Goal: Task Accomplishment & Management: Manage account settings

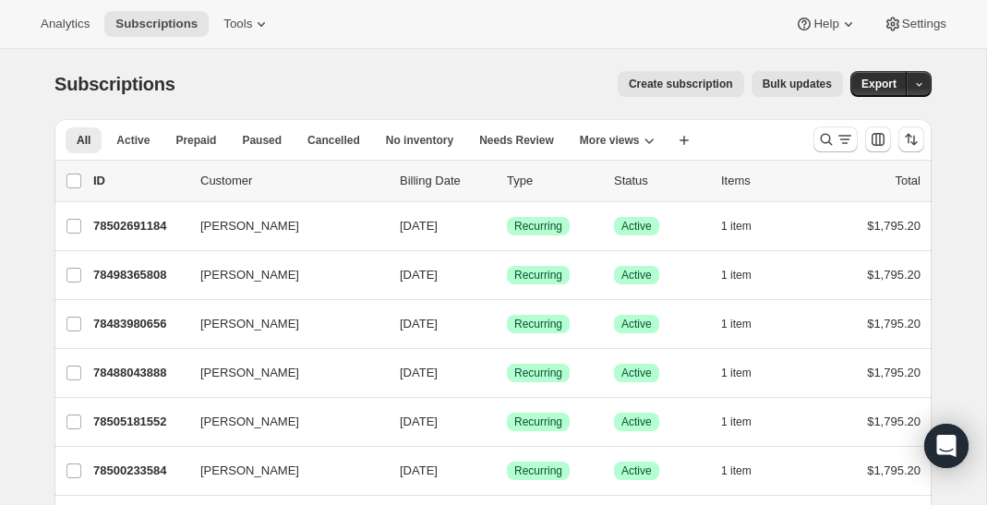
click at [658, 79] on span "Create subscription" at bounding box center [681, 84] width 104 height 15
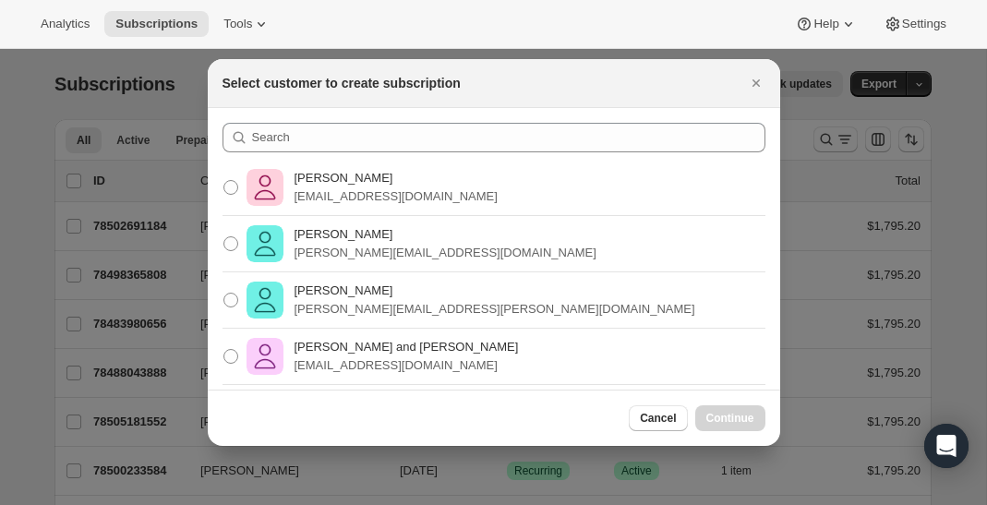
scroll to position [296, 0]
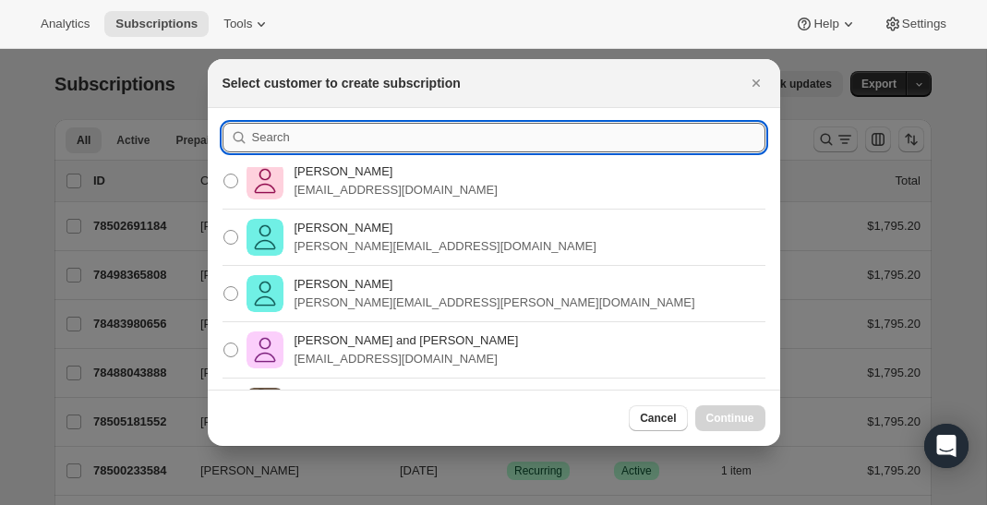
click at [458, 144] on input ":rc:" at bounding box center [509, 138] width 514 height 30
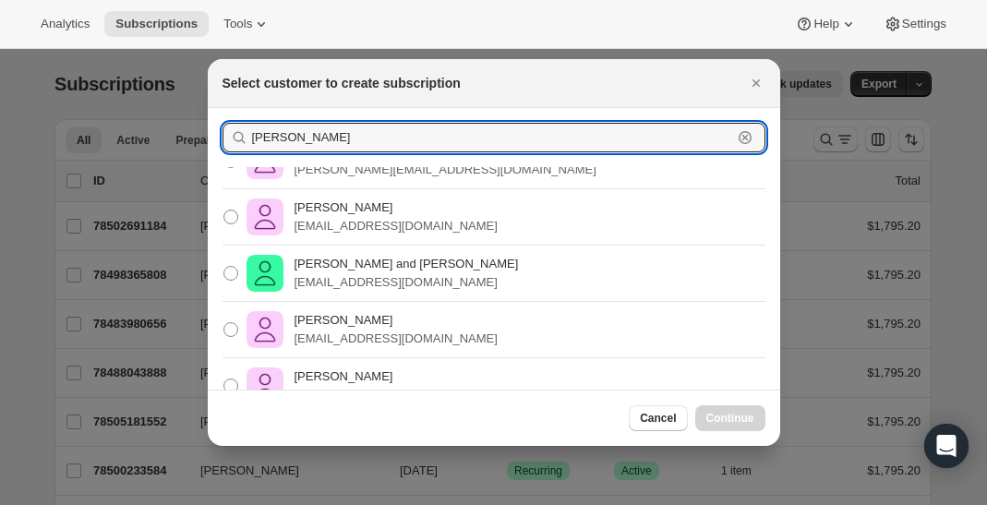
scroll to position [764, 0]
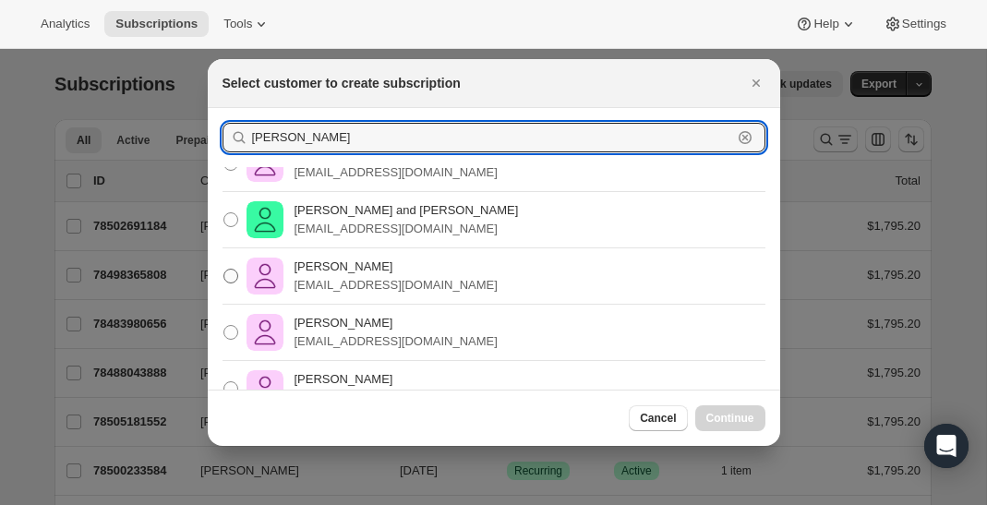
type input "kevin ke"
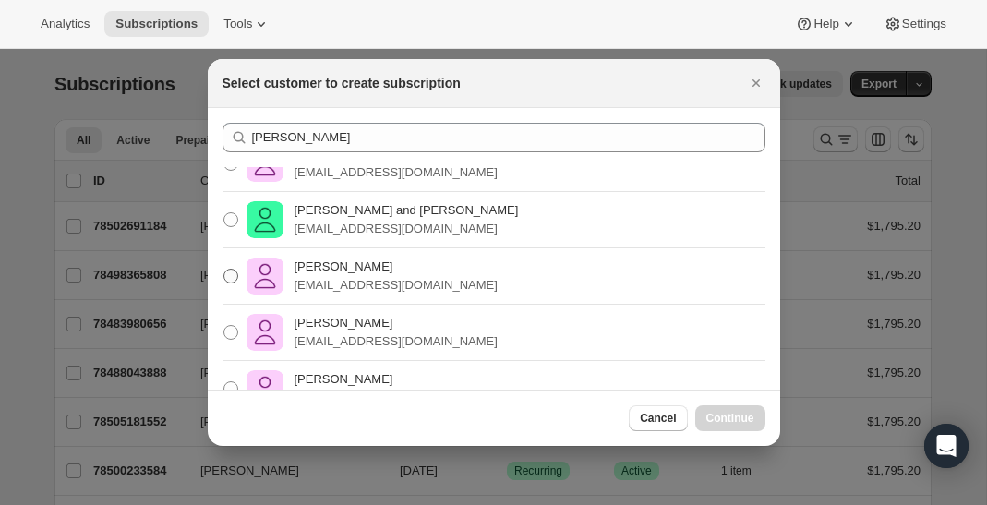
click at [368, 276] on p "kevingkelly@me.com" at bounding box center [396, 285] width 203 height 18
click at [224, 270] on input "Kevin Kelly kevingkelly@me.com" at bounding box center [224, 269] width 1 height 1
radio input "true"
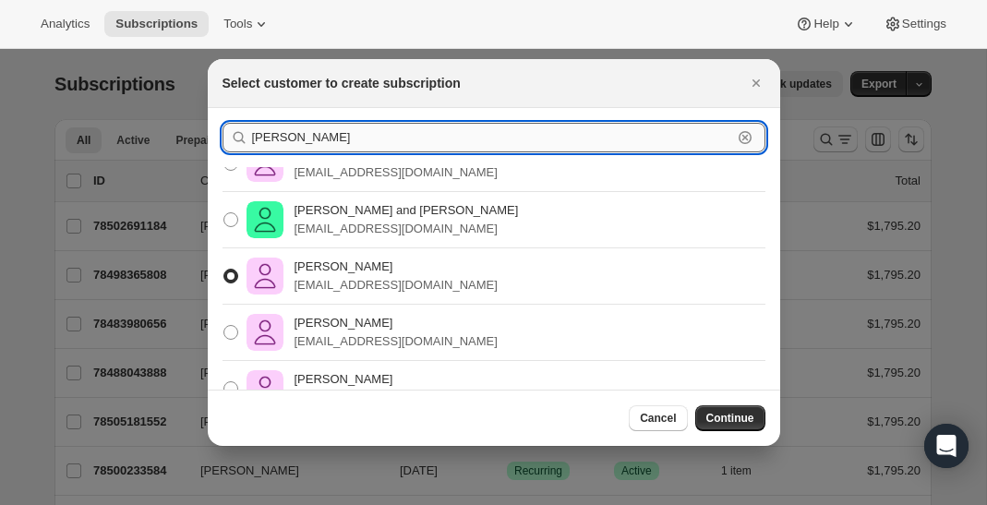
click at [549, 137] on input "kevin ke" at bounding box center [492, 138] width 480 height 30
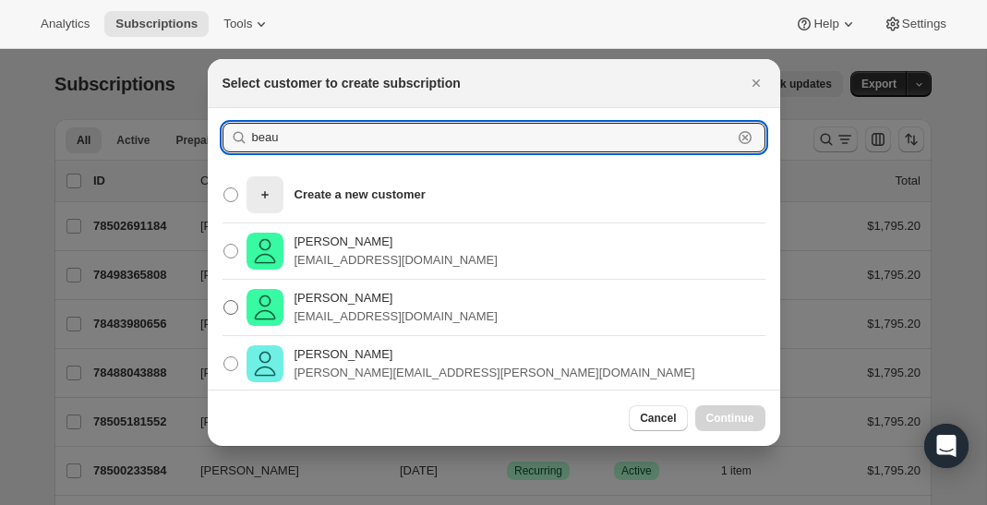
type input "beau"
click at [430, 300] on p "[PERSON_NAME]" at bounding box center [396, 298] width 203 height 18
click at [224, 300] on input "[PERSON_NAME] [EMAIL_ADDRESS][DOMAIN_NAME]" at bounding box center [224, 300] width 1 height 1
radio input "true"
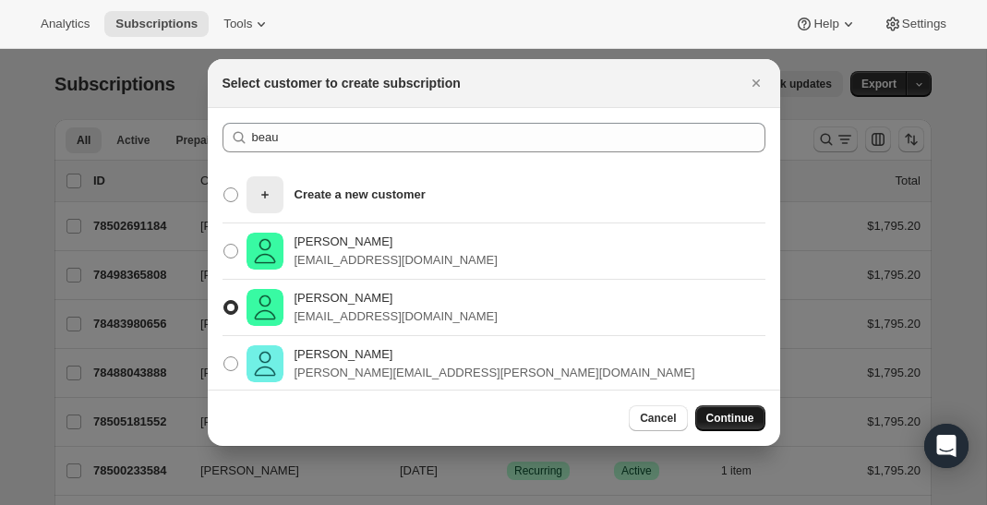
click at [719, 411] on button "Continue" at bounding box center [731, 419] width 70 height 26
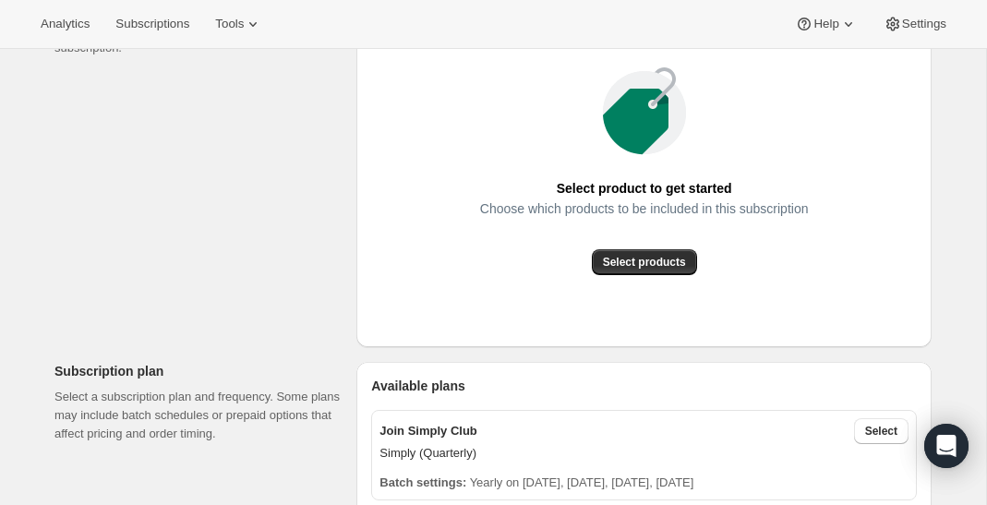
scroll to position [353, 0]
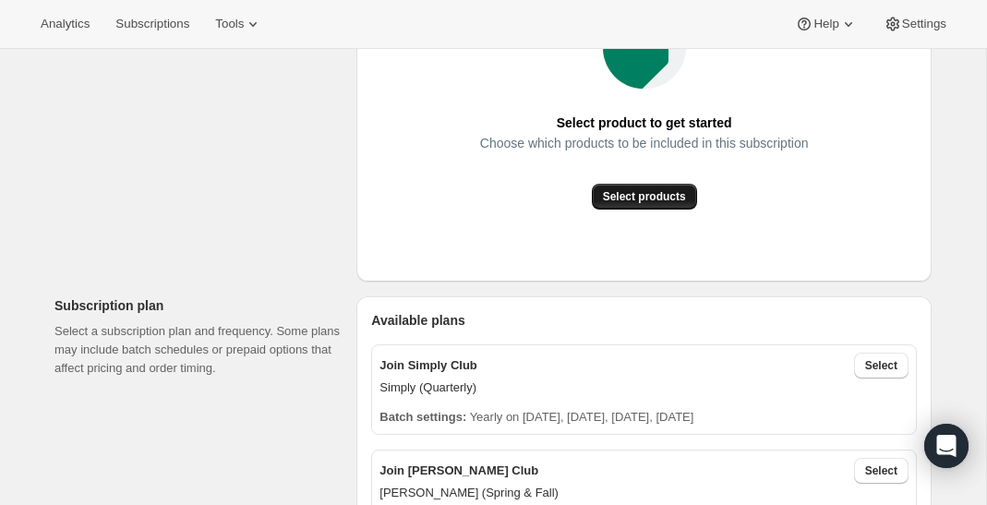
click at [608, 189] on span "Select products" at bounding box center [644, 196] width 83 height 15
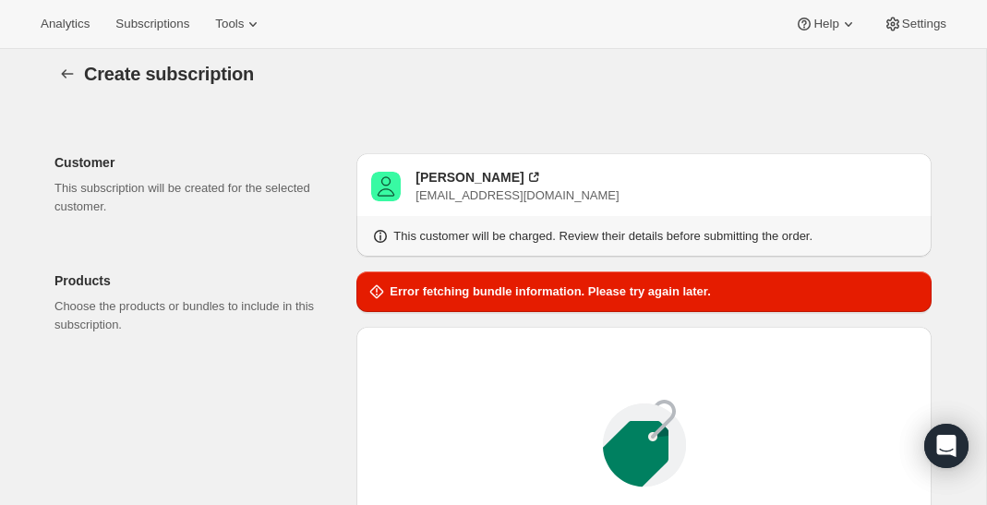
scroll to position [0, 0]
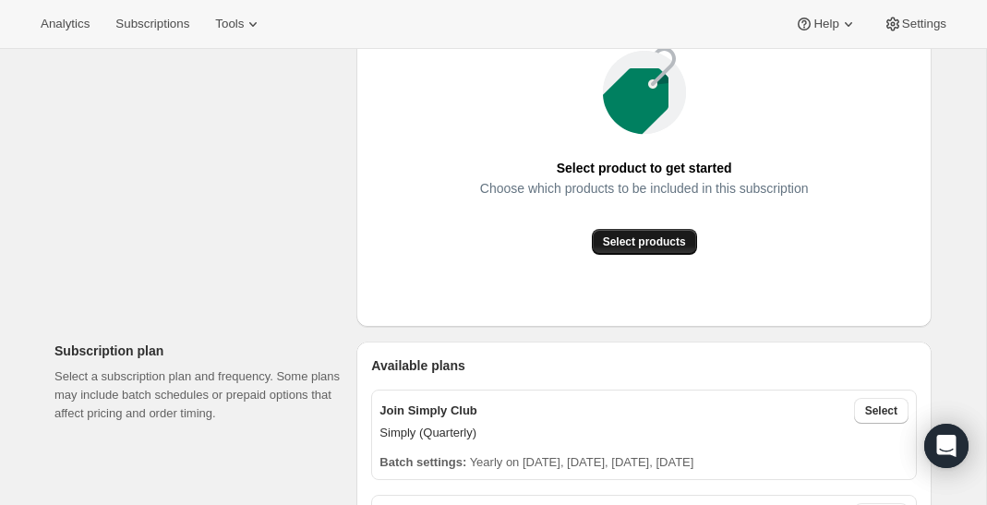
click at [609, 240] on span "Select products" at bounding box center [644, 242] width 83 height 15
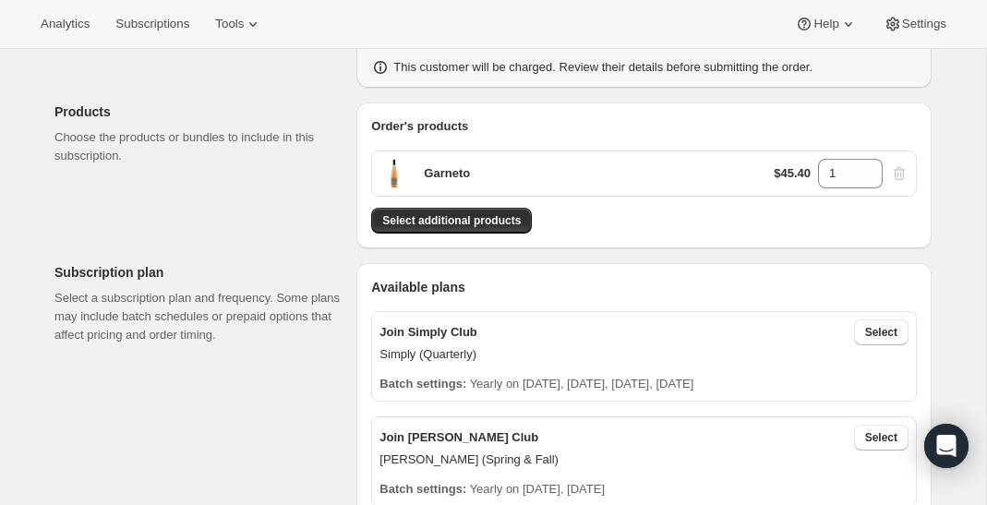
scroll to position [176, 0]
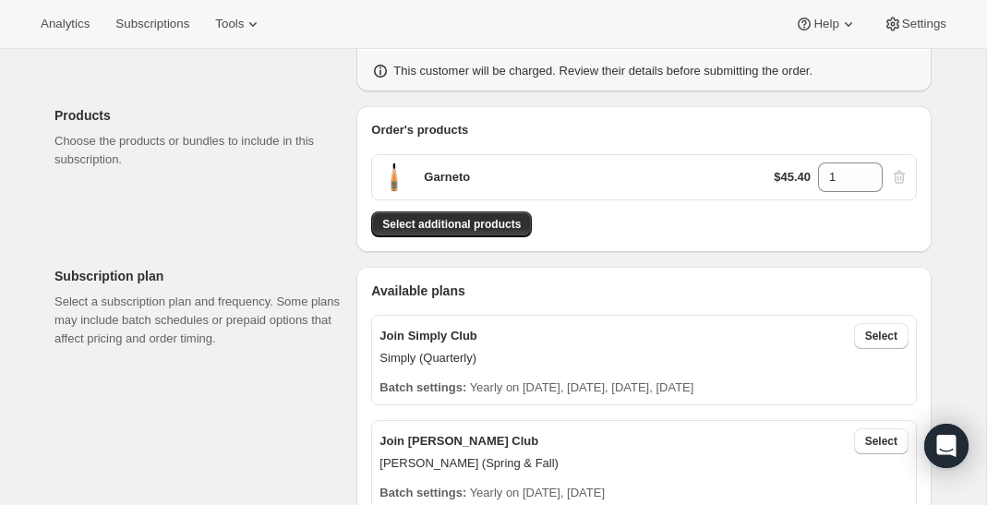
click at [900, 176] on div "$45.40 1" at bounding box center [841, 178] width 135 height 30
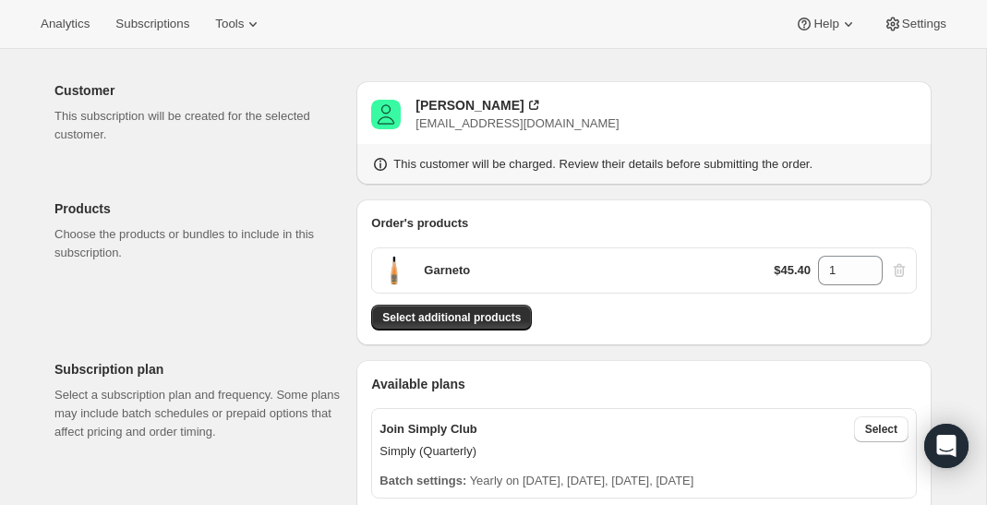
scroll to position [81, 0]
click at [567, 276] on div "Garneto $45.40 1" at bounding box center [644, 271] width 546 height 46
click at [498, 324] on span "Select additional products" at bounding box center [451, 318] width 139 height 15
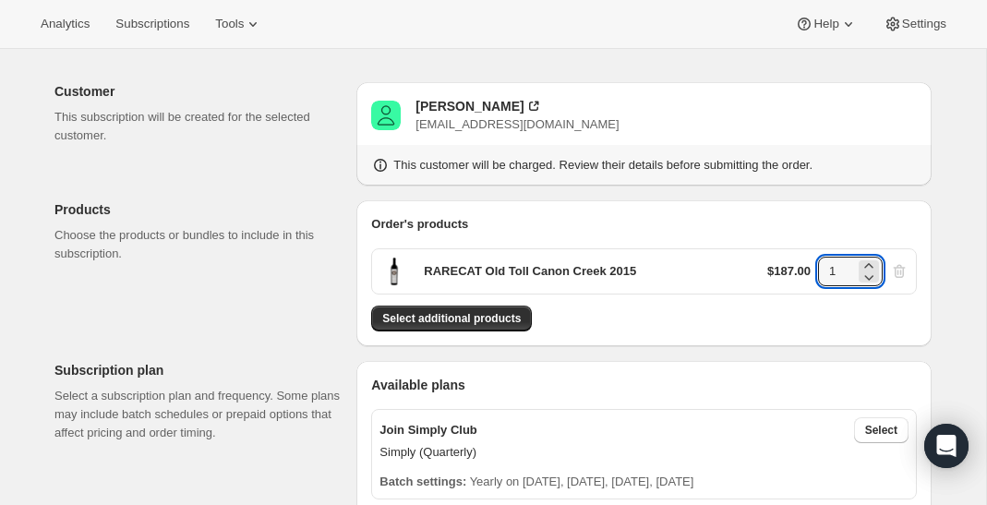
drag, startPoint x: 836, startPoint y: 273, endPoint x: 817, endPoint y: 273, distance: 19.4
click at [817, 273] on div "$187.00 1" at bounding box center [838, 272] width 141 height 30
type input "12"
click at [630, 345] on div "Order's products RARECAT Old Toll Canon Creek 2015 $187.00 12 Select additional…" at bounding box center [644, 273] width 575 height 146
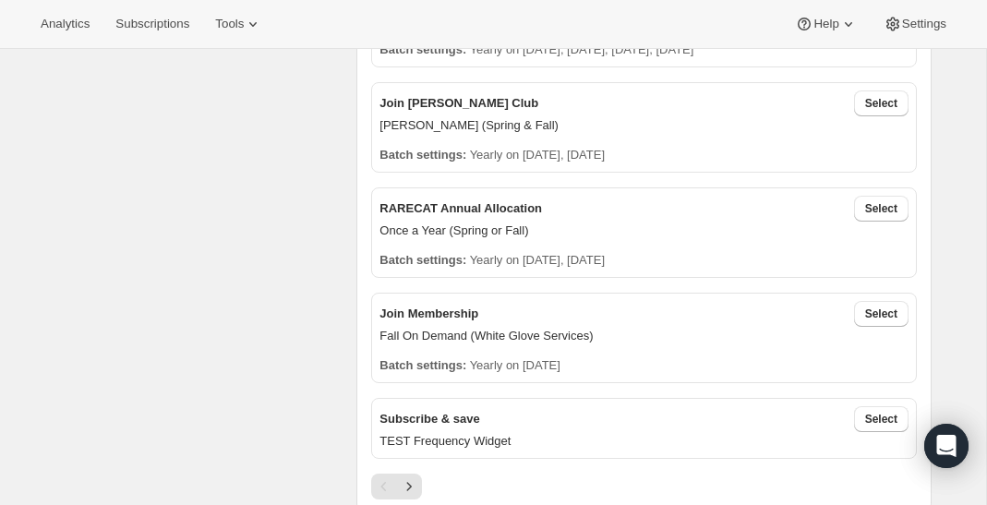
scroll to position [491, 0]
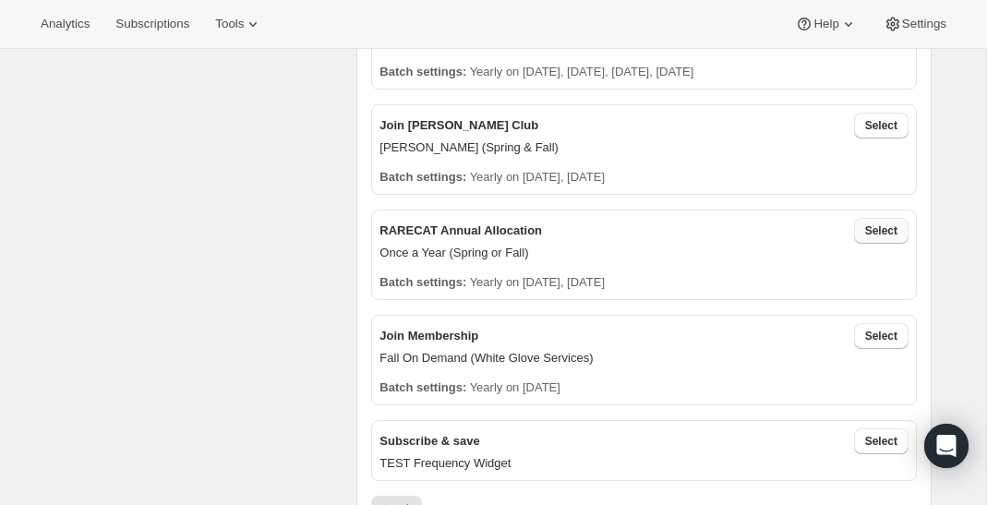
click at [877, 224] on span "Select" at bounding box center [882, 231] width 32 height 15
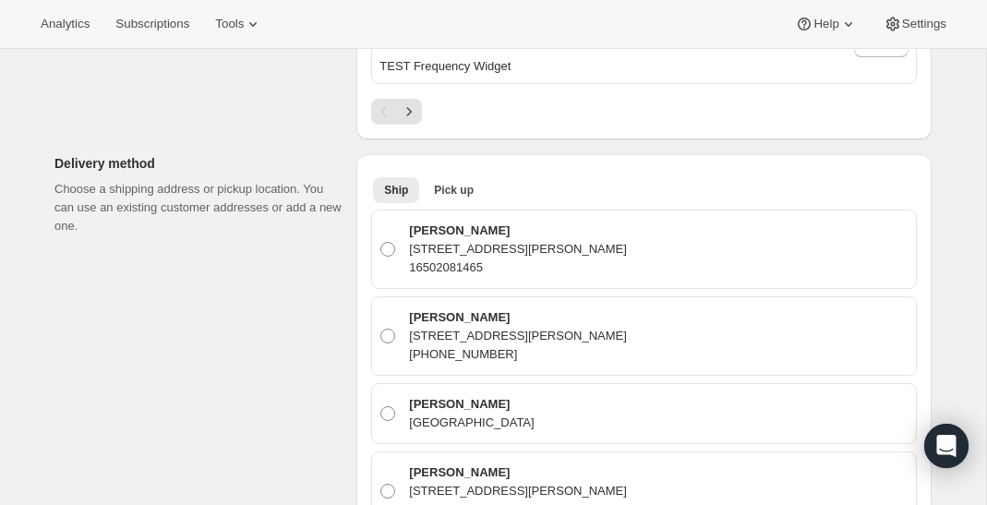
scroll to position [987, 0]
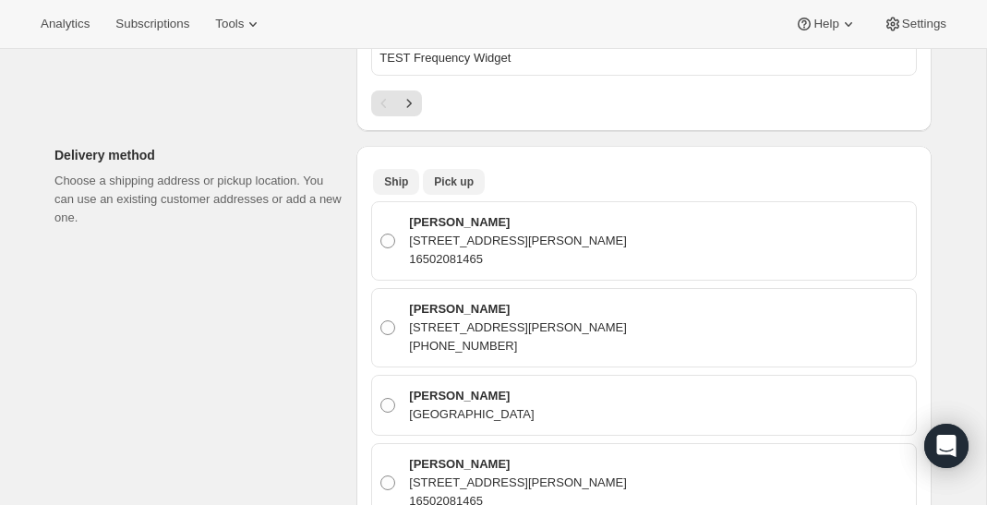
click at [467, 176] on span "Pick up" at bounding box center [454, 182] width 40 height 15
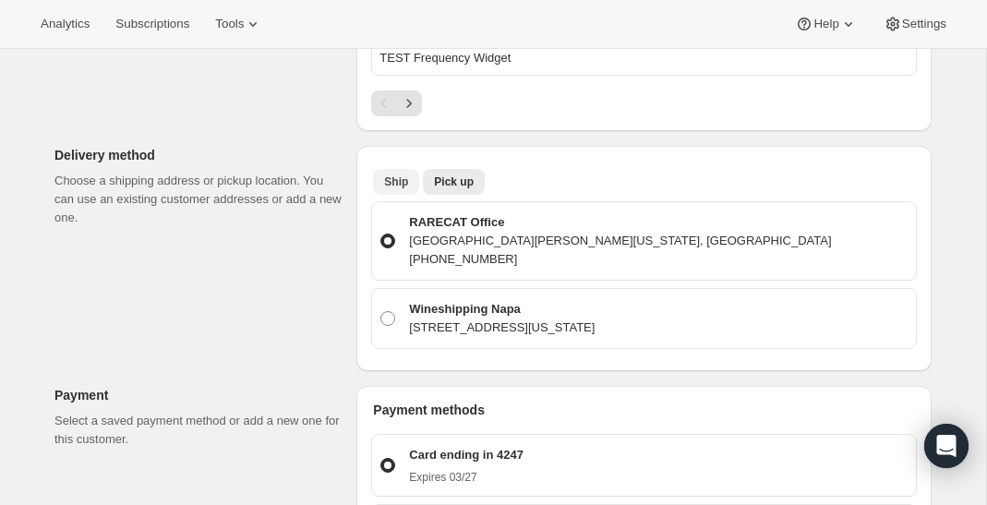
click at [391, 175] on span "Ship" at bounding box center [396, 182] width 24 height 15
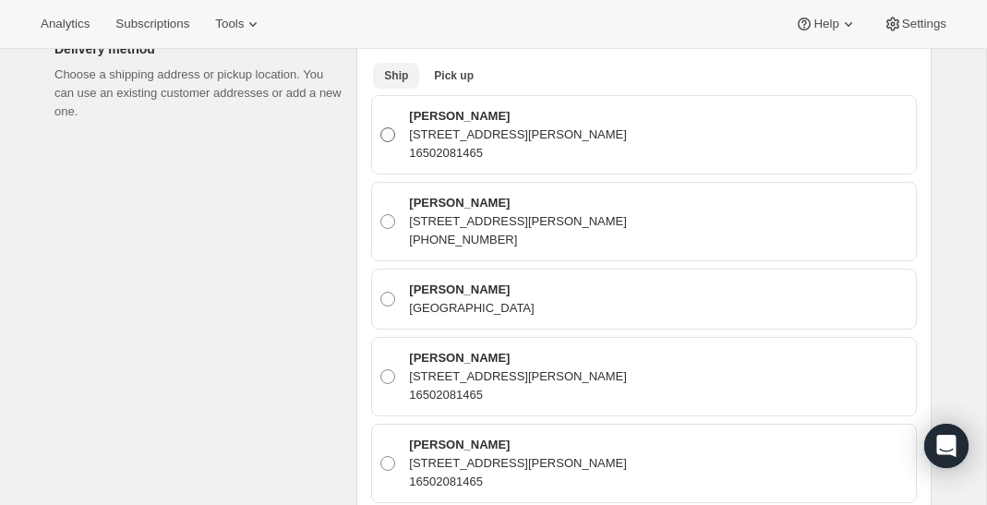
scroll to position [1097, 0]
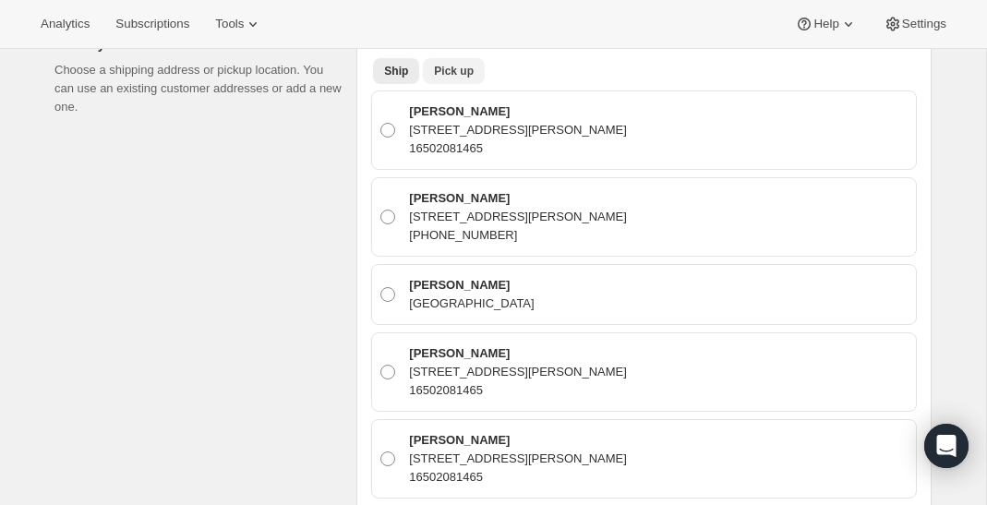
click at [454, 66] on span "Pick up" at bounding box center [454, 71] width 40 height 15
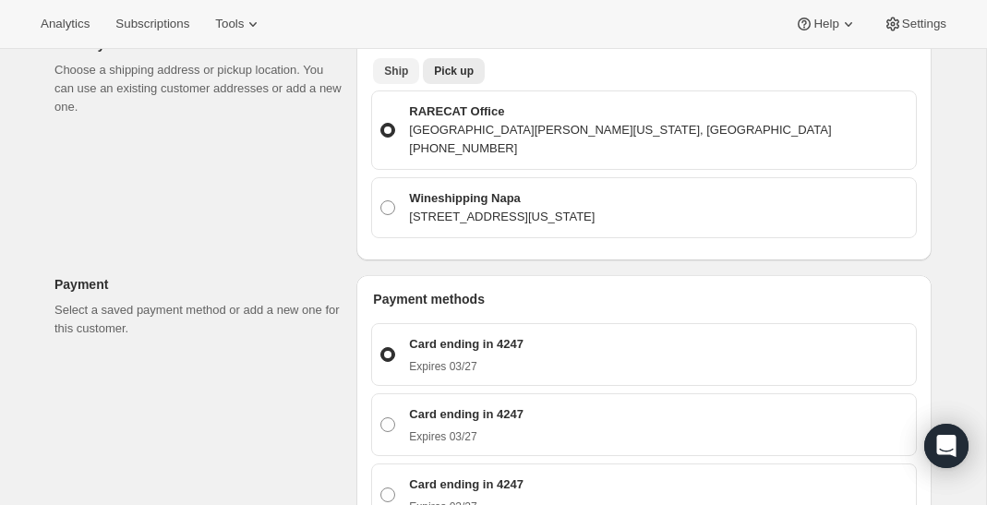
click at [396, 74] on button "Ship" at bounding box center [396, 71] width 46 height 26
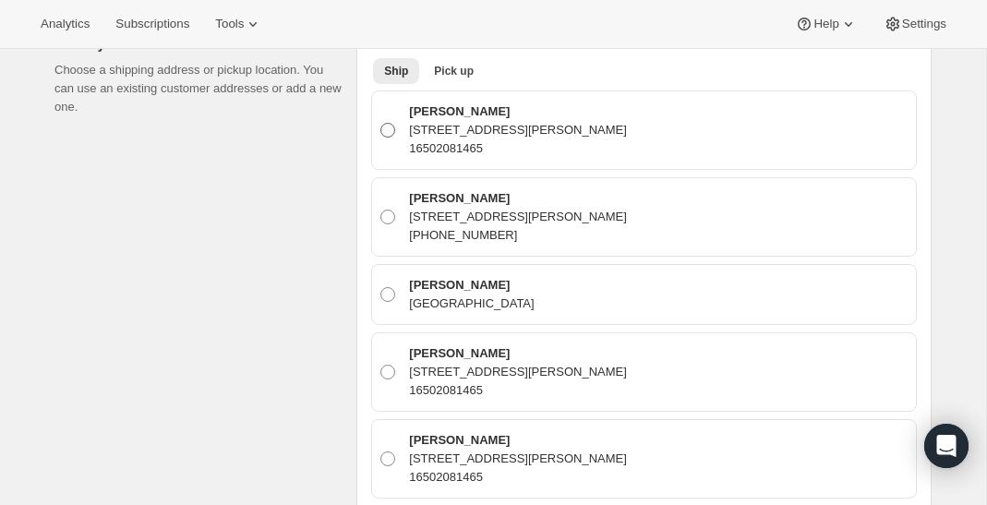
click at [421, 139] on p "16502081465" at bounding box center [518, 148] width 218 height 18
click at [382, 124] on input "[PERSON_NAME] [STREET_ADDRESS][PERSON_NAME] 16502081465" at bounding box center [381, 123] width 1 height 1
radio input "true"
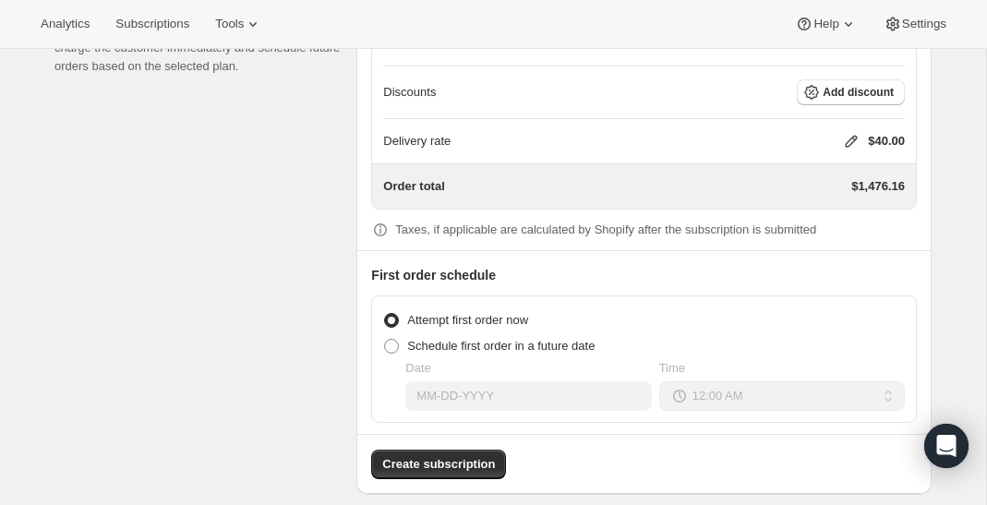
scroll to position [3572, 0]
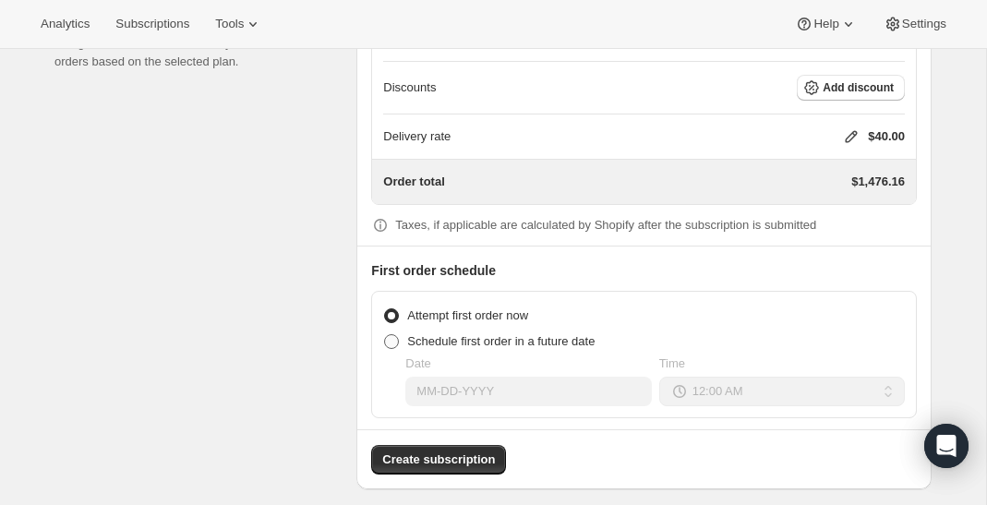
click at [434, 334] on span "Schedule first order in a future date" at bounding box center [501, 341] width 188 height 14
click at [385, 334] on input "Schedule first order in a future date" at bounding box center [384, 334] width 1 height 1
radio input "true"
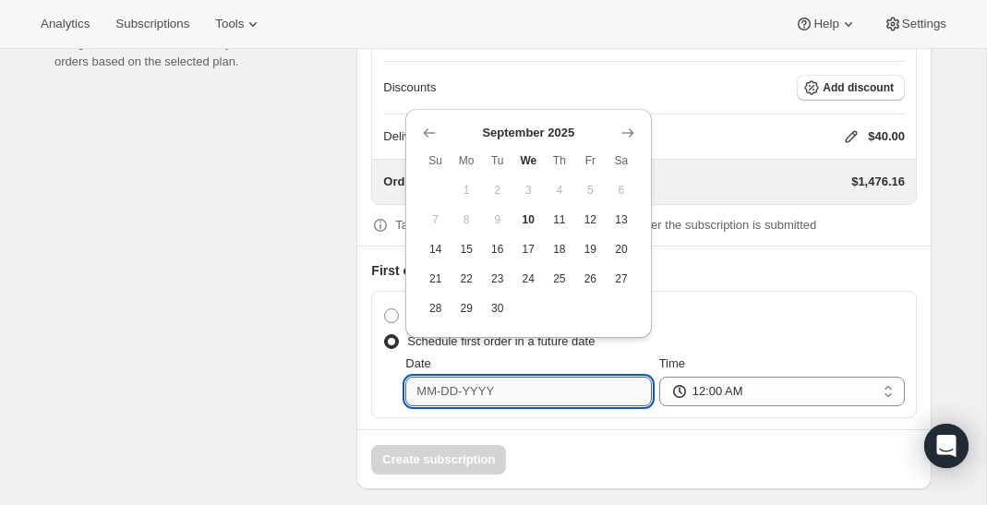
click at [527, 377] on input "Date" at bounding box center [529, 392] width 246 height 30
click at [626, 129] on icon "Show next month, October 2025" at bounding box center [628, 133] width 18 height 18
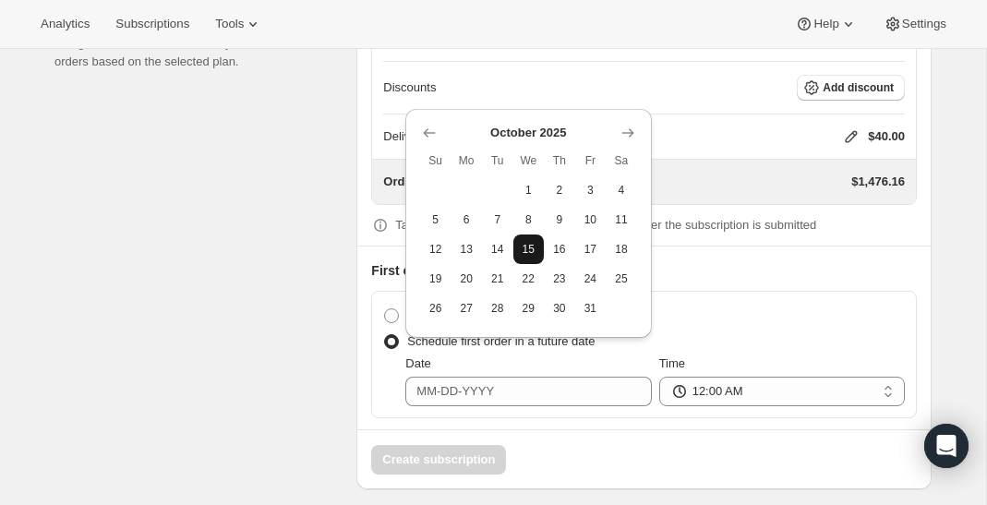
click at [527, 248] on span "15" at bounding box center [529, 249] width 17 height 15
type input "10-15-2025"
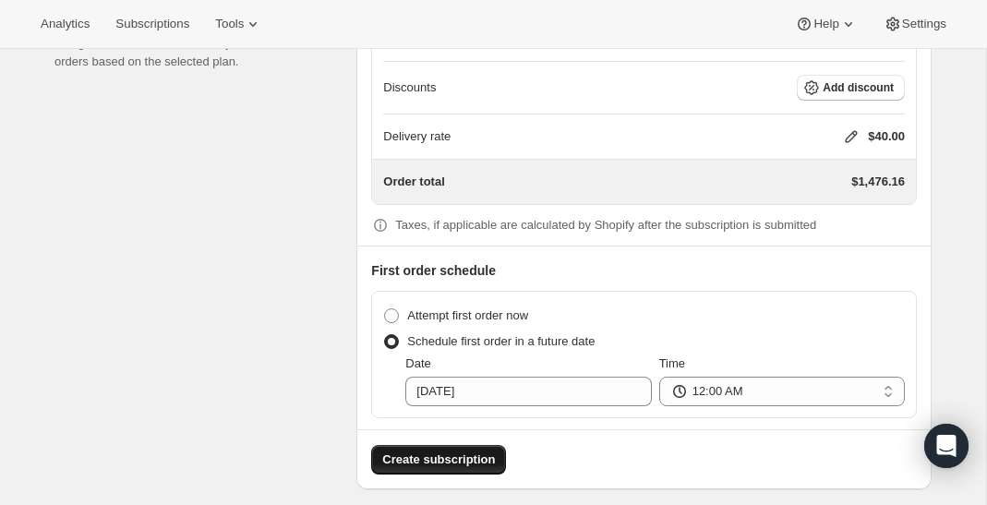
click at [469, 455] on button "Create subscription" at bounding box center [438, 460] width 135 height 30
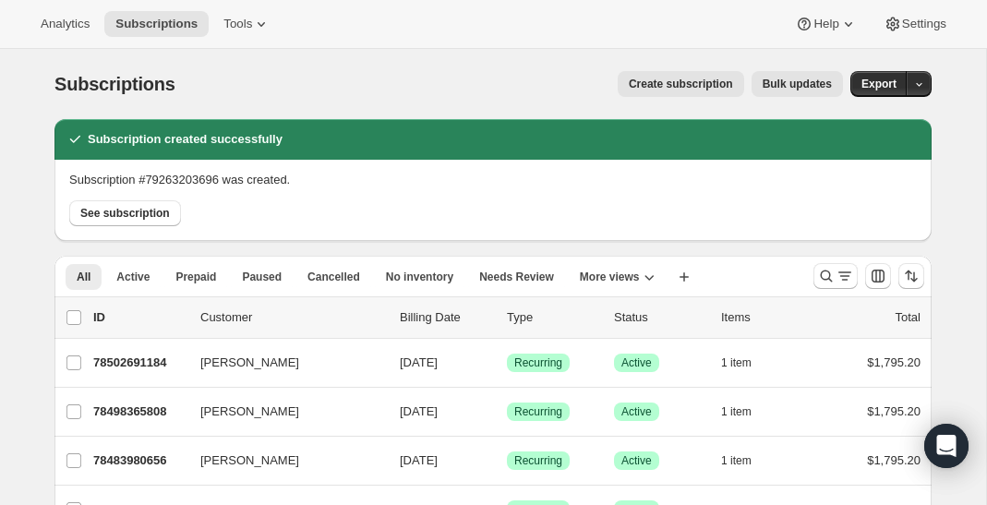
click at [151, 227] on div "Subscription #79263203696 was created. See subscription" at bounding box center [494, 200] width 878 height 81
click at [154, 216] on span "See subscription" at bounding box center [125, 213] width 90 height 15
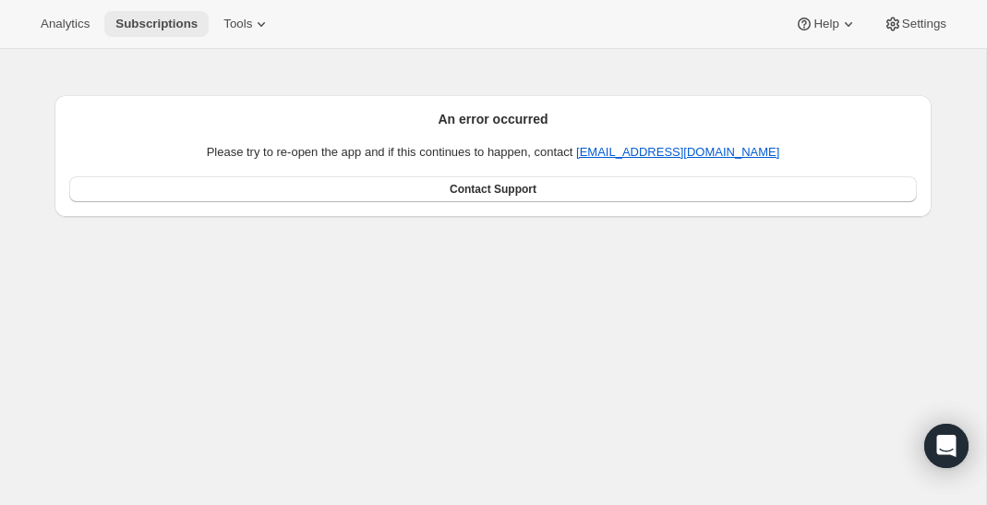
click at [161, 32] on button "Subscriptions" at bounding box center [156, 24] width 104 height 26
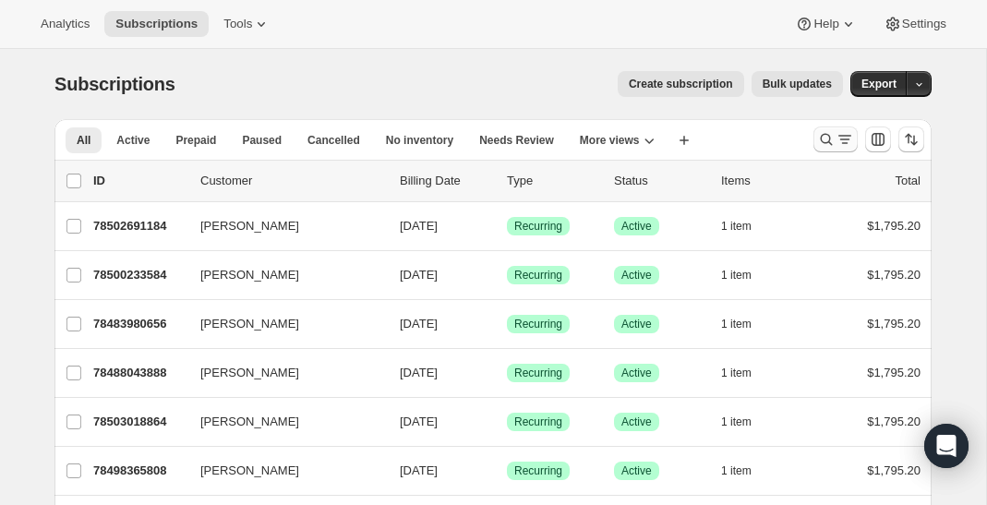
click at [823, 140] on icon "Search and filter results" at bounding box center [827, 139] width 18 height 18
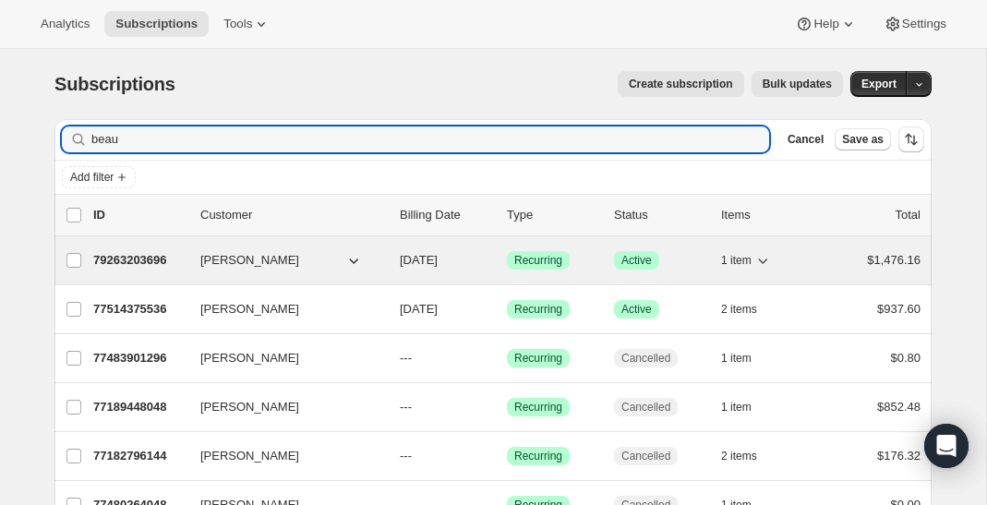
type input "beau"
click at [162, 254] on p "79263203696" at bounding box center [139, 260] width 92 height 18
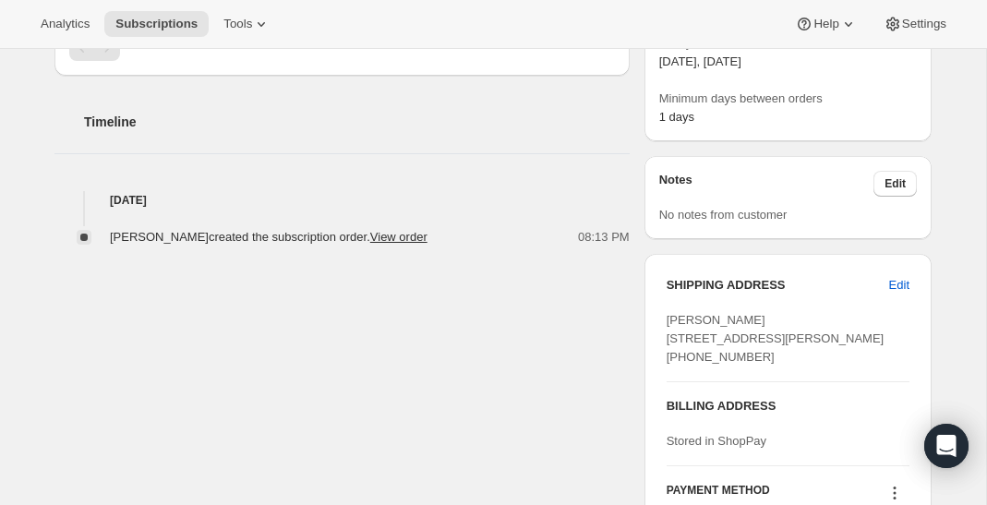
scroll to position [587, 0]
click at [394, 241] on link "View order" at bounding box center [398, 236] width 57 height 14
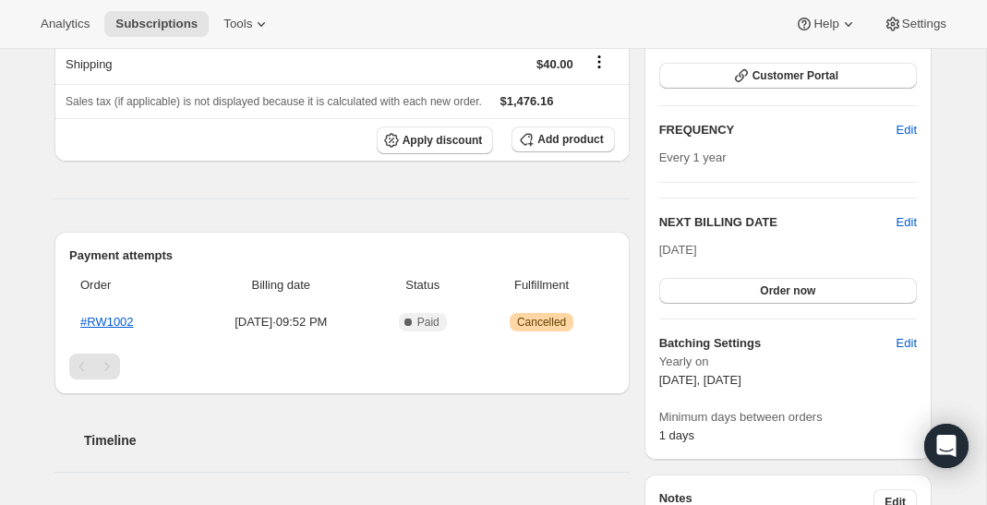
scroll to position [0, 0]
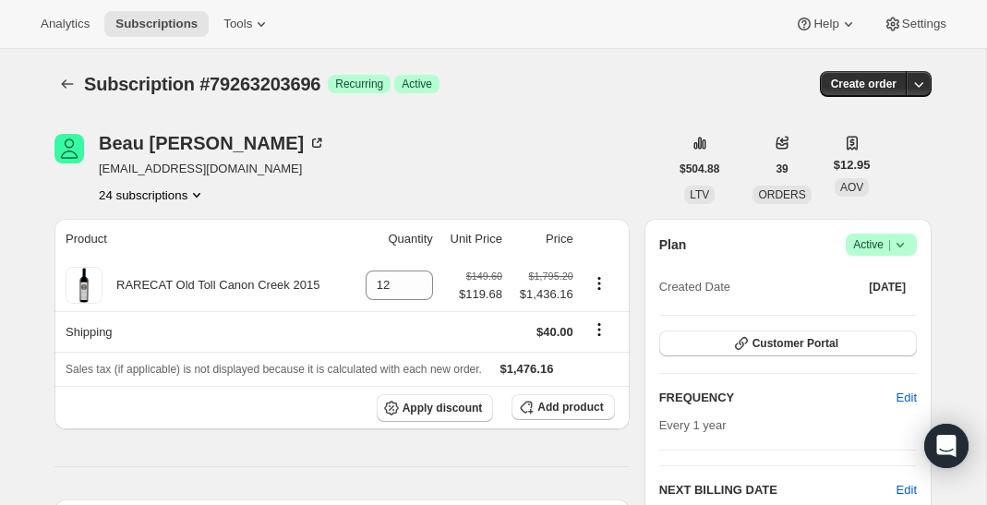
click at [249, 6] on div "Analytics Subscriptions Tools Help Settings" at bounding box center [493, 24] width 987 height 49
click at [249, 23] on span "Tools" at bounding box center [238, 24] width 29 height 15
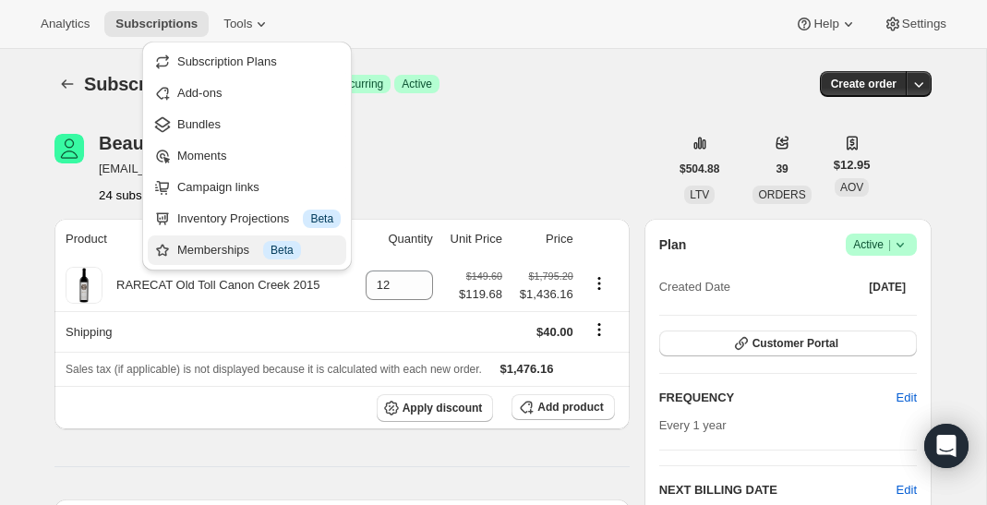
click at [230, 250] on div "Memberships Info Beta" at bounding box center [259, 250] width 164 height 18
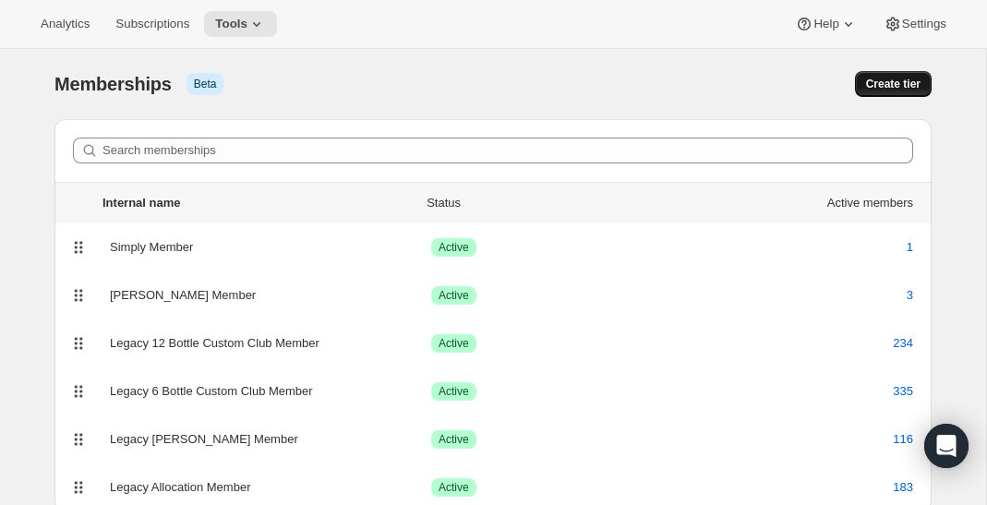
click at [891, 91] on span "Create tier" at bounding box center [893, 84] width 55 height 15
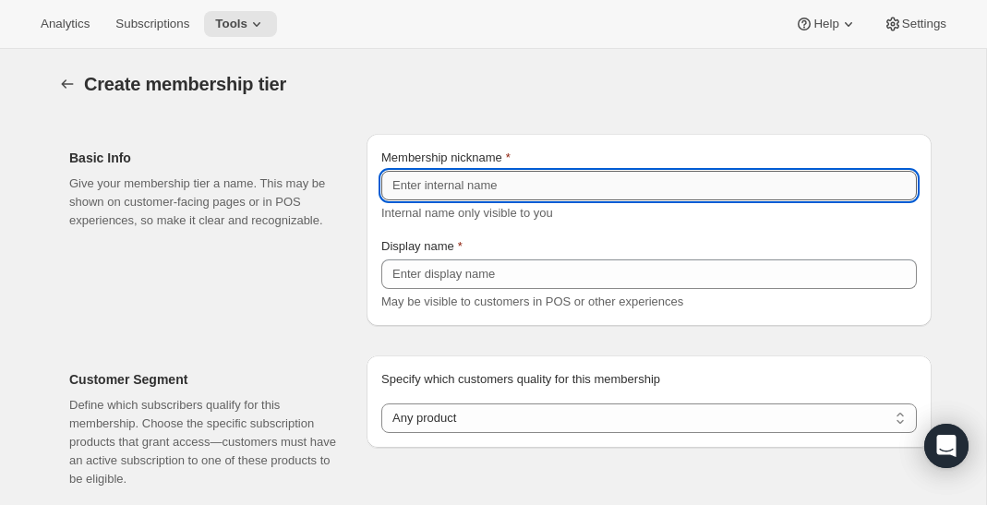
click at [497, 182] on input "Membership nickname" at bounding box center [650, 186] width 536 height 30
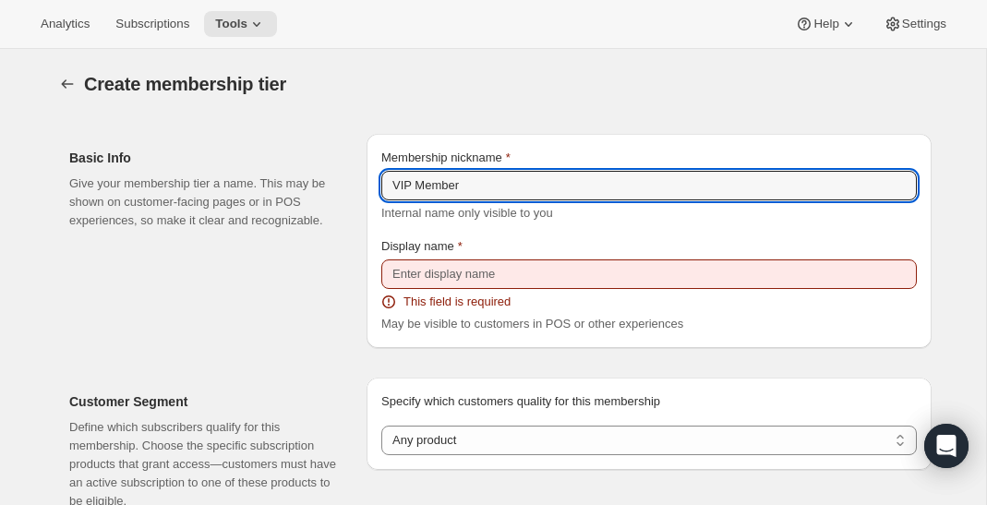
type input "VIP Member"
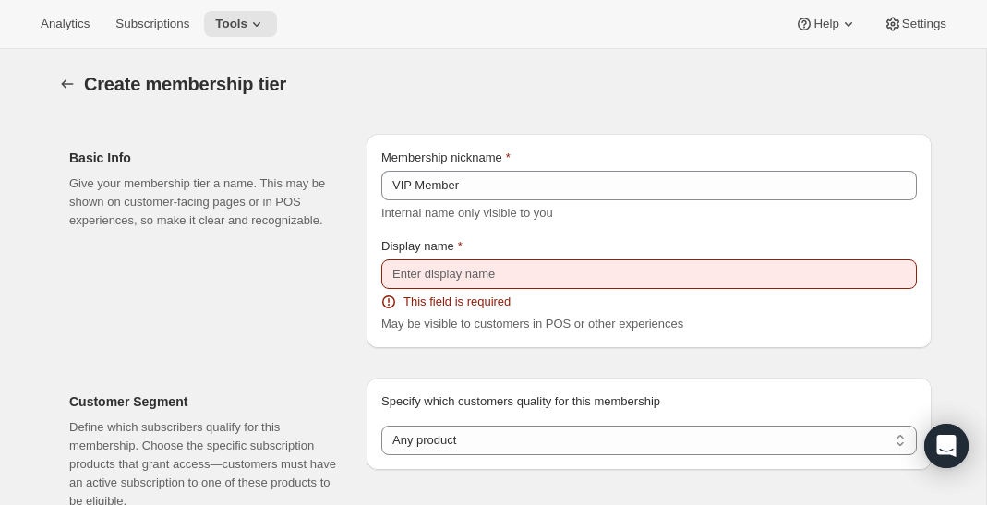
click at [498, 115] on div "Create membership tier. This page is ready Create membership tier" at bounding box center [494, 84] width 878 height 70
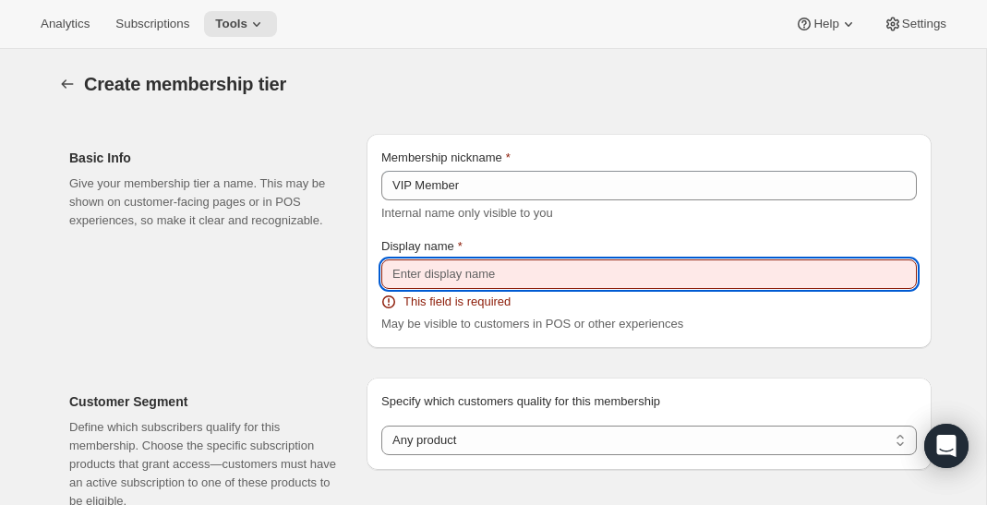
click at [455, 272] on input "Display name" at bounding box center [650, 275] width 536 height 30
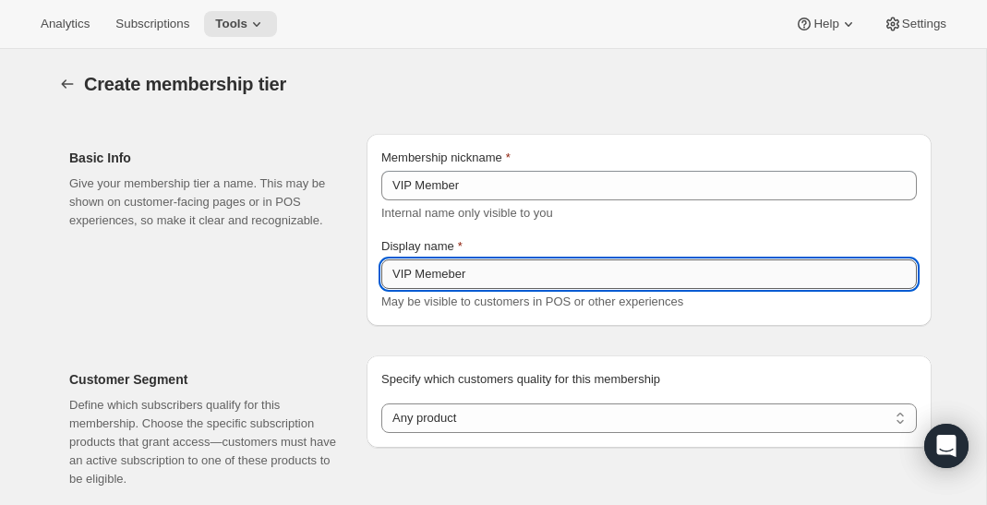
click at [394, 275] on input "VIP Memeber" at bounding box center [650, 275] width 536 height 30
click at [397, 264] on input "VIP Member" at bounding box center [650, 275] width 536 height 30
click at [397, 273] on input "VIP Member" at bounding box center [650, 275] width 536 height 30
click at [394, 273] on input "VIP Member" at bounding box center [650, 275] width 536 height 30
click at [551, 73] on div "Create membership tier" at bounding box center [345, 84] width 522 height 26
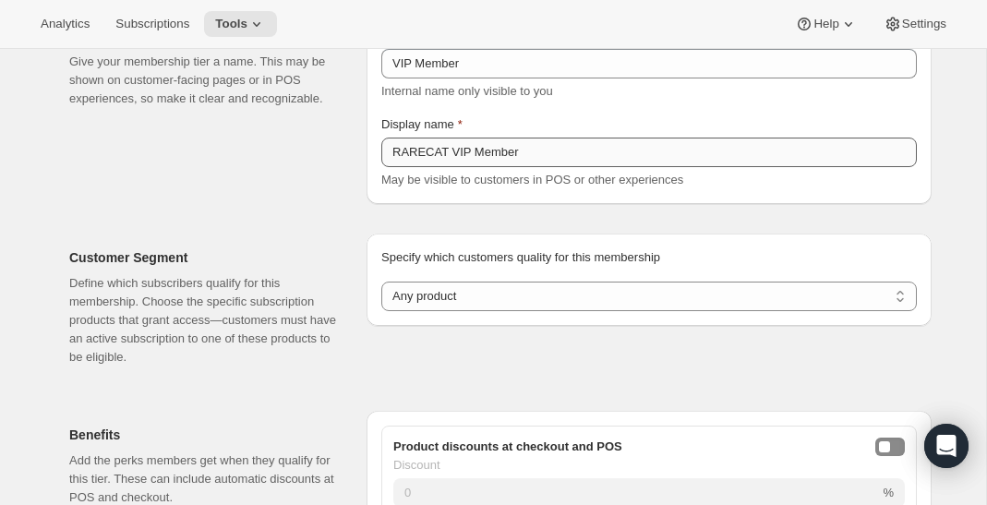
scroll to position [126, 0]
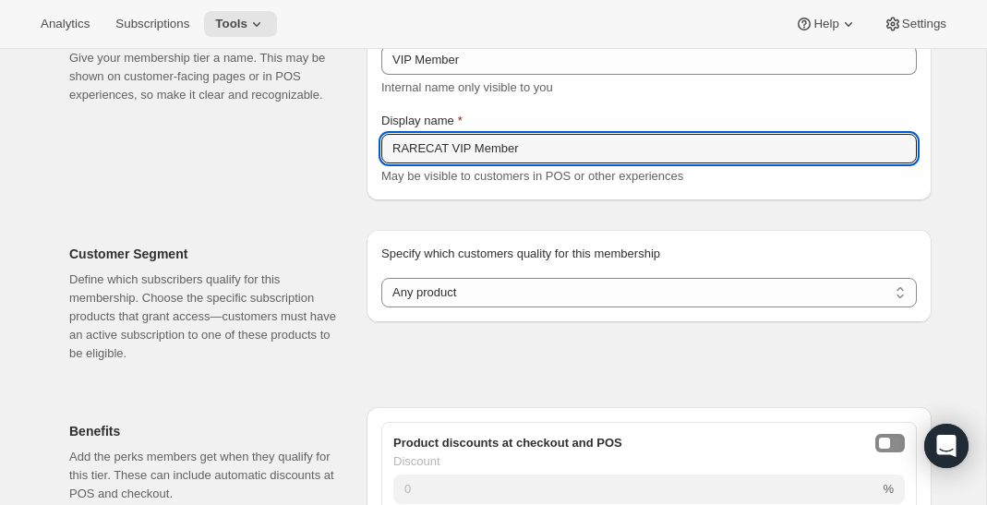
drag, startPoint x: 453, startPoint y: 151, endPoint x: 365, endPoint y: 151, distance: 87.8
click at [365, 151] on div "Basic Info Give your membership tier a name. This may be shown on customer-faci…" at bounding box center [494, 97] width 878 height 207
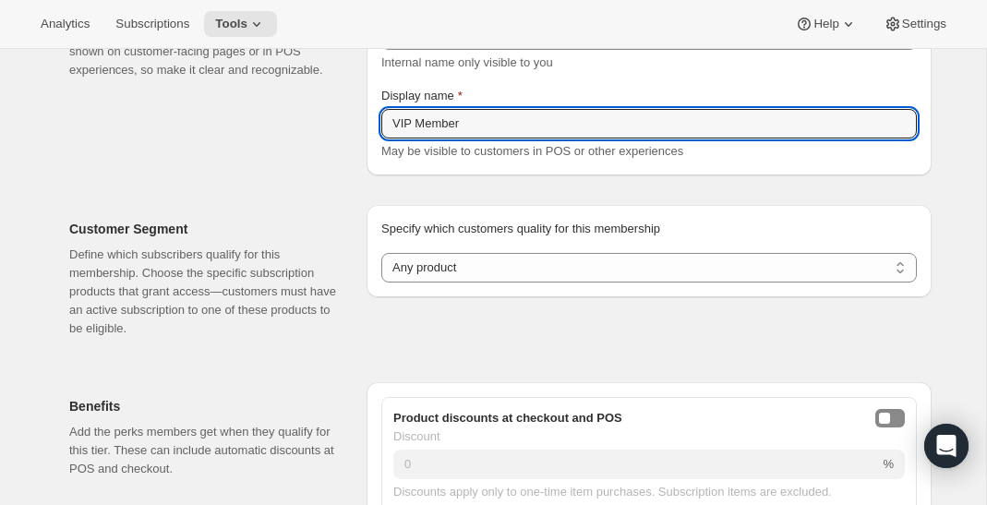
scroll to position [169, 0]
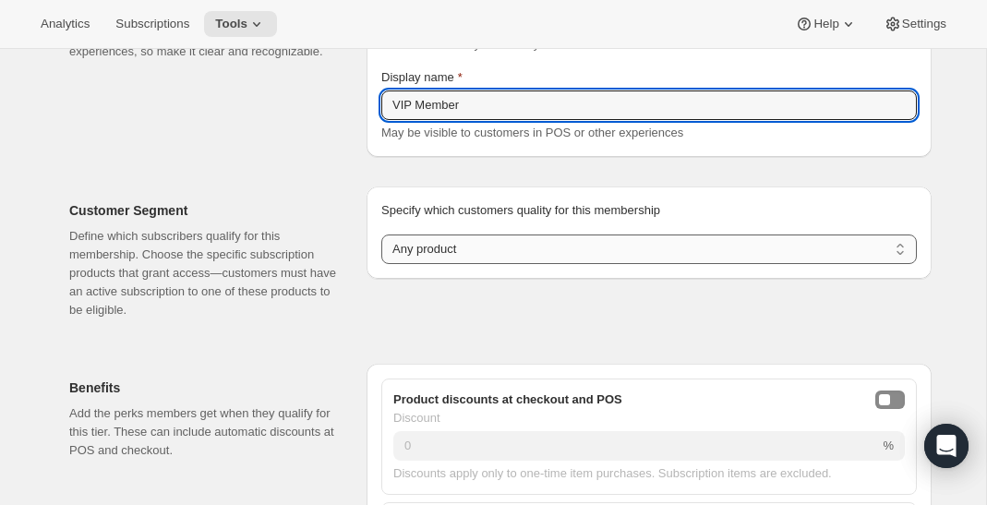
type input "VIP Member"
click at [466, 248] on select "Any product Subscribe to specific product(s) Subscribe to specific variant(s)" at bounding box center [650, 250] width 536 height 30
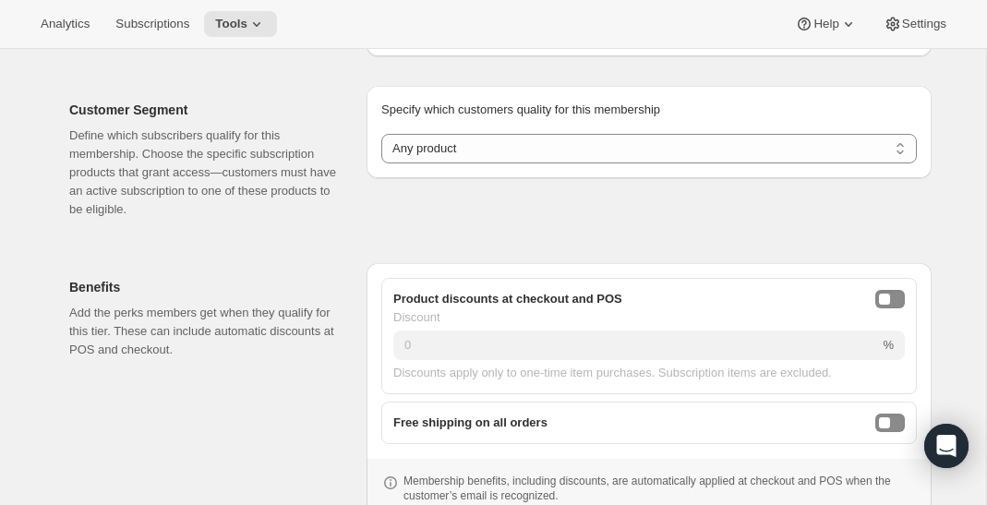
scroll to position [298, 0]
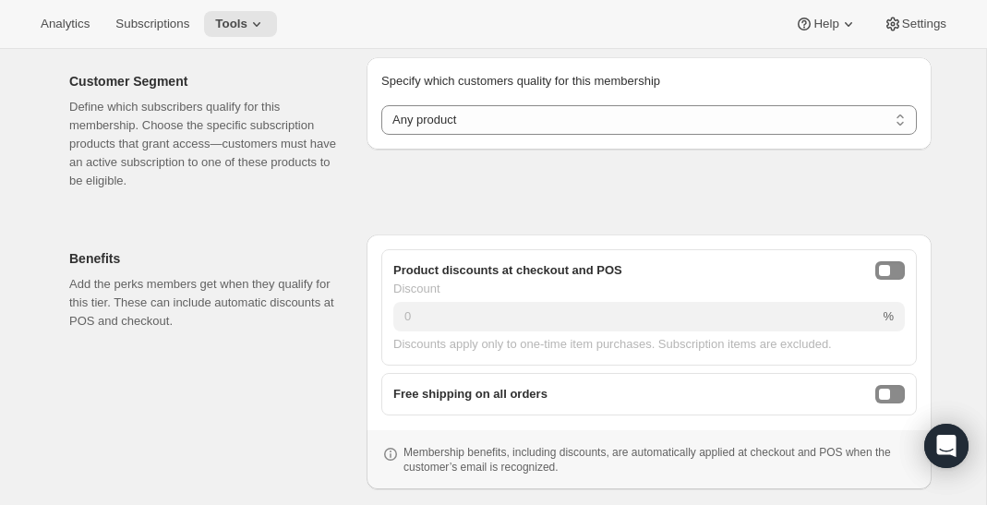
click at [887, 258] on div "Product discounts at checkout and POS Discount 0 % Discounts apply only to one-…" at bounding box center [650, 307] width 536 height 116
click at [886, 265] on div "onlineDiscountEnabled" at bounding box center [884, 270] width 11 height 11
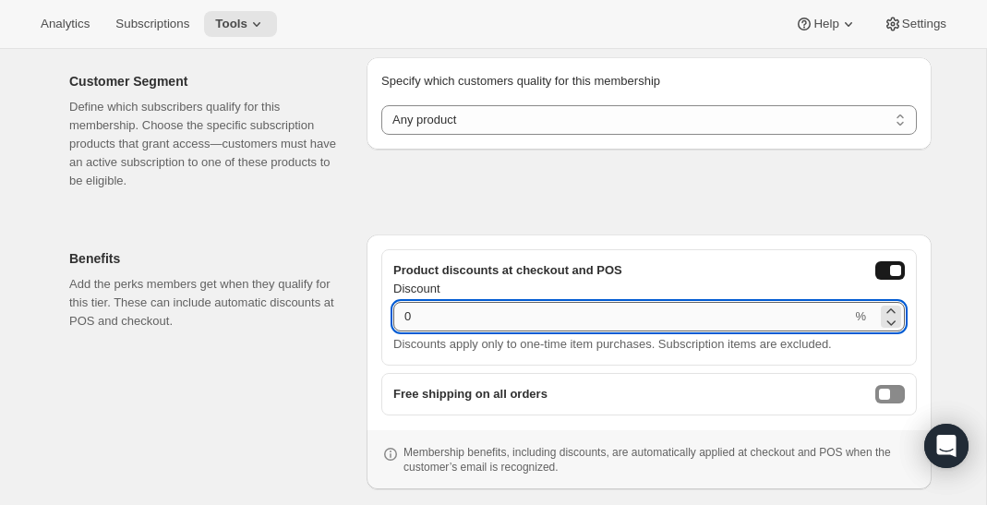
click at [716, 302] on input "0" at bounding box center [623, 317] width 458 height 30
type input "20"
click at [659, 223] on div "Benefits Add the perks members get when they qualify for this tier. These can i…" at bounding box center [494, 355] width 878 height 270
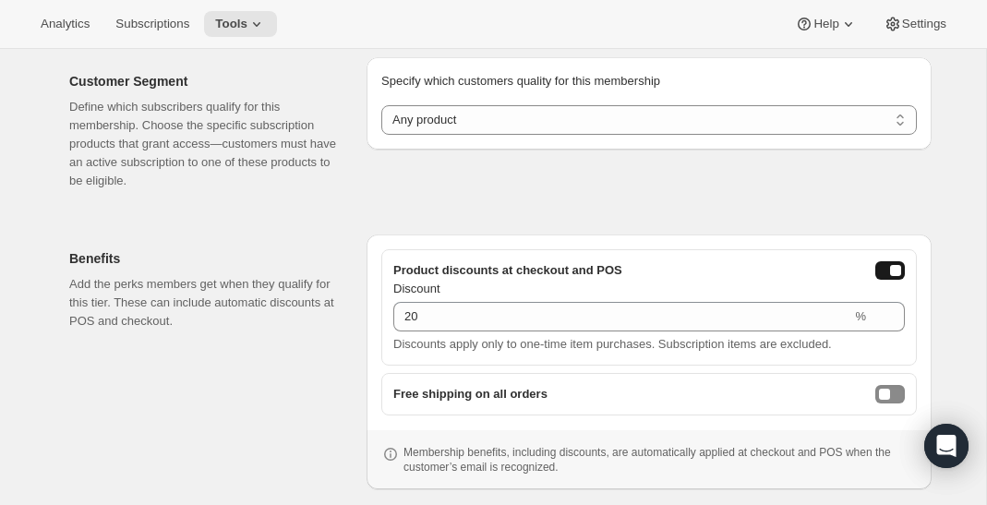
click at [604, 213] on div "Benefits Add the perks members get when they qualify for this tier. These can i…" at bounding box center [486, 347] width 892 height 285
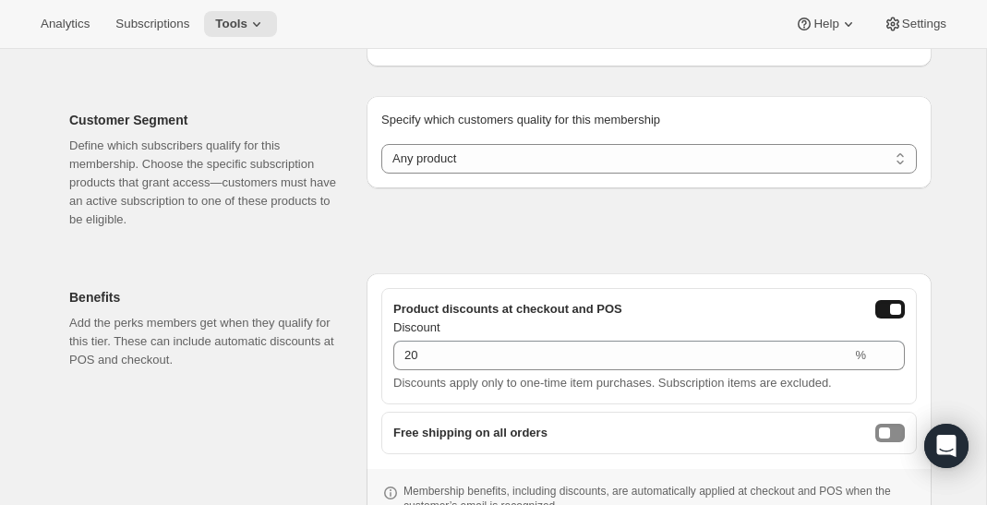
scroll to position [223, 0]
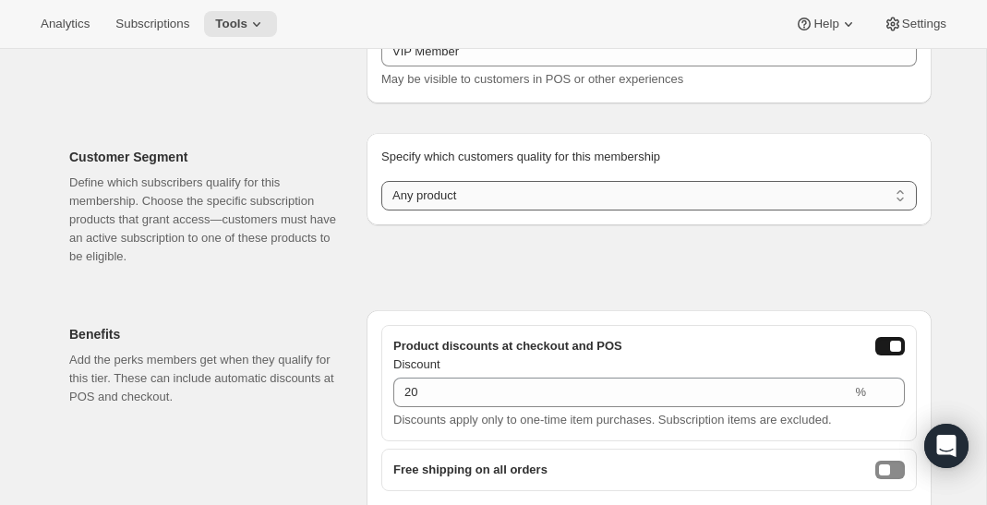
click at [602, 196] on select "Any product Subscribe to specific product(s) Subscribe to specific variant(s)" at bounding box center [650, 196] width 536 height 30
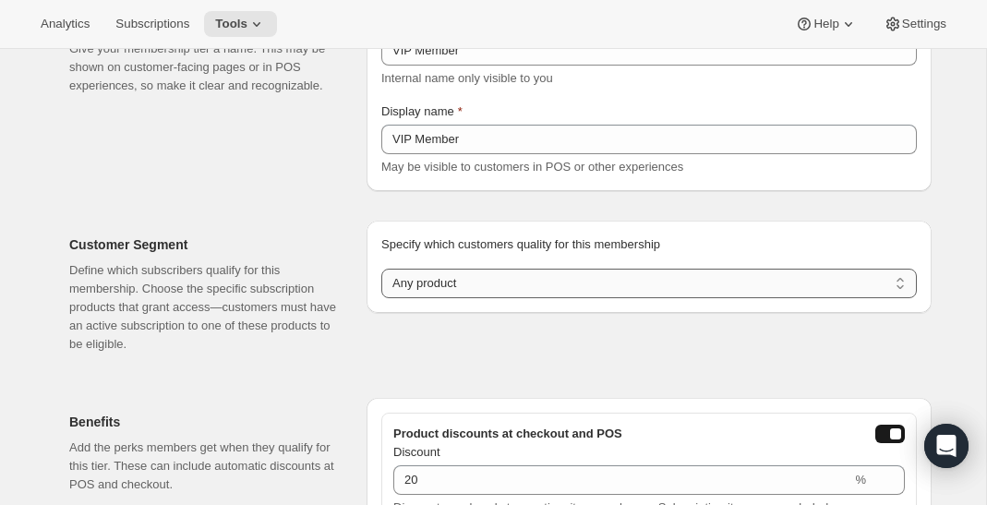
scroll to position [138, 0]
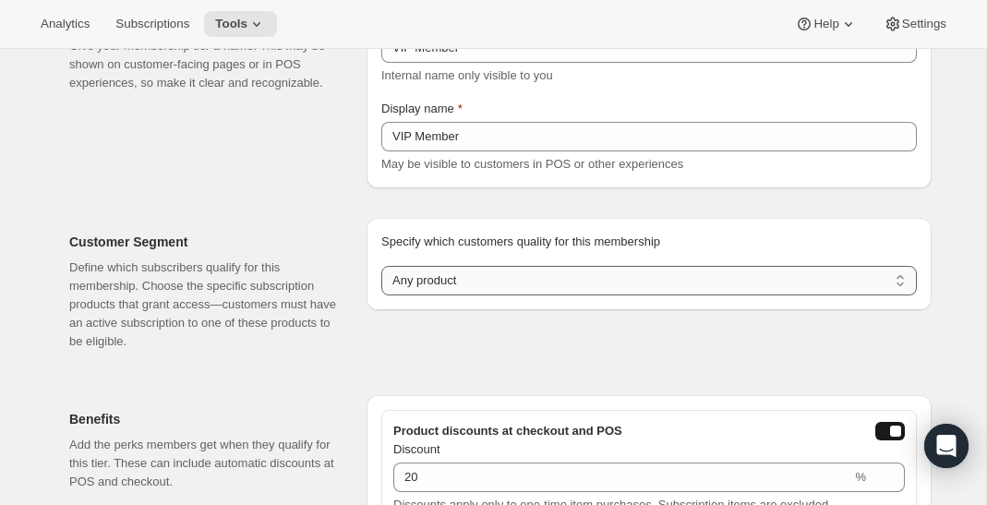
click at [521, 282] on select "Any product Subscribe to specific product(s) Subscribe to specific variant(s)" at bounding box center [650, 281] width 536 height 30
select select "products"
click at [382, 266] on select "Any product Subscribe to specific product(s) Subscribe to specific variant(s)" at bounding box center [650, 281] width 536 height 30
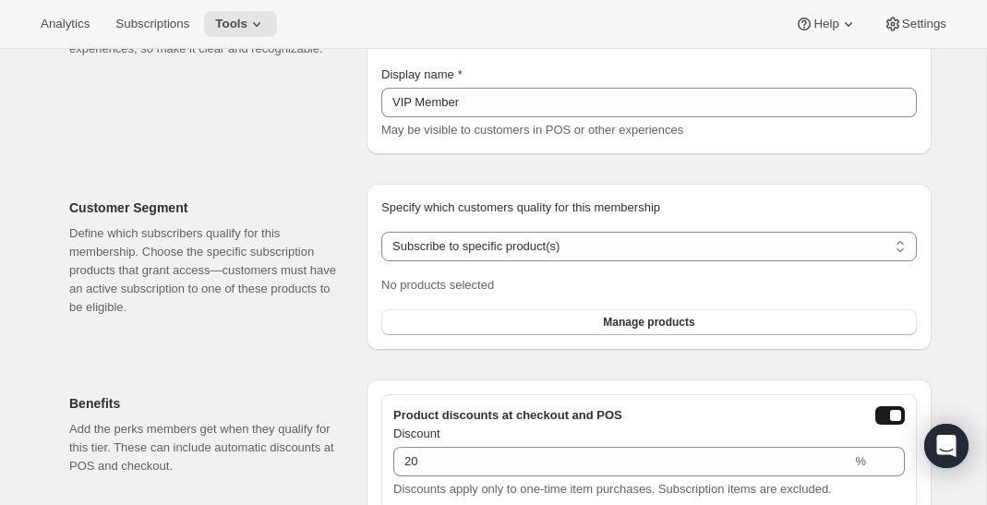
scroll to position [169, 0]
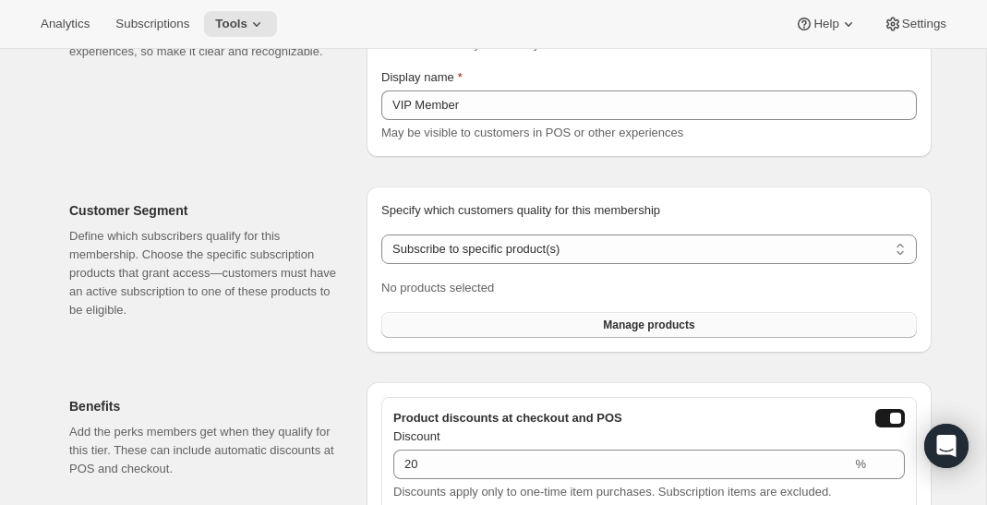
click at [512, 322] on button "Manage products" at bounding box center [650, 325] width 536 height 26
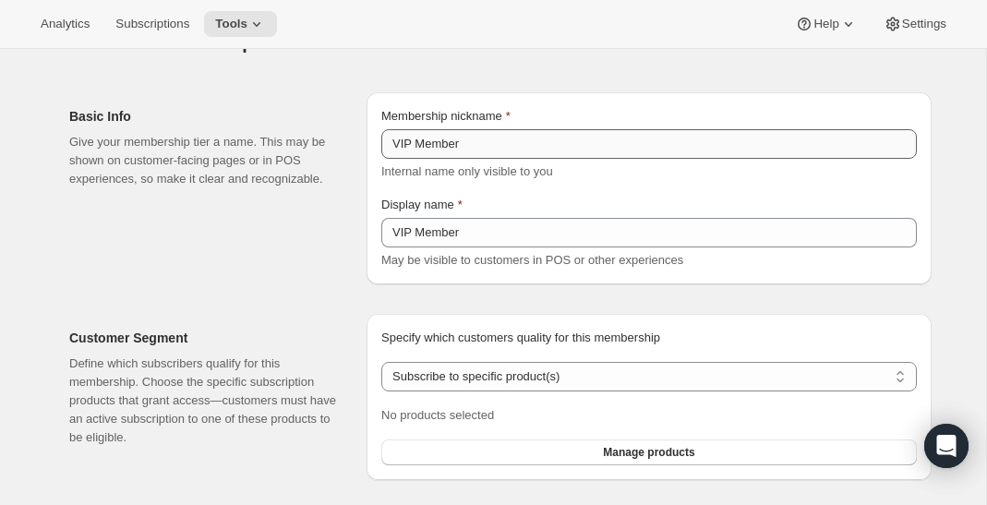
scroll to position [0, 0]
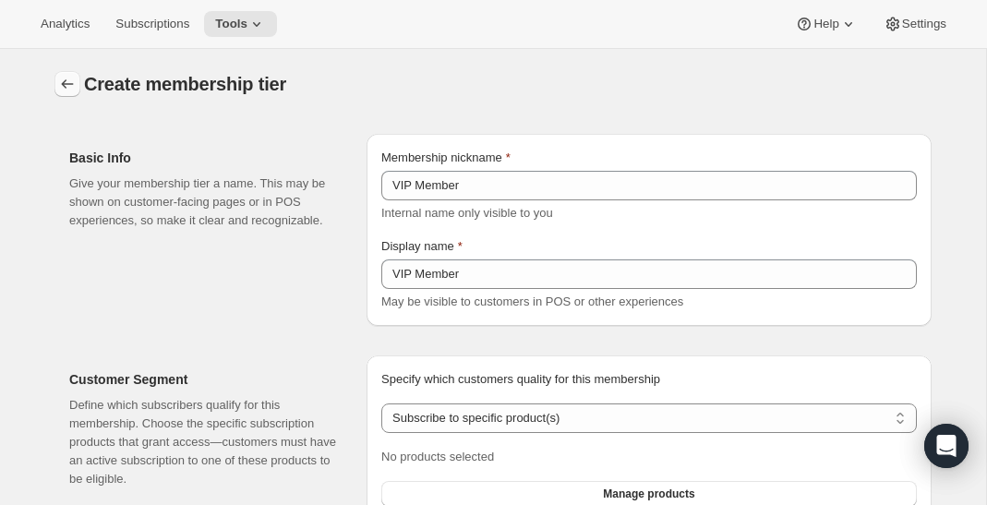
click at [72, 91] on icon "Memberships" at bounding box center [67, 84] width 18 height 18
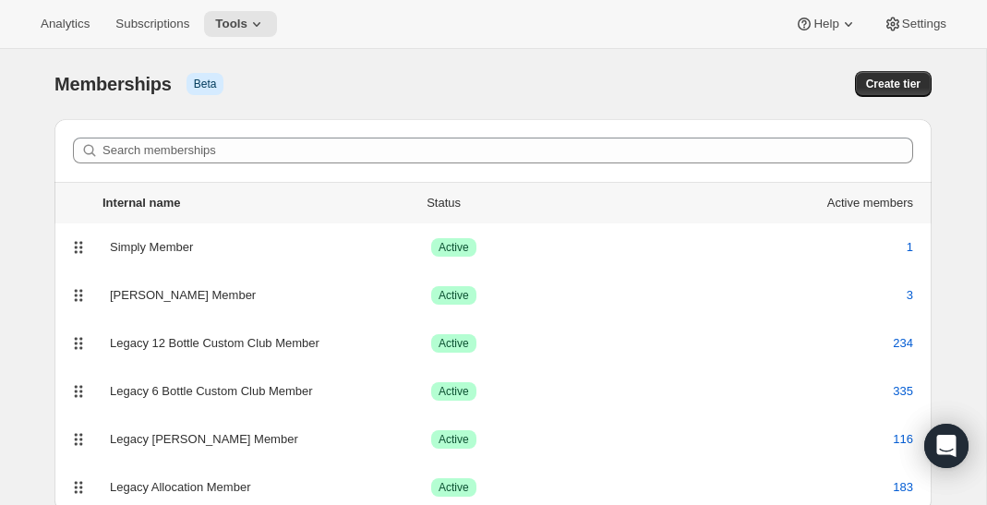
scroll to position [61, 0]
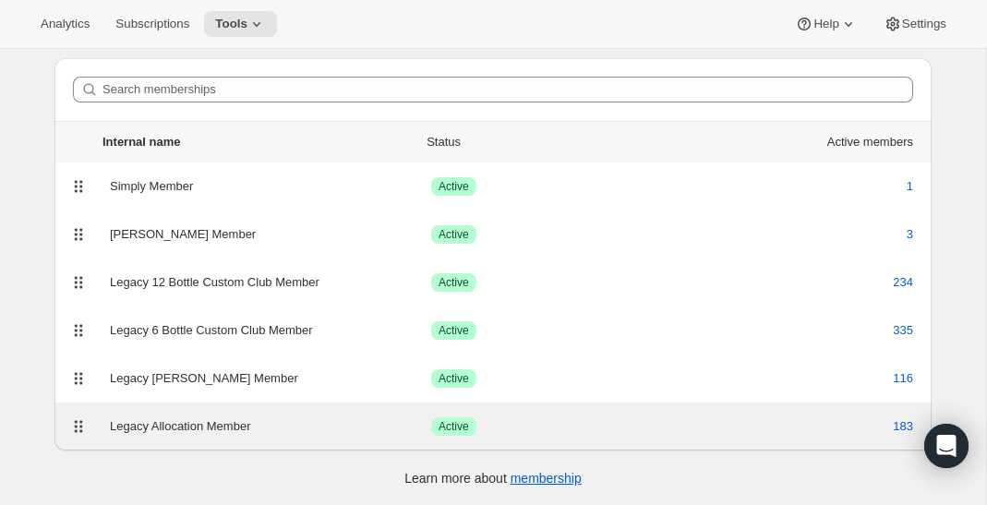
click at [184, 416] on div "Legacy Allocation Member Success Active 183" at bounding box center [493, 427] width 855 height 26
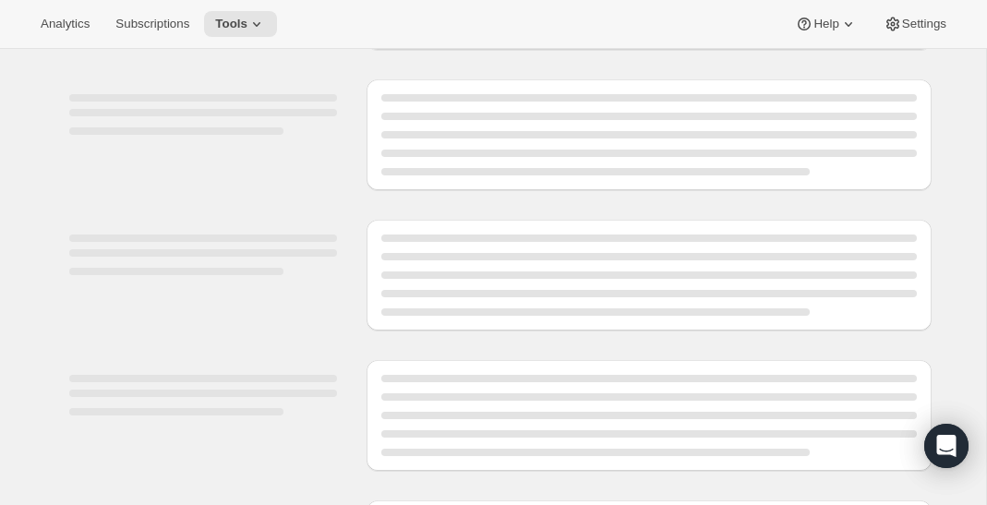
scroll to position [212, 0]
select select "products"
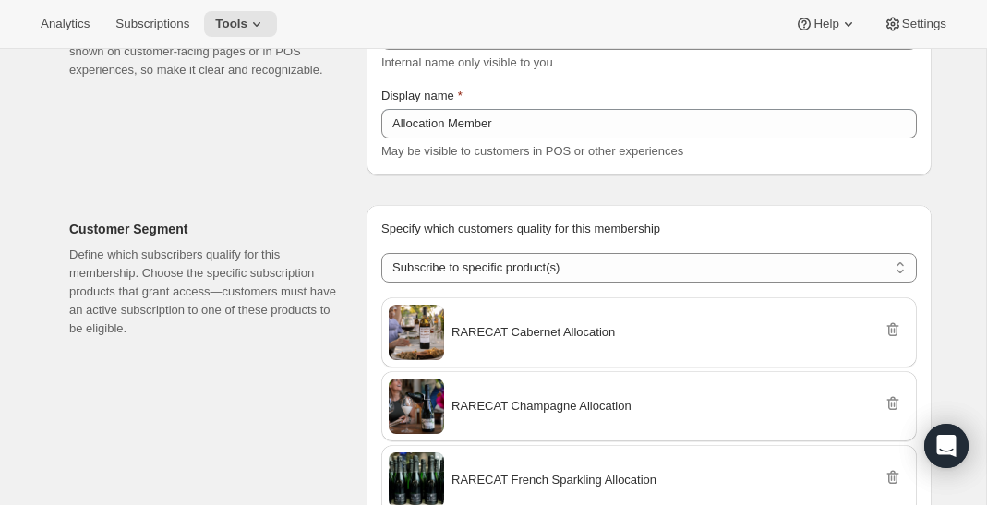
scroll to position [0, 0]
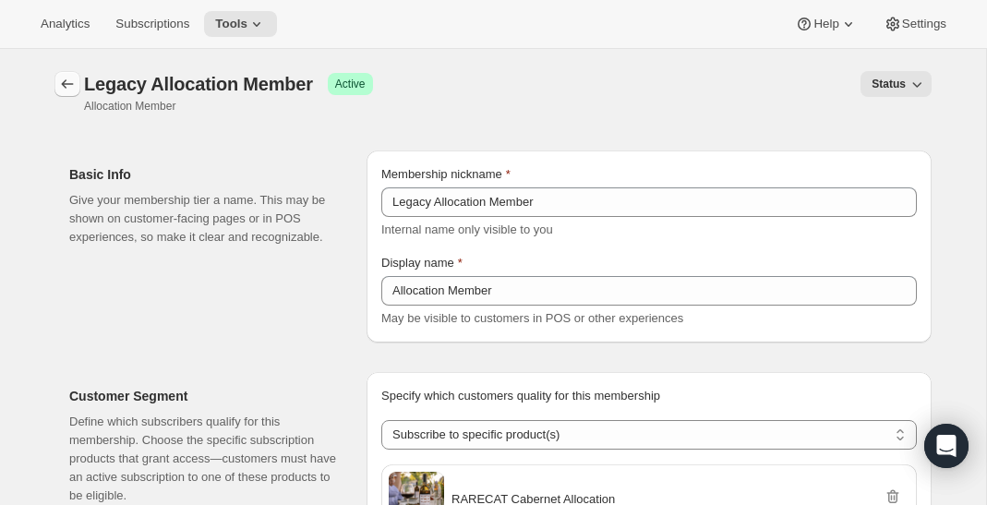
click at [57, 87] on button "Memberships" at bounding box center [68, 84] width 26 height 26
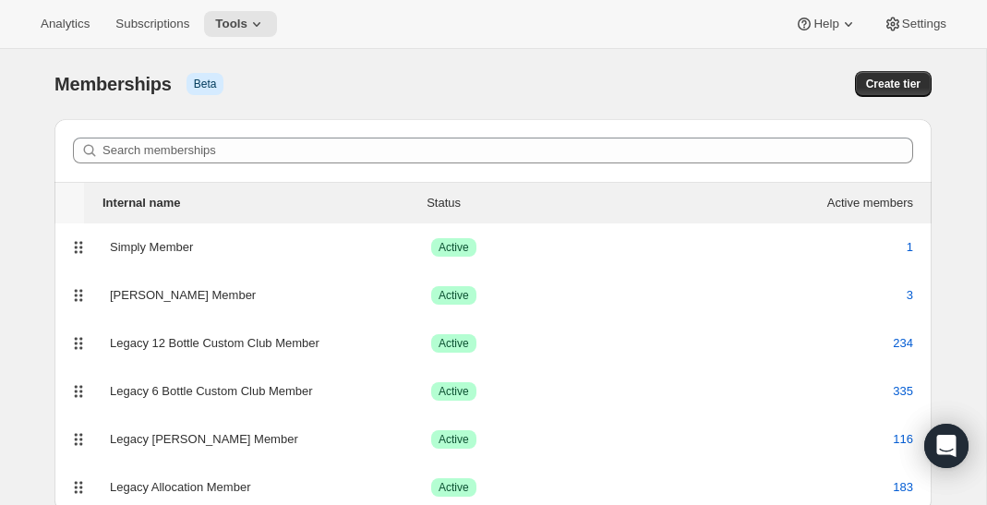
scroll to position [61, 0]
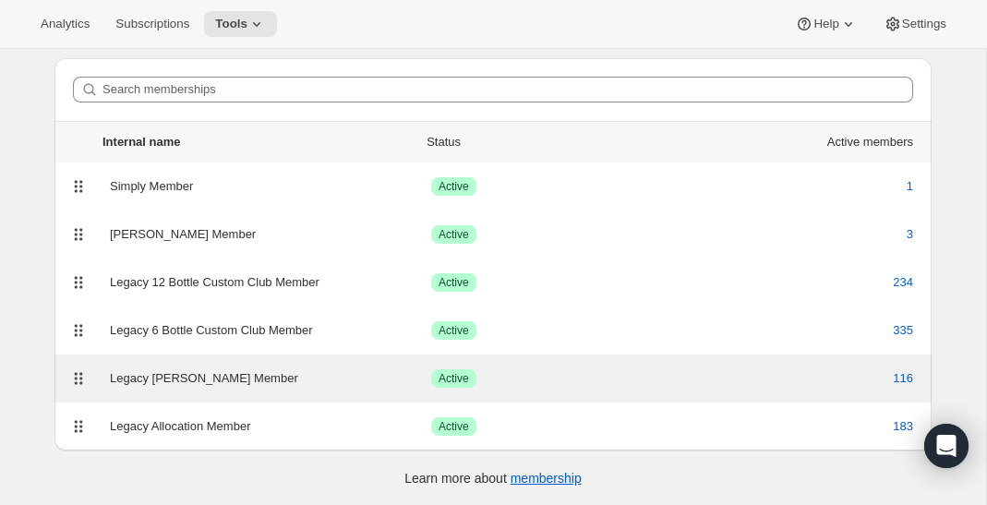
click at [186, 368] on div "Legacy Audrey Member Success Active 116" at bounding box center [493, 379] width 855 height 26
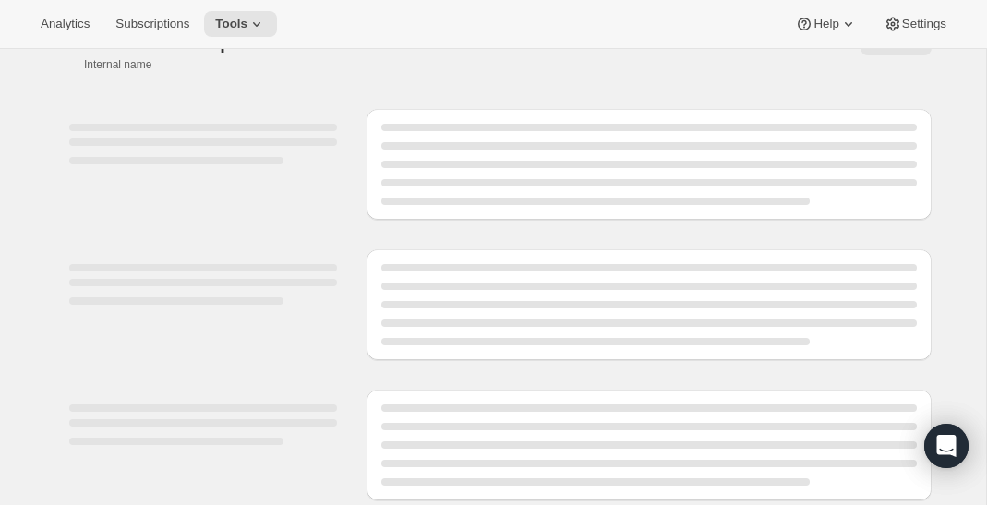
scroll to position [46, 0]
select select "variants"
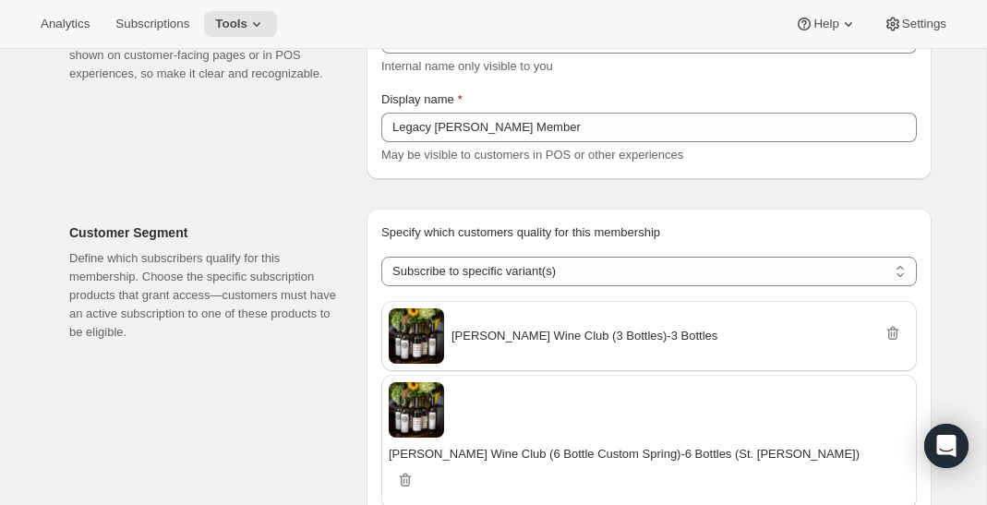
scroll to position [0, 0]
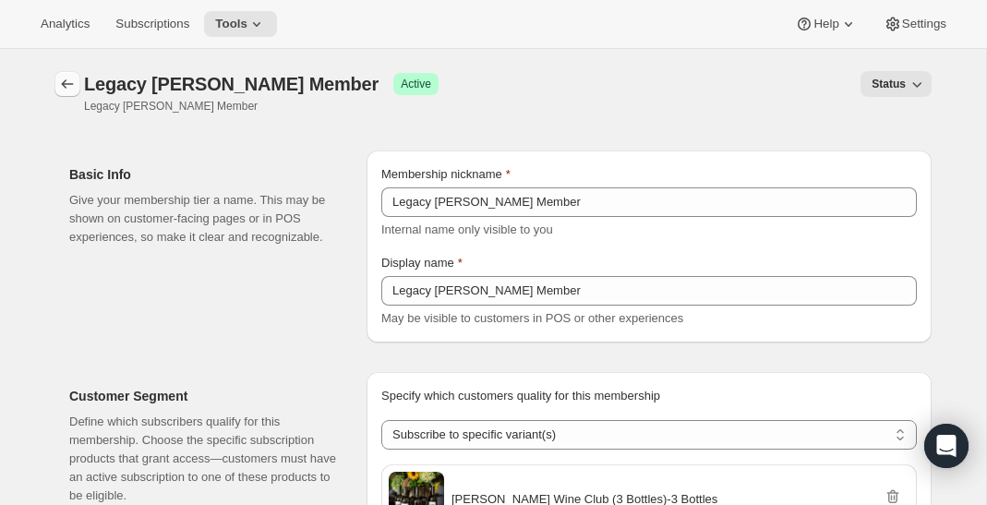
click at [66, 85] on icon "Memberships" at bounding box center [67, 84] width 18 height 18
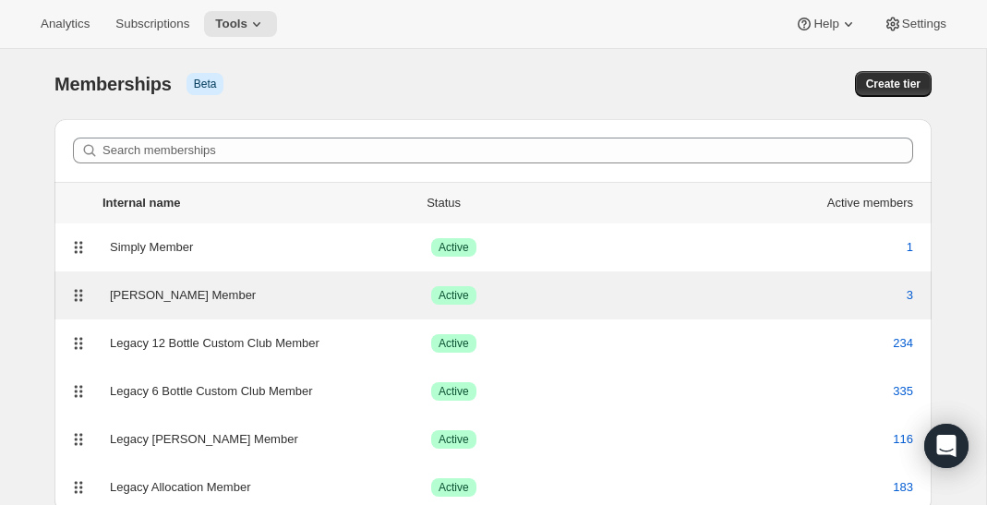
click at [199, 291] on div "Audrey Member" at bounding box center [270, 295] width 321 height 18
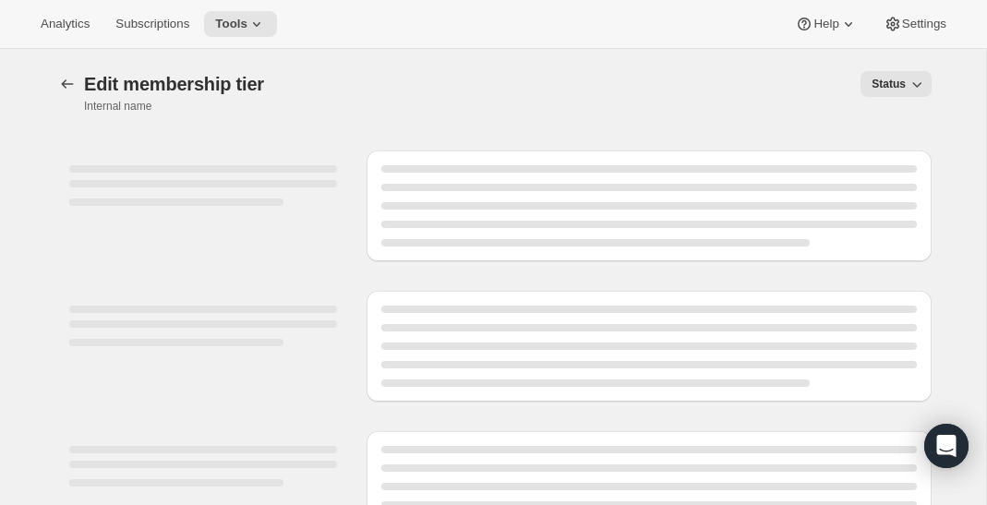
select select "variants"
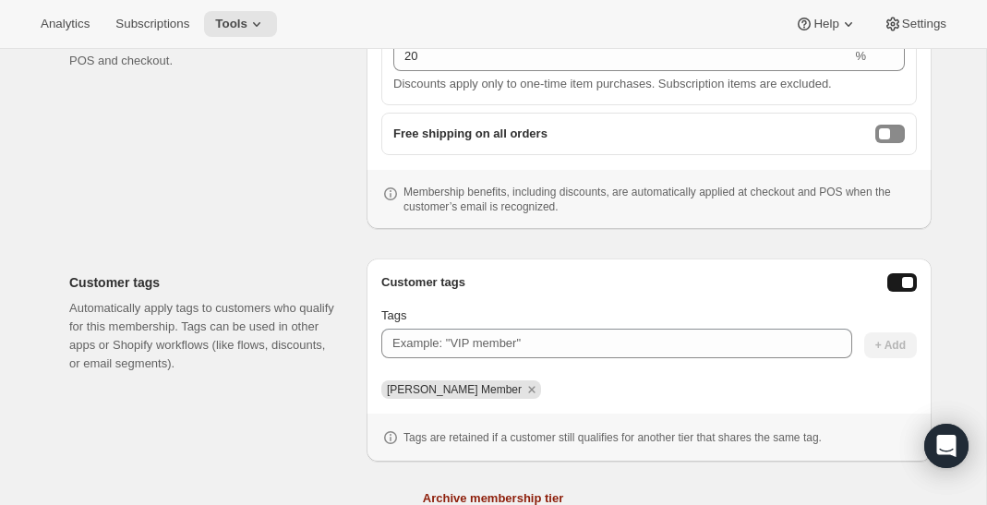
scroll to position [785, 0]
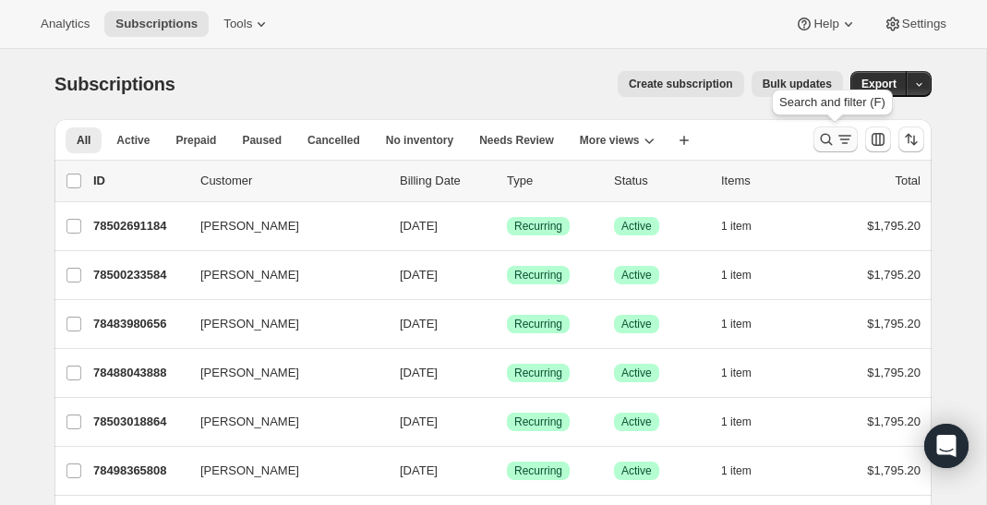
click at [822, 134] on icon "Search and filter results" at bounding box center [827, 139] width 18 height 18
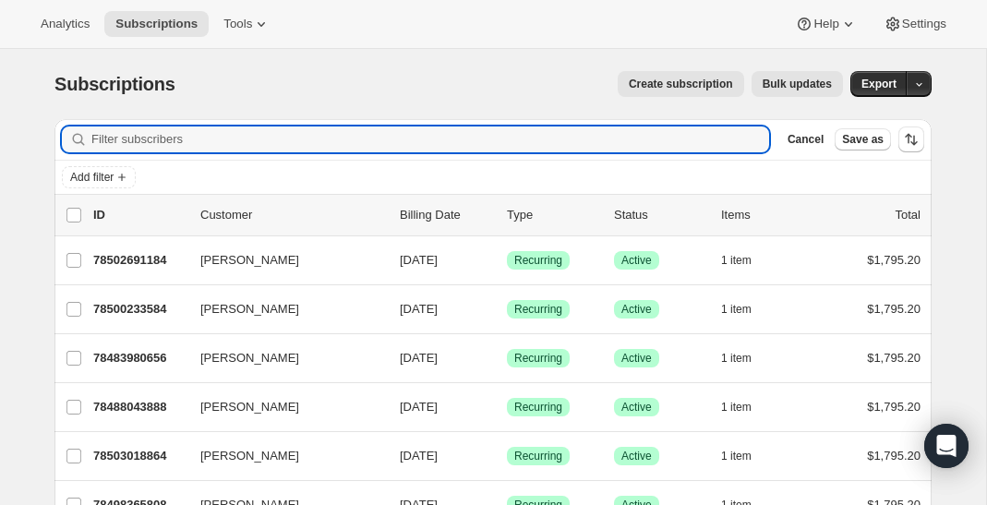
click at [684, 84] on span "Create subscription" at bounding box center [681, 84] width 104 height 15
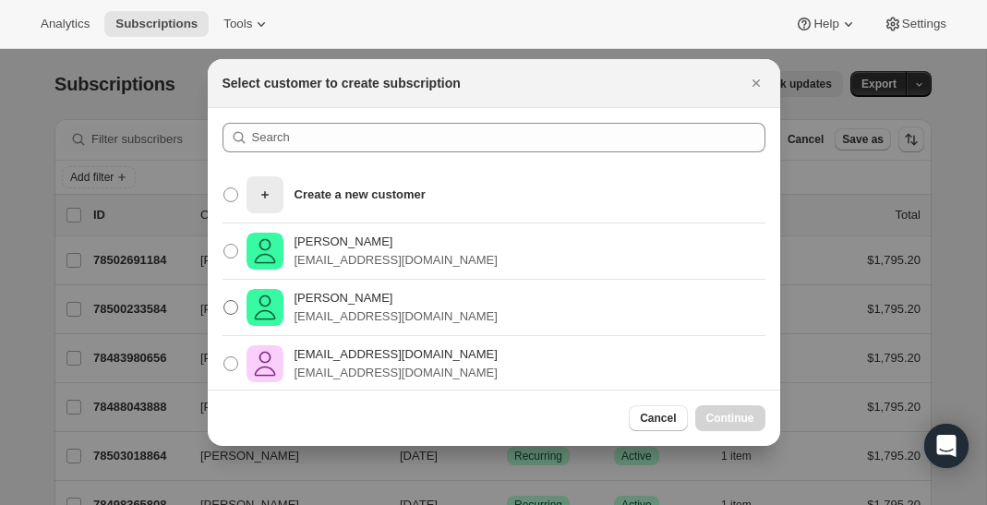
click at [324, 306] on p "[PERSON_NAME]" at bounding box center [396, 298] width 203 height 18
click at [224, 301] on input "[PERSON_NAME] [EMAIL_ADDRESS][DOMAIN_NAME]" at bounding box center [224, 300] width 1 height 1
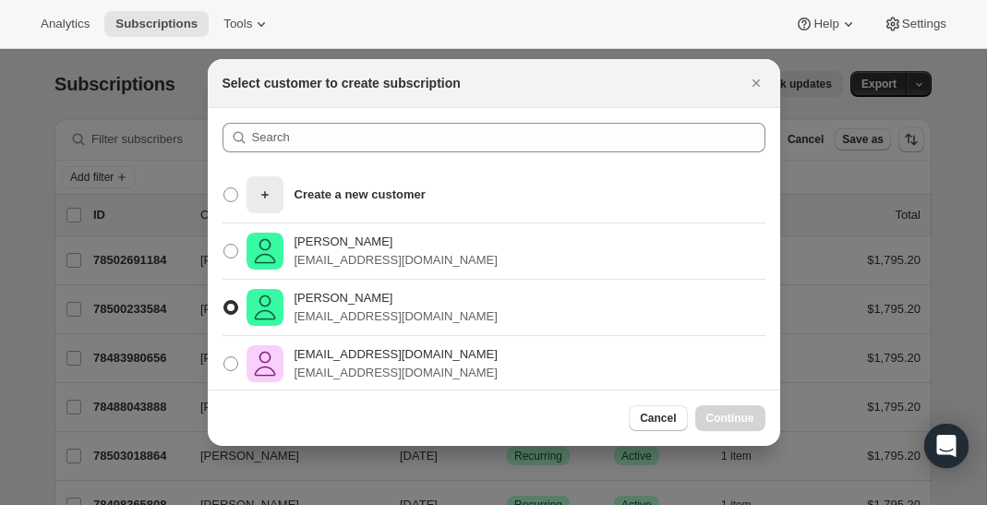
radio input "true"
click at [726, 414] on span "Continue" at bounding box center [731, 418] width 48 height 15
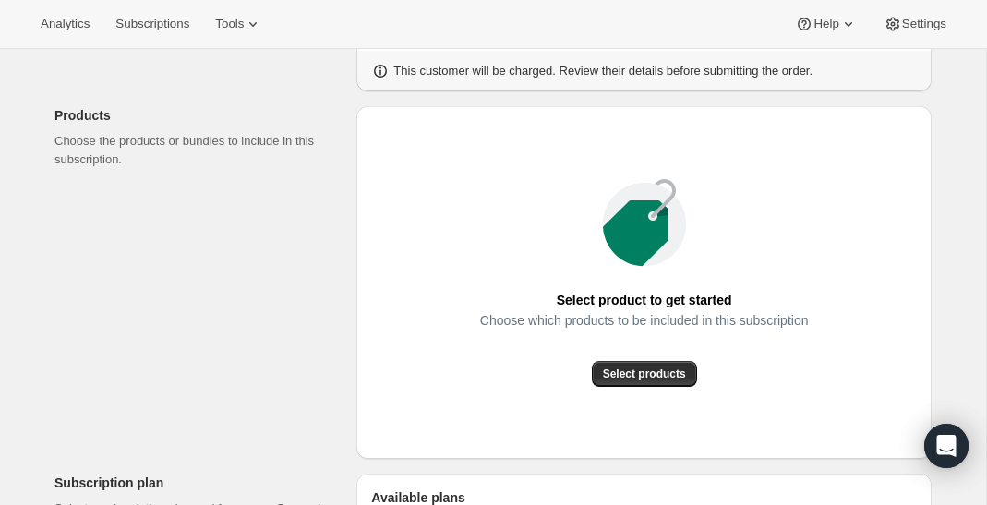
scroll to position [237, 0]
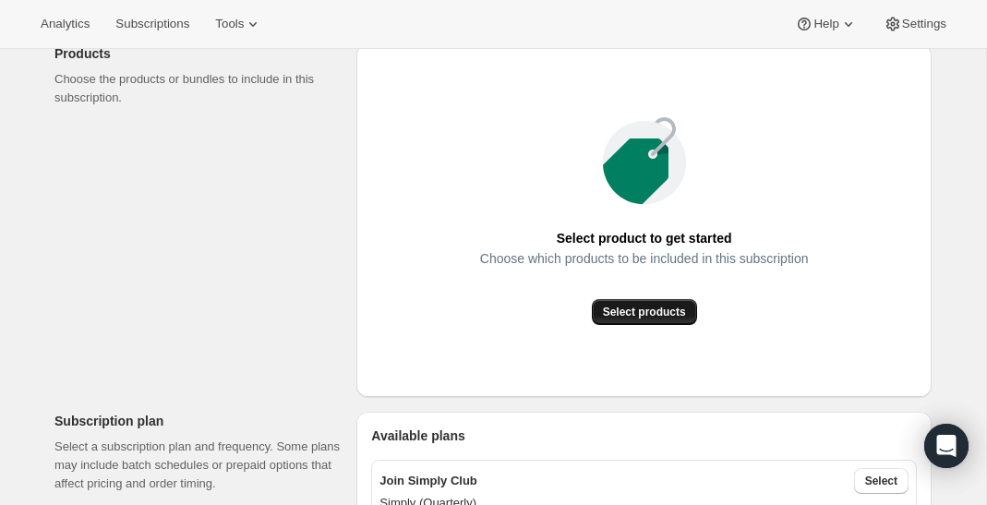
click at [642, 299] on button "Select products" at bounding box center [644, 312] width 105 height 26
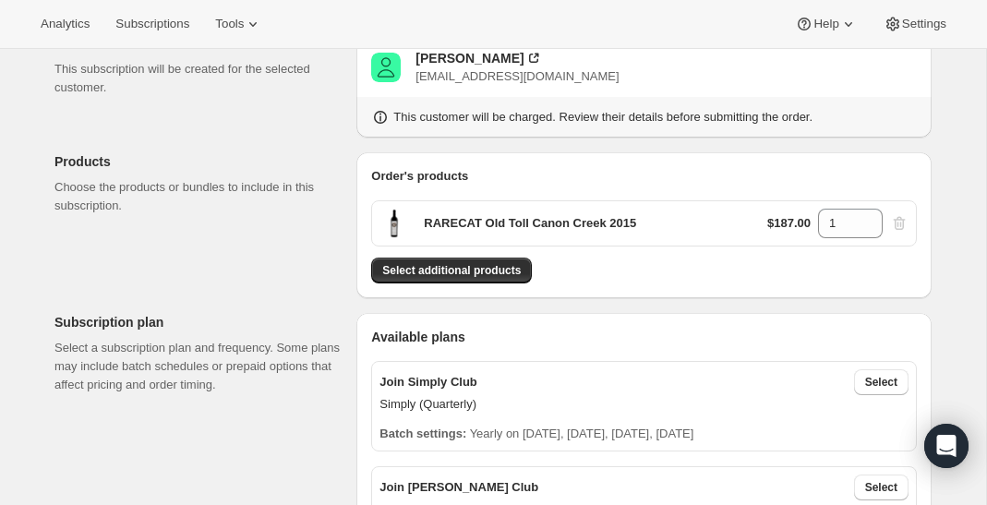
scroll to position [140, 0]
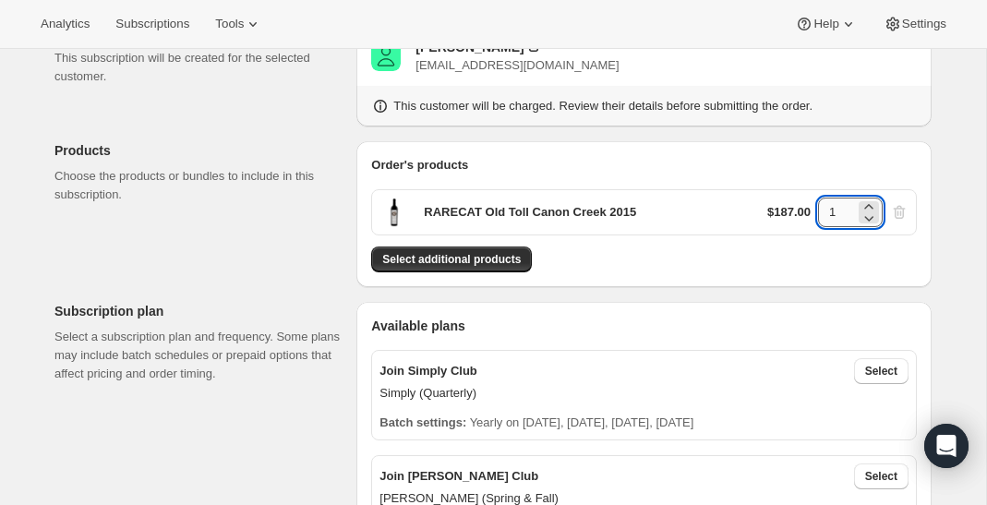
drag, startPoint x: 828, startPoint y: 212, endPoint x: 846, endPoint y: 212, distance: 18.5
click at [846, 212] on input "1" at bounding box center [836, 213] width 37 height 30
type input "12"
click at [775, 261] on div "Select additional products" at bounding box center [644, 260] width 546 height 26
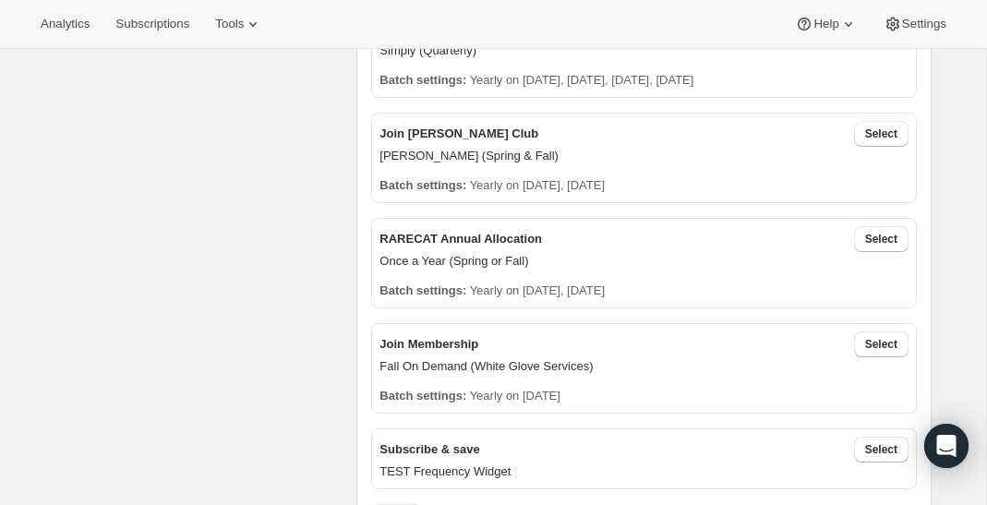
scroll to position [486, 0]
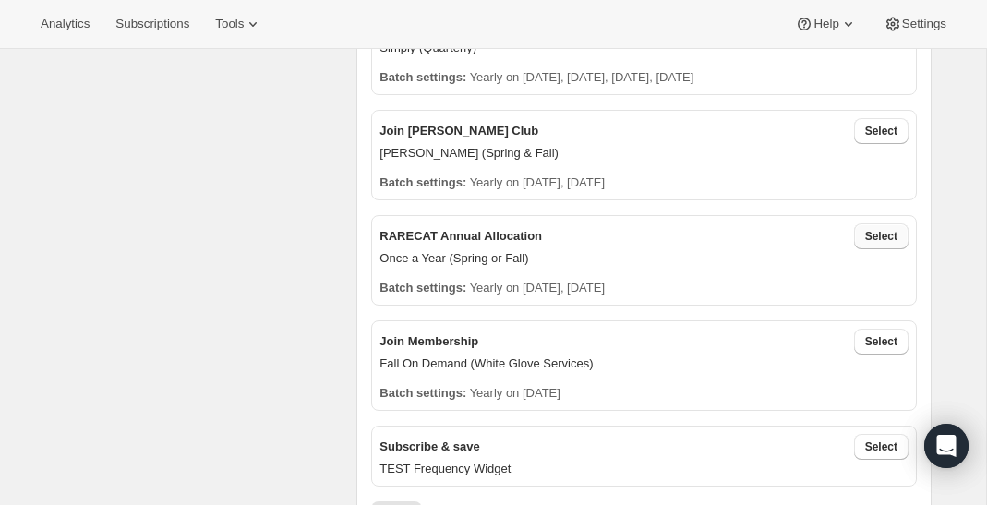
click at [867, 234] on span "Select" at bounding box center [882, 236] width 32 height 15
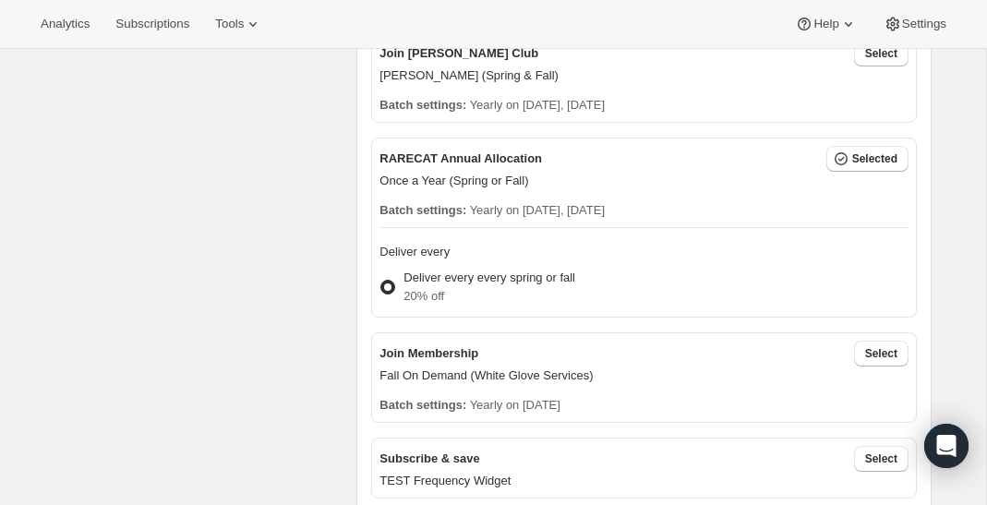
scroll to position [572, 0]
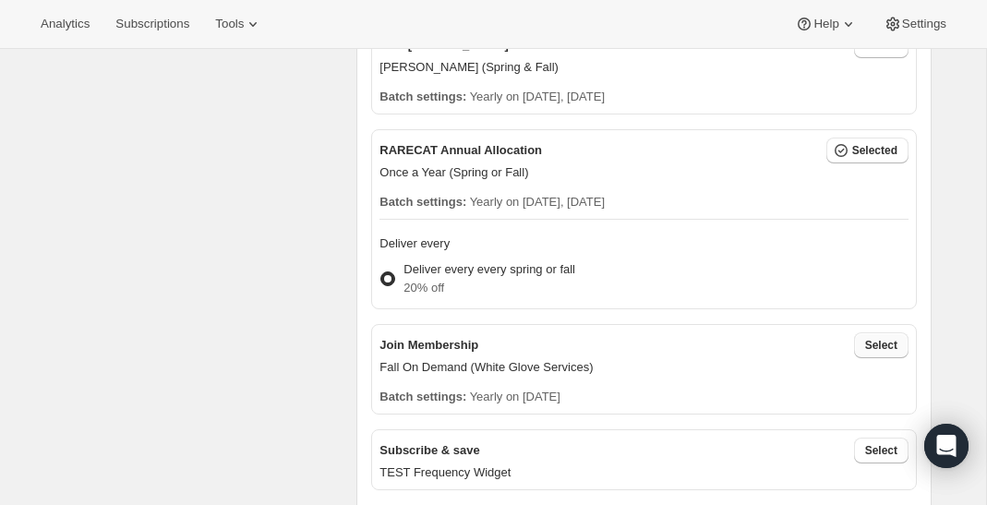
click at [884, 340] on span "Select" at bounding box center [882, 345] width 32 height 15
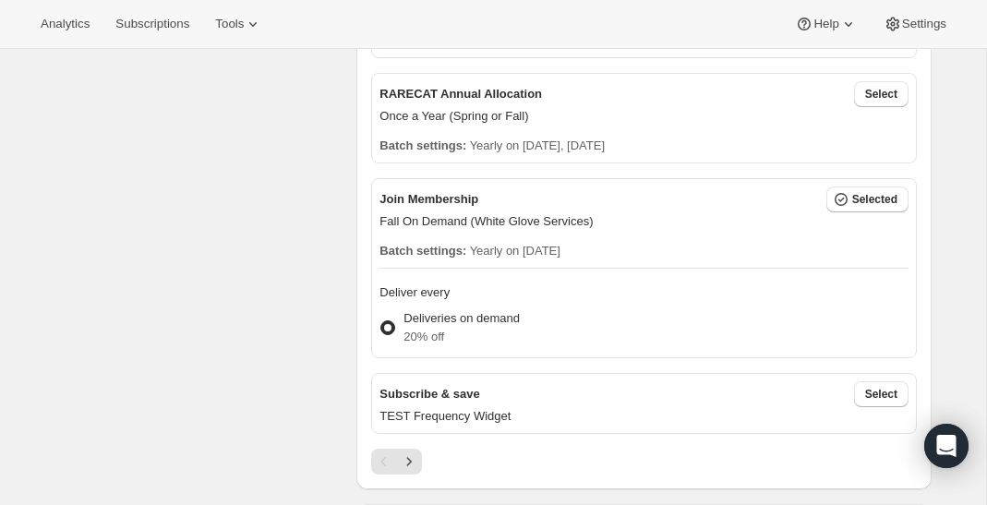
scroll to position [609, 0]
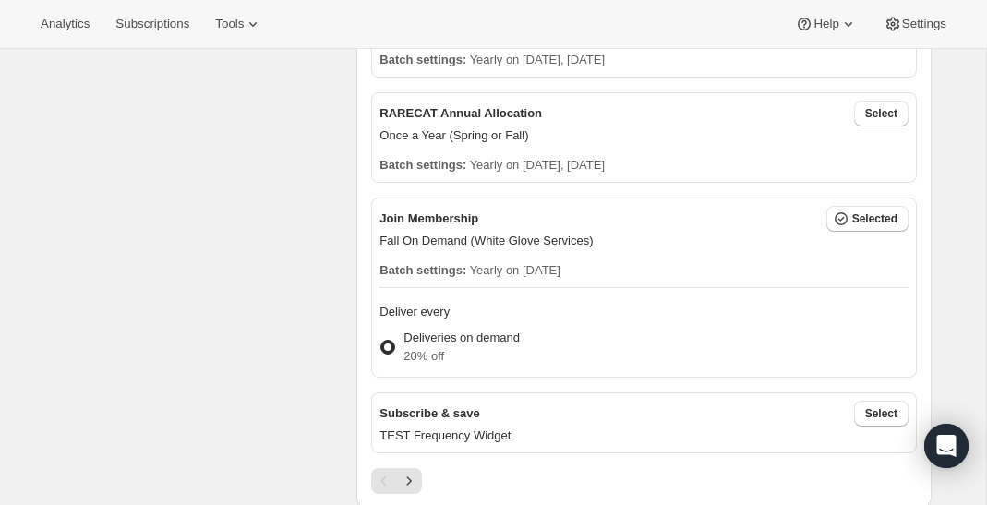
click at [866, 127] on p "Once a Year (Spring or Fall)" at bounding box center [644, 136] width 529 height 18
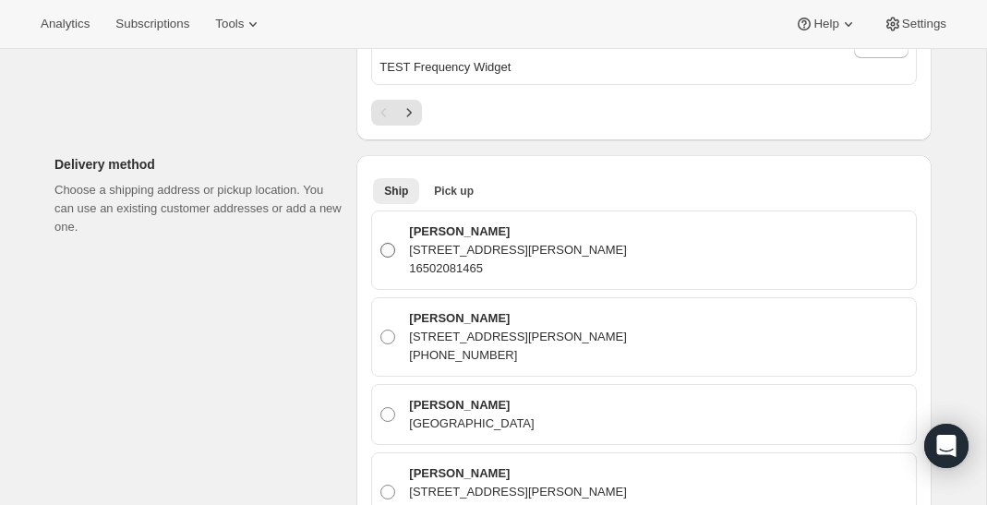
click at [627, 241] on p "[STREET_ADDRESS][PERSON_NAME]" at bounding box center [518, 250] width 218 height 18
click at [382, 243] on input "[PERSON_NAME] [STREET_ADDRESS][PERSON_NAME] 16502081465" at bounding box center [381, 243] width 1 height 1
radio input "true"
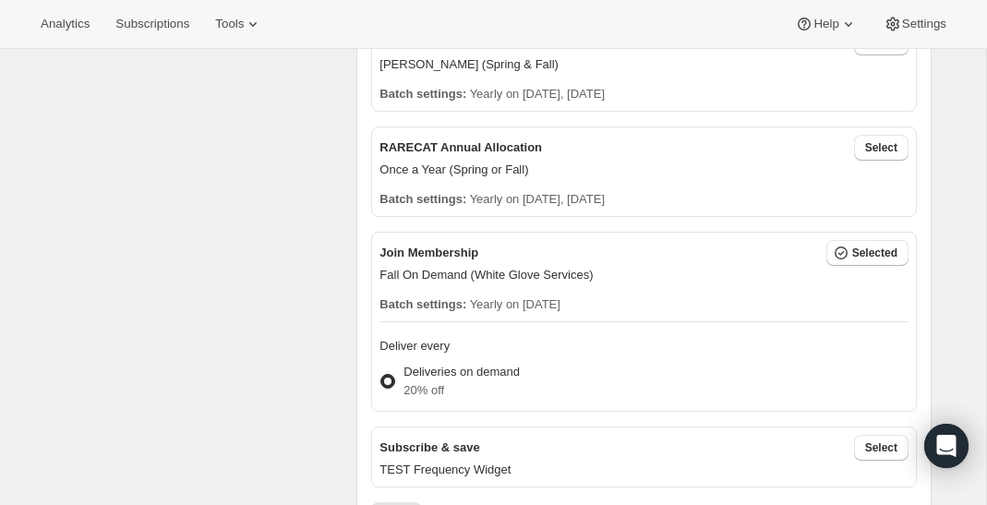
scroll to position [611, 0]
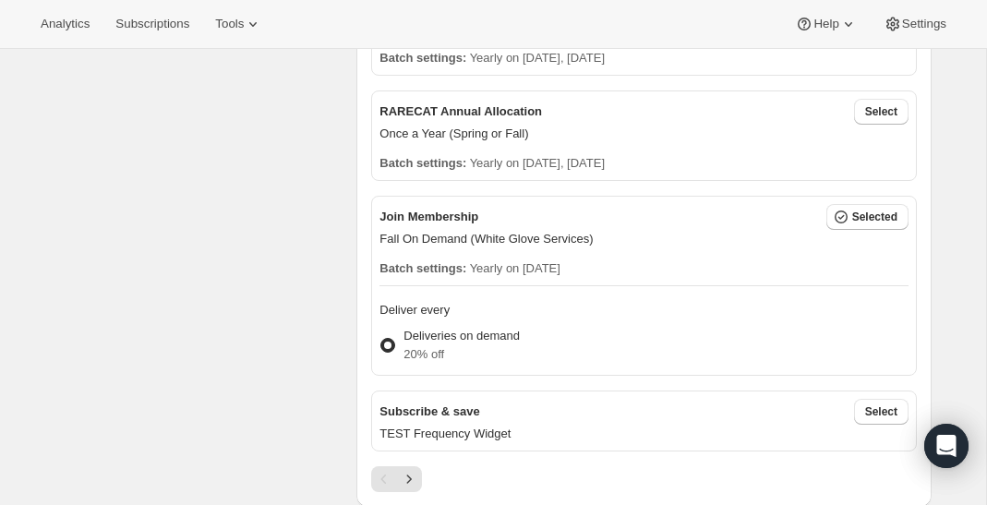
click at [470, 345] on p "20% off" at bounding box center [462, 354] width 116 height 18
click at [382, 339] on input "Deliveries on demand 20% off" at bounding box center [381, 338] width 1 height 1
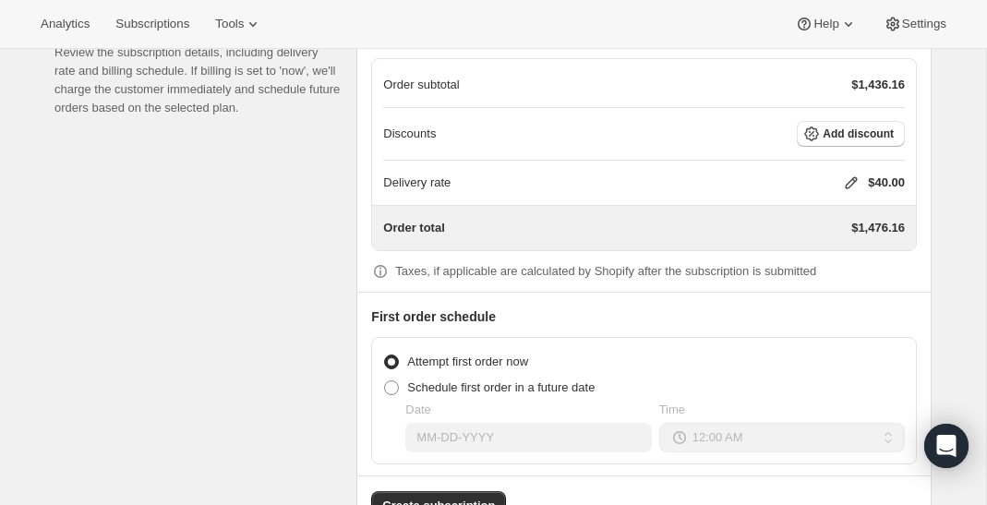
scroll to position [3572, 0]
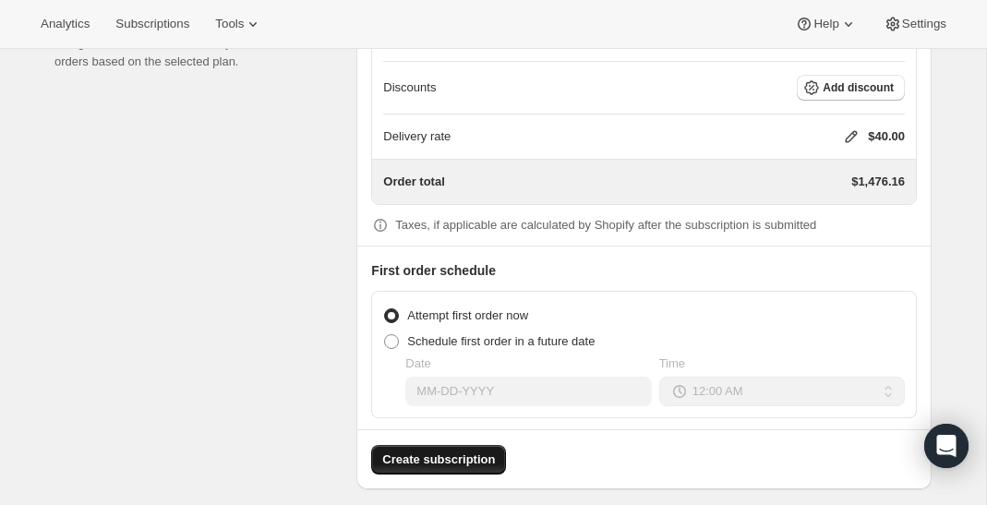
click at [472, 451] on span "Create subscription" at bounding box center [438, 460] width 113 height 18
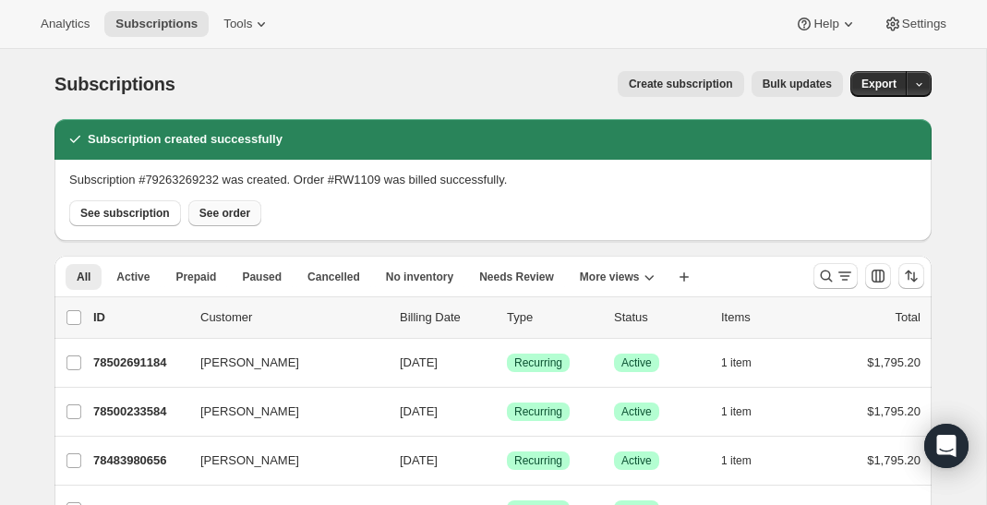
click at [238, 215] on span "See order" at bounding box center [225, 213] width 51 height 15
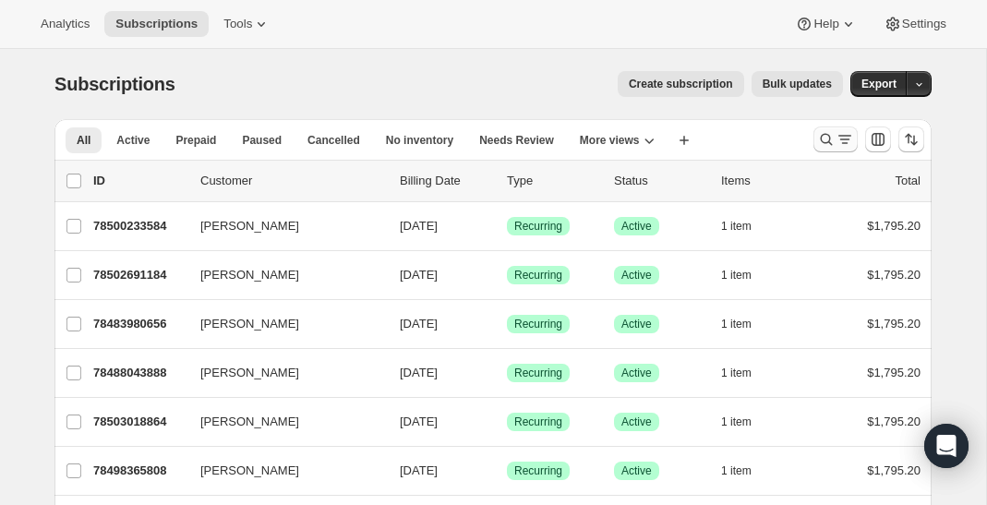
click at [815, 141] on button "Search and filter results" at bounding box center [836, 140] width 44 height 26
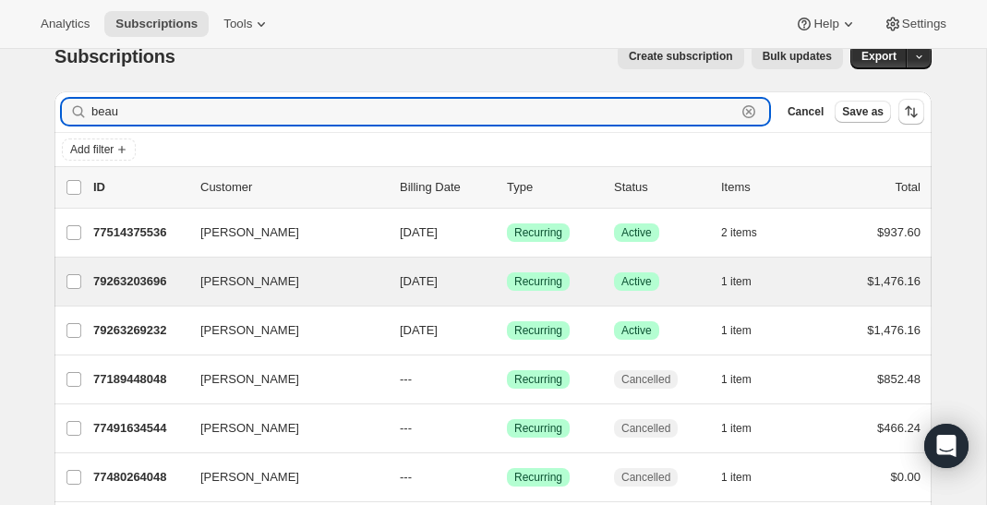
scroll to position [30, 0]
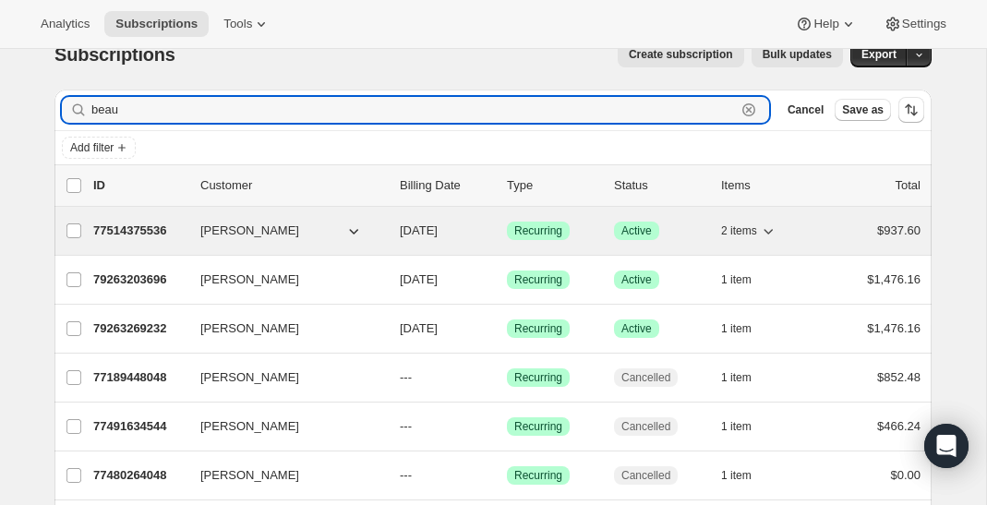
type input "beau"
click at [344, 218] on div "77514375536 Beau Harris 10/15/2025 Success Recurring Success Active 2 items $93…" at bounding box center [507, 231] width 828 height 26
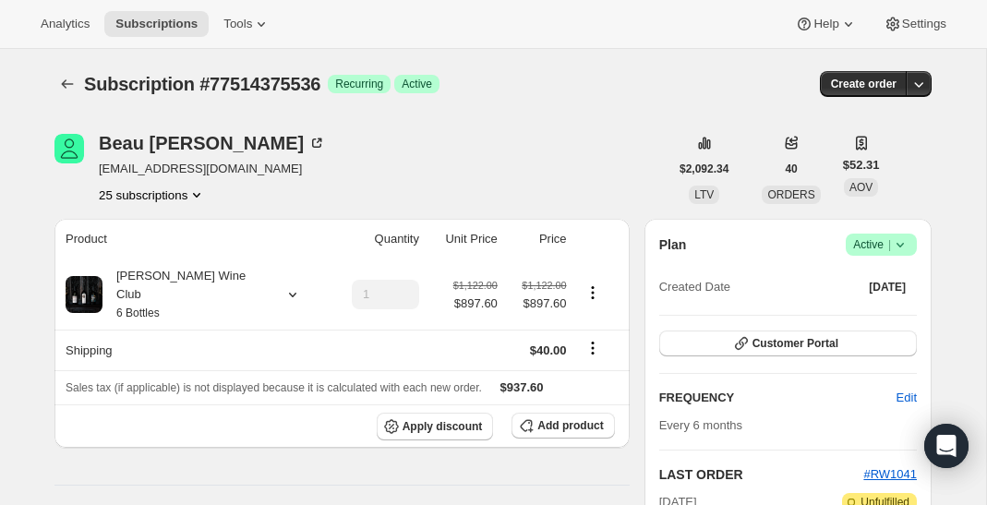
click at [900, 247] on icon at bounding box center [900, 245] width 18 height 18
click at [858, 319] on span "Cancel subscription" at bounding box center [877, 312] width 104 height 14
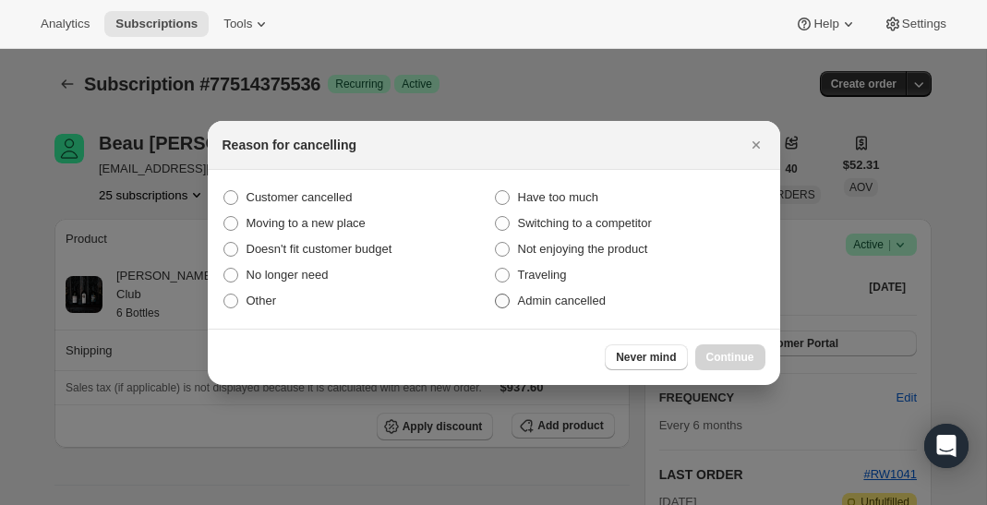
click at [553, 306] on span "Admin cancelled" at bounding box center [562, 301] width 88 height 14
click at [496, 295] on input "Admin cancelled" at bounding box center [495, 294] width 1 height 1
radio input "true"
click at [722, 366] on button "Continue" at bounding box center [731, 358] width 70 height 26
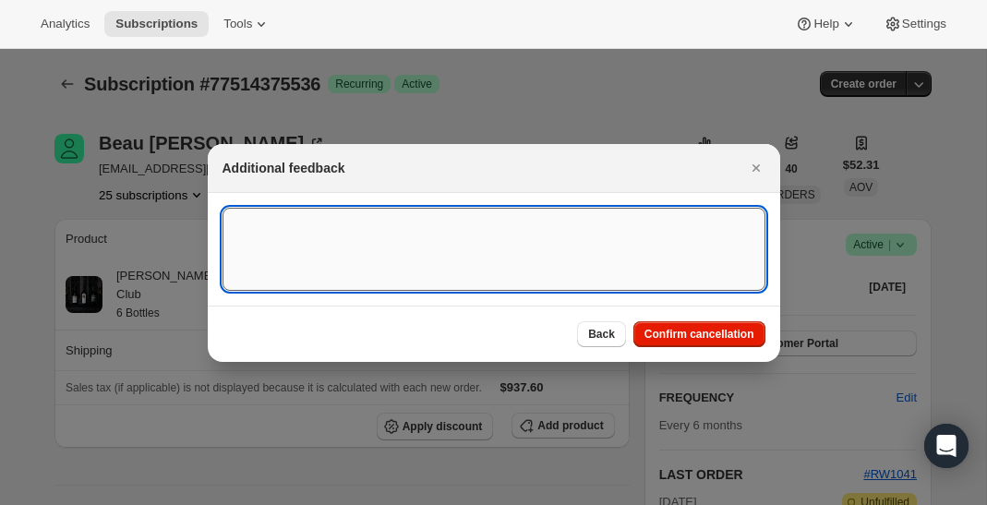
click at [496, 275] on textarea ":rc0:" at bounding box center [494, 249] width 543 height 83
type textarea "Testing"
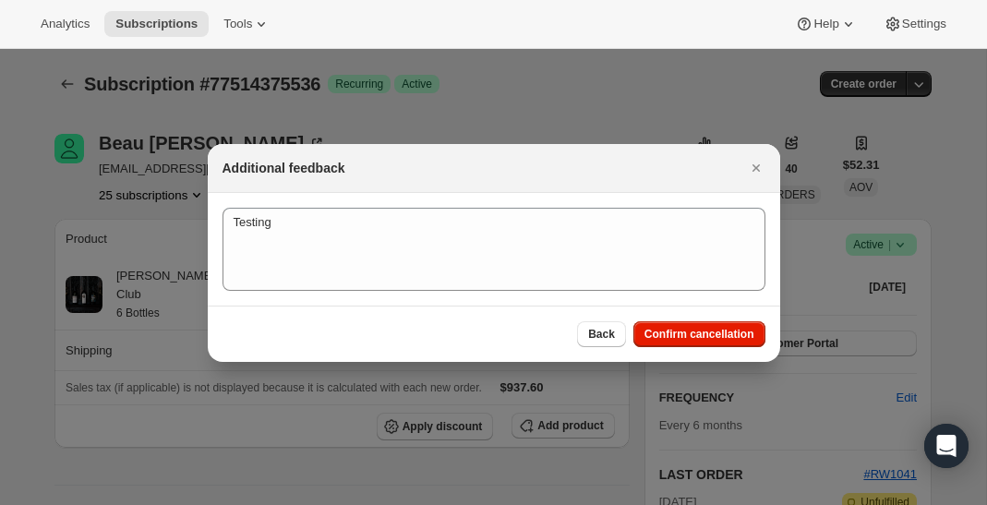
click at [670, 349] on div "Back Confirm cancellation" at bounding box center [494, 334] width 573 height 56
click at [670, 339] on span "Confirm cancellation" at bounding box center [700, 334] width 110 height 15
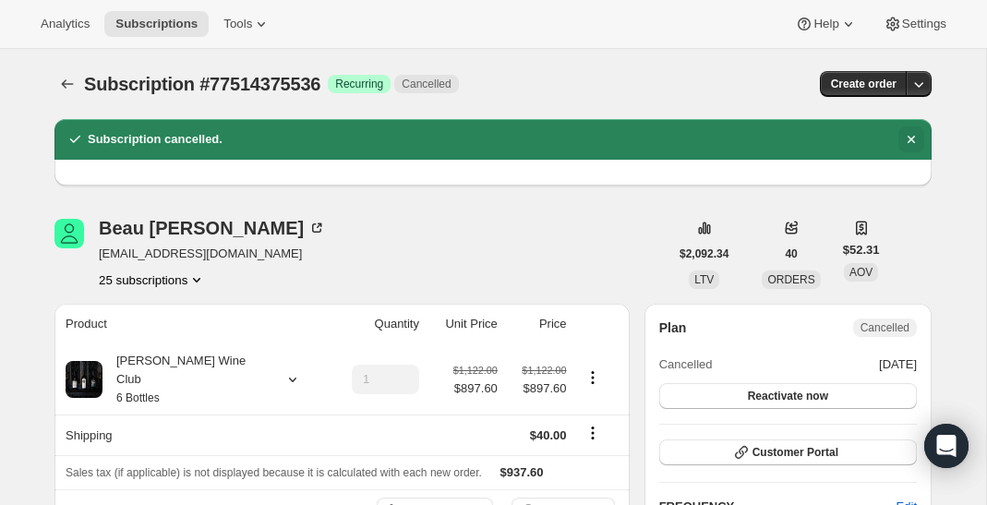
click at [916, 139] on icon "Dismiss notification" at bounding box center [911, 139] width 18 height 18
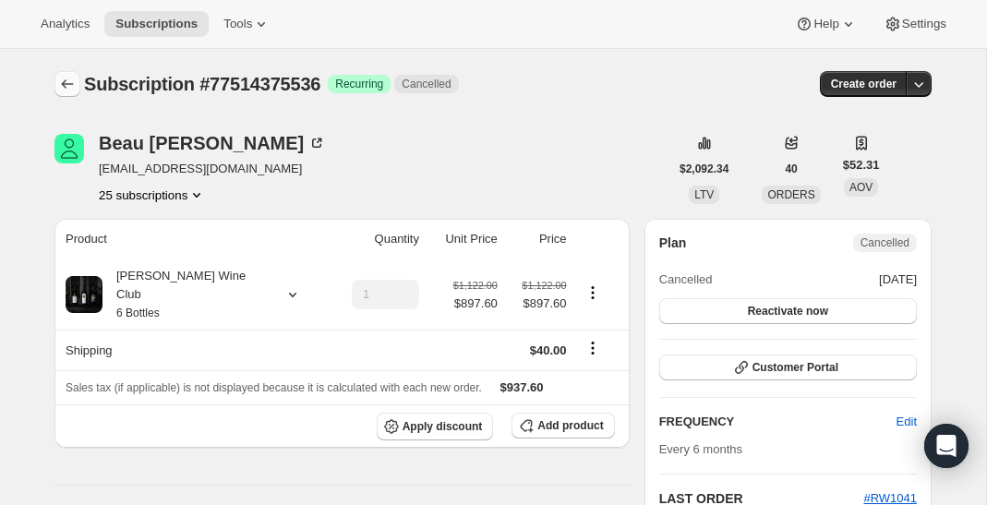
click at [63, 75] on icon "Subscriptions" at bounding box center [67, 84] width 18 height 18
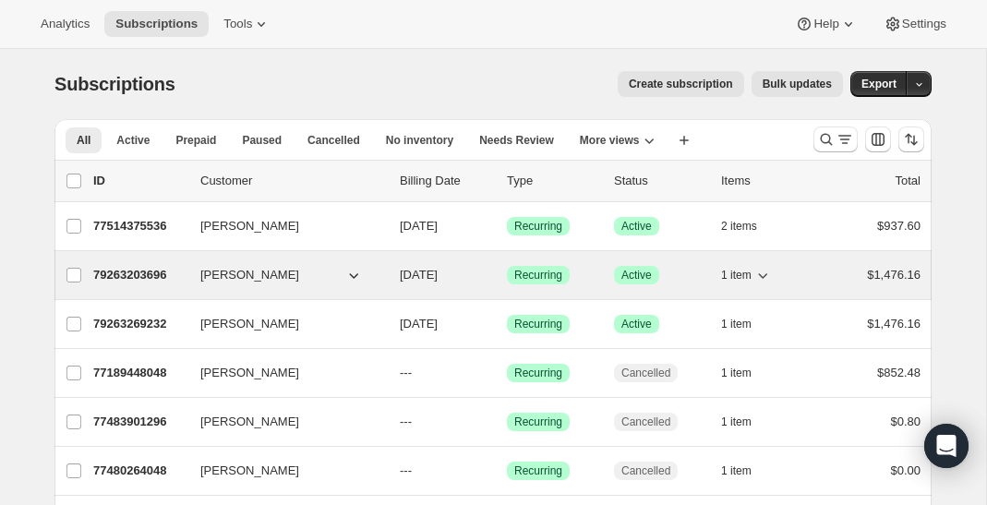
click at [739, 277] on span "1 item" at bounding box center [736, 275] width 30 height 15
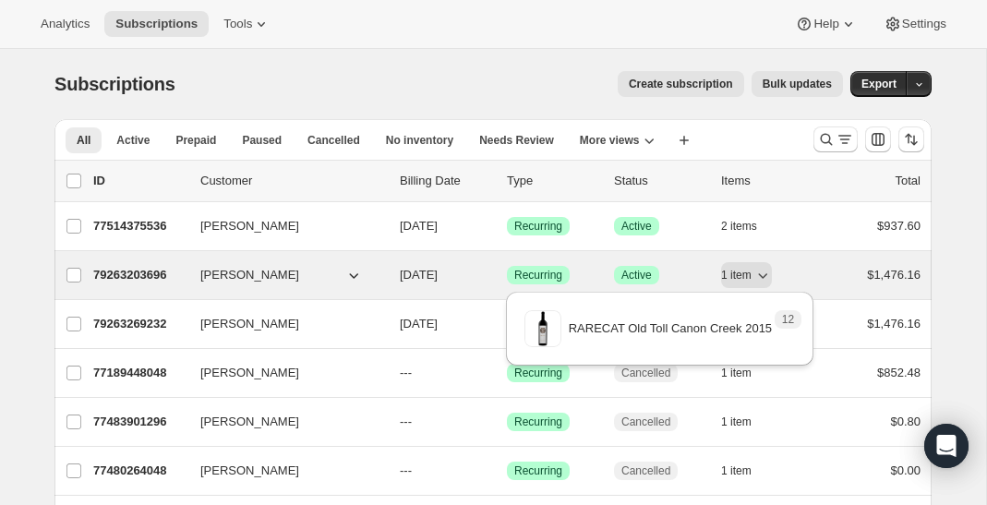
click at [308, 266] on button "[PERSON_NAME]" at bounding box center [281, 275] width 185 height 30
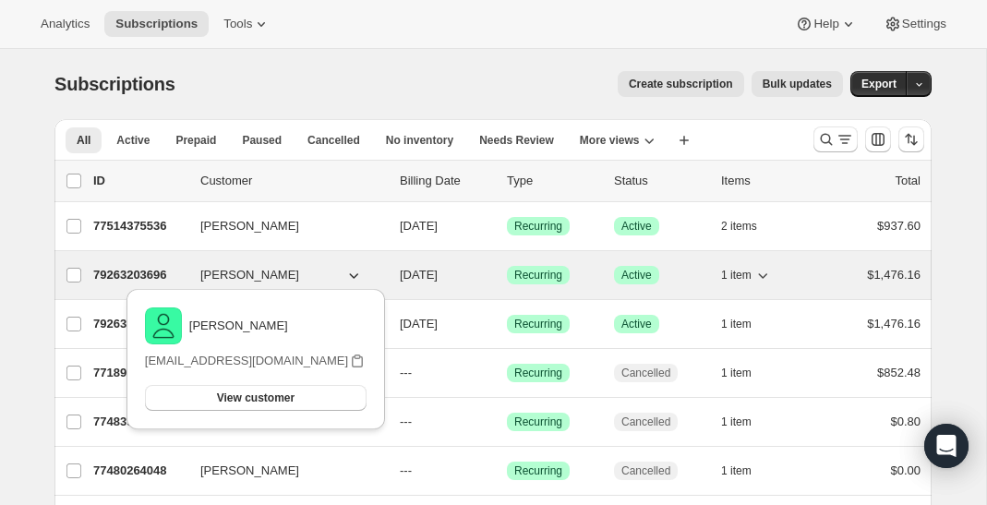
click at [166, 274] on p "79263203696" at bounding box center [139, 275] width 92 height 18
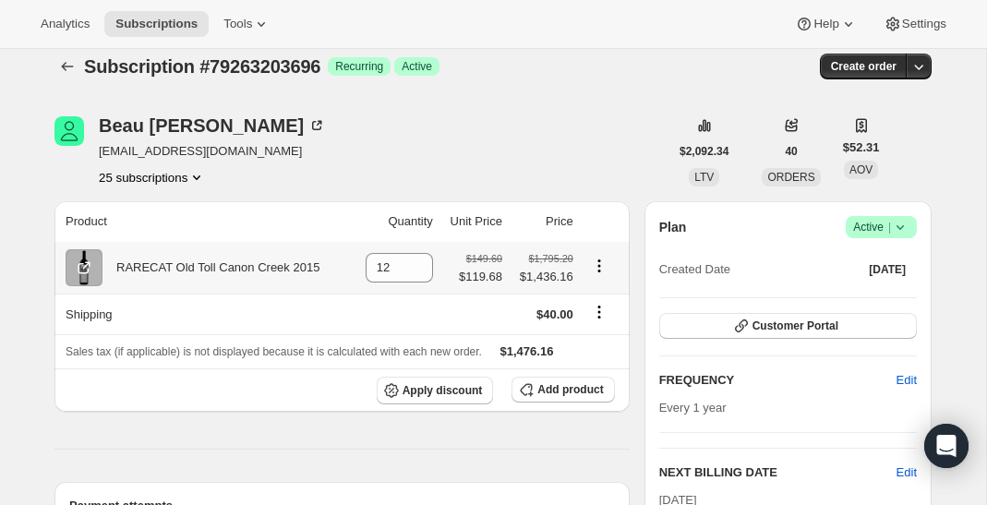
scroll to position [26, 0]
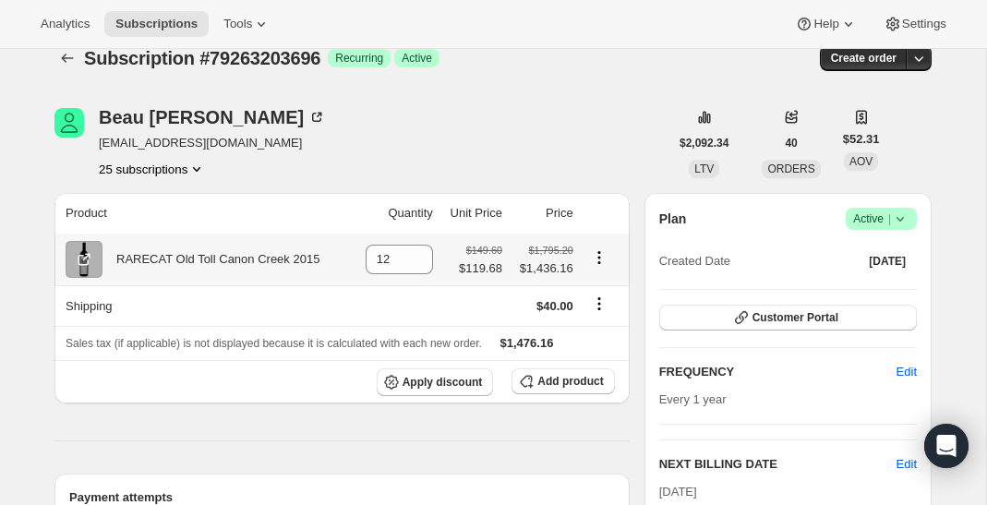
click at [604, 261] on icon "Product actions" at bounding box center [599, 257] width 18 height 18
click at [478, 255] on small "$149.60" at bounding box center [484, 250] width 36 height 11
click at [524, 263] on span "$1,436.16" at bounding box center [544, 269] width 60 height 18
click at [530, 258] on div "$1,795.20 $1,436.16" at bounding box center [544, 259] width 60 height 37
click at [530, 254] on small "$1,795.20" at bounding box center [551, 250] width 44 height 11
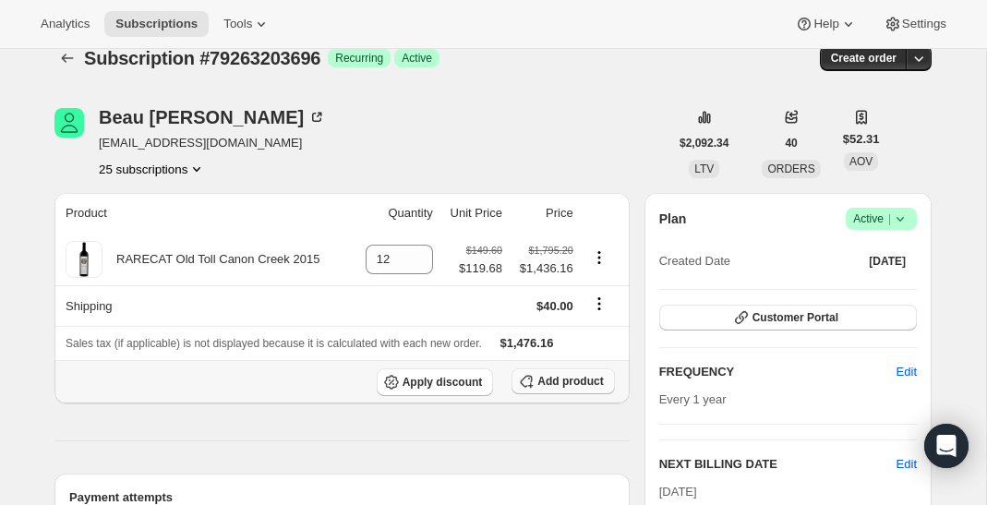
click at [550, 370] on button "Add product" at bounding box center [563, 382] width 103 height 26
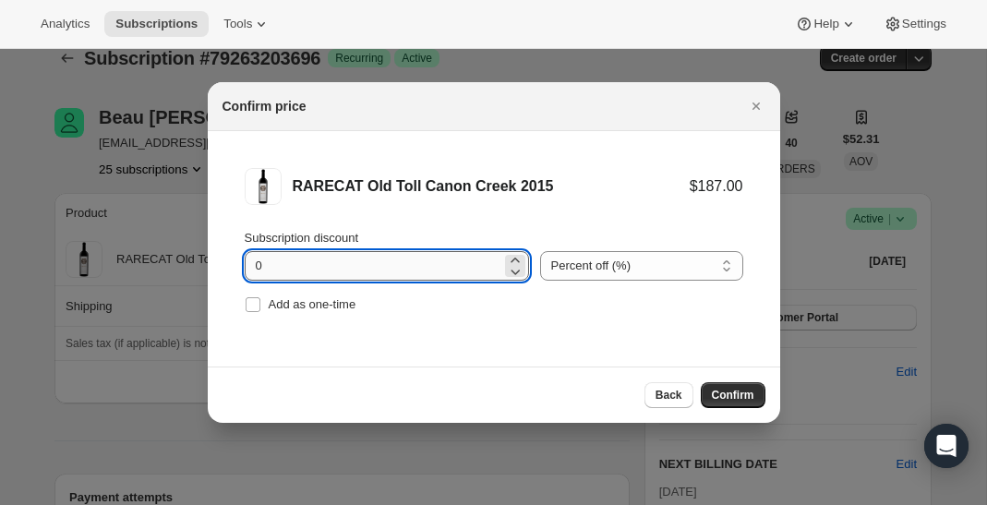
click at [421, 273] on input "0" at bounding box center [373, 266] width 257 height 30
type input "2"
type input "20"
click at [731, 389] on span "Confirm" at bounding box center [733, 395] width 42 height 15
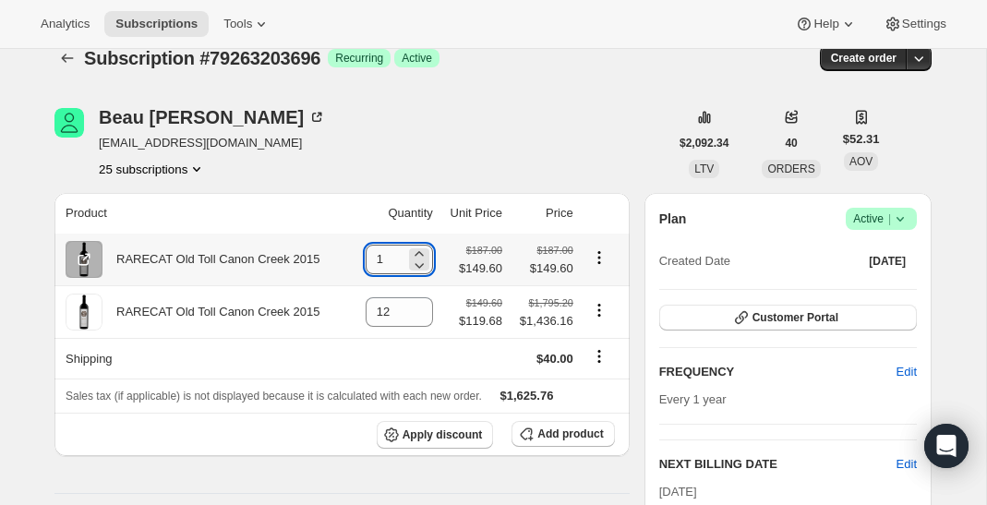
click at [374, 260] on input "1" at bounding box center [386, 260] width 40 height 30
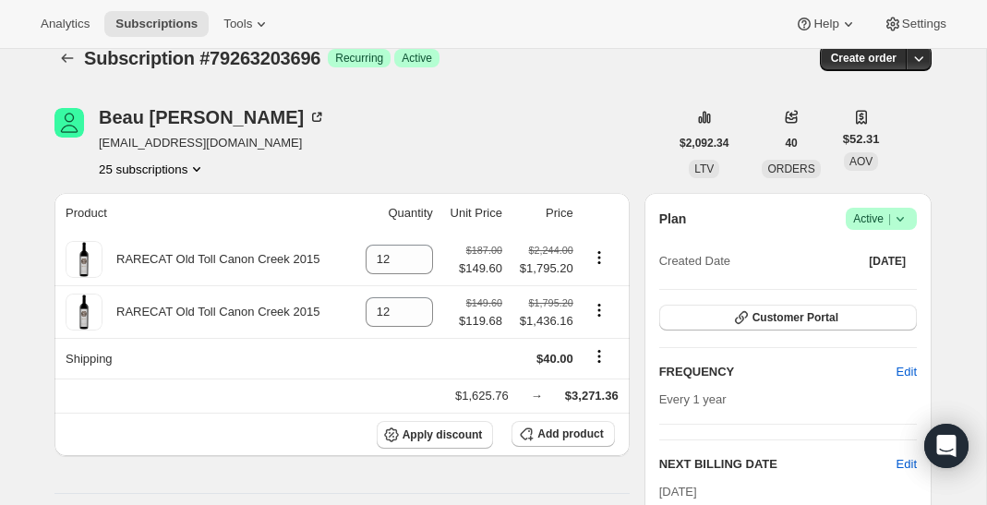
click at [540, 113] on div "Beau Harris beauharris1472@gmail.com 25 subscriptions" at bounding box center [362, 143] width 614 height 70
type input "1"
click at [908, 224] on icon at bounding box center [900, 219] width 18 height 18
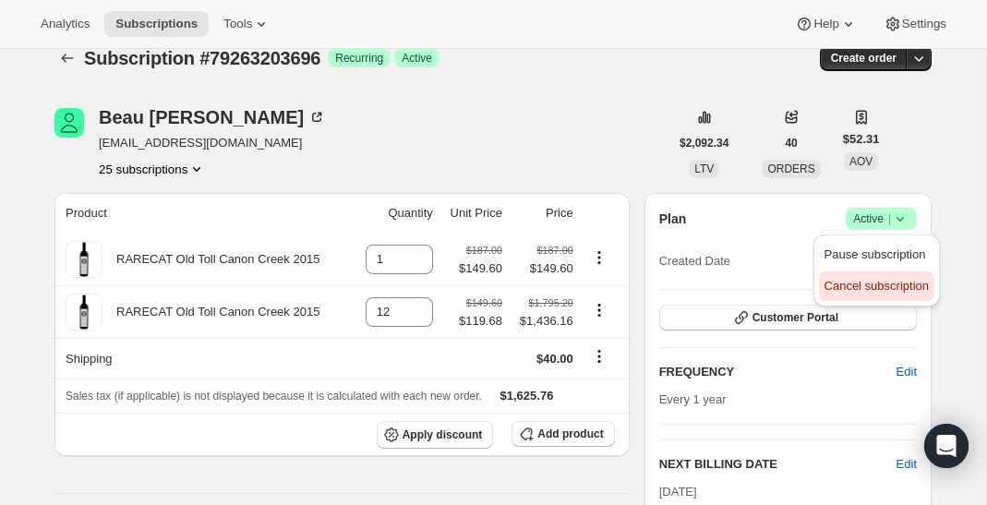
click at [865, 282] on span "Cancel subscription" at bounding box center [877, 286] width 104 height 14
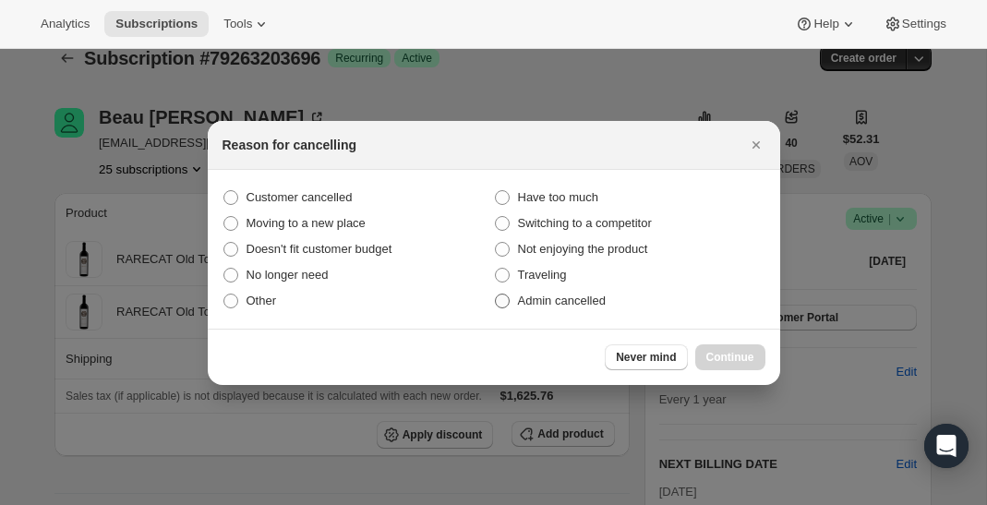
click at [516, 299] on label "Admin cancelled" at bounding box center [630, 301] width 272 height 26
click at [496, 295] on input "Admin cancelled" at bounding box center [495, 294] width 1 height 1
radio input "true"
click at [704, 356] on button "Continue" at bounding box center [731, 358] width 70 height 26
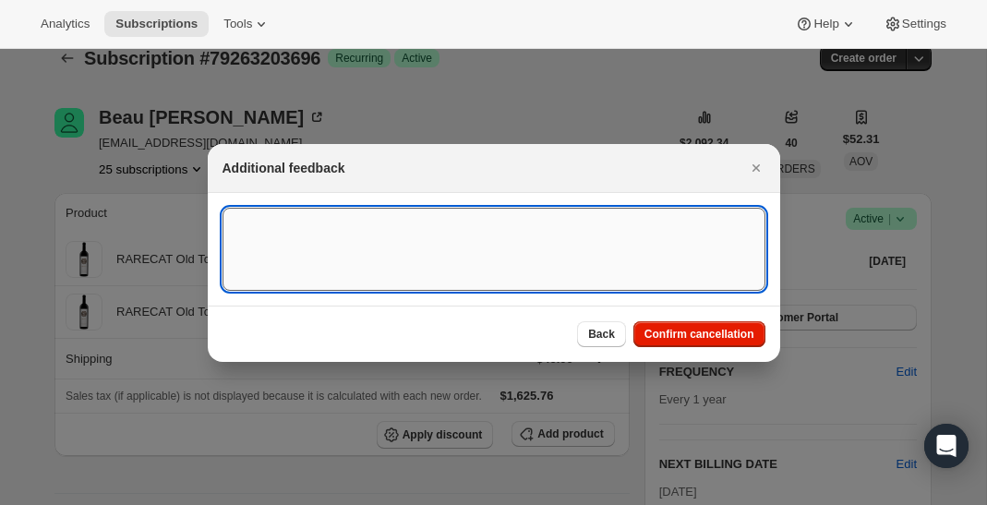
click at [448, 267] on textarea ":rrk:" at bounding box center [494, 249] width 543 height 83
type textarea "TESTING"
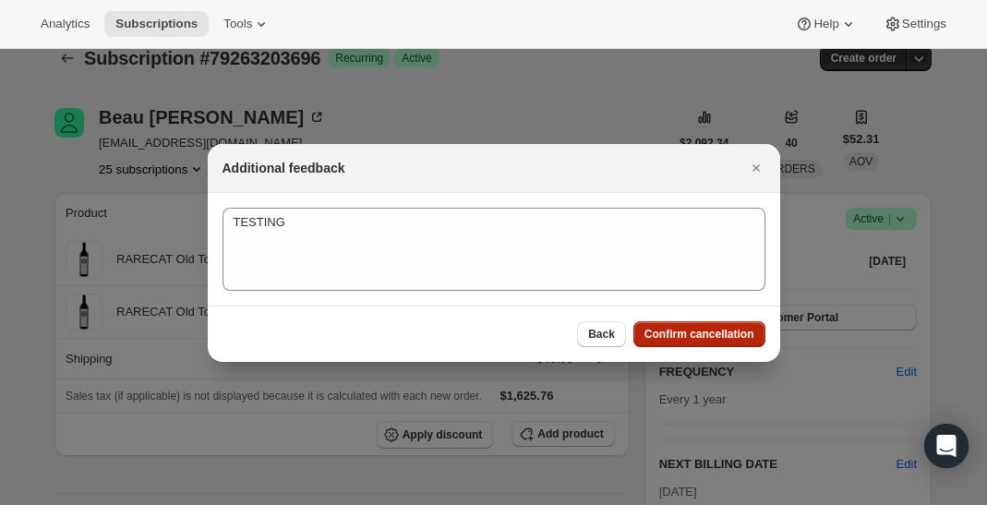
click at [641, 332] on button "Confirm cancellation" at bounding box center [700, 334] width 132 height 26
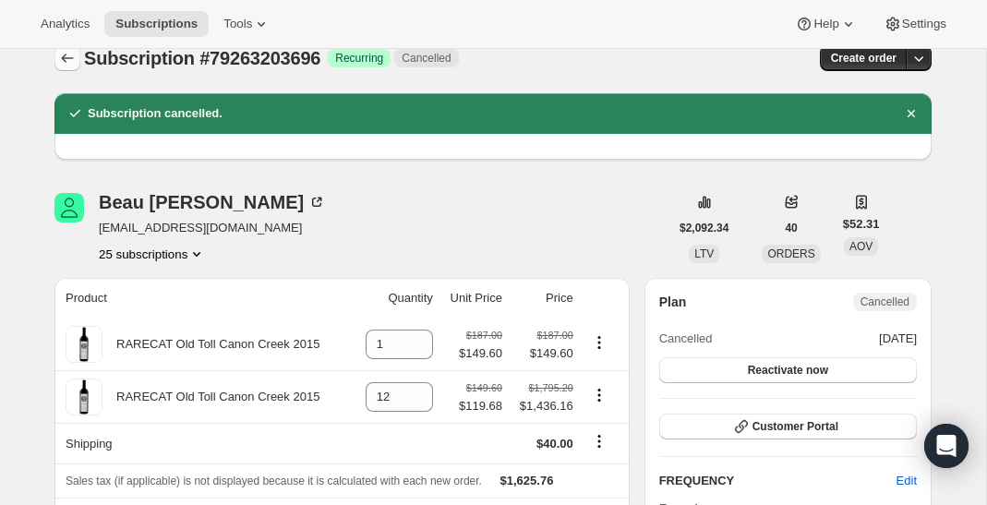
click at [66, 57] on icon "Subscriptions" at bounding box center [67, 58] width 18 height 18
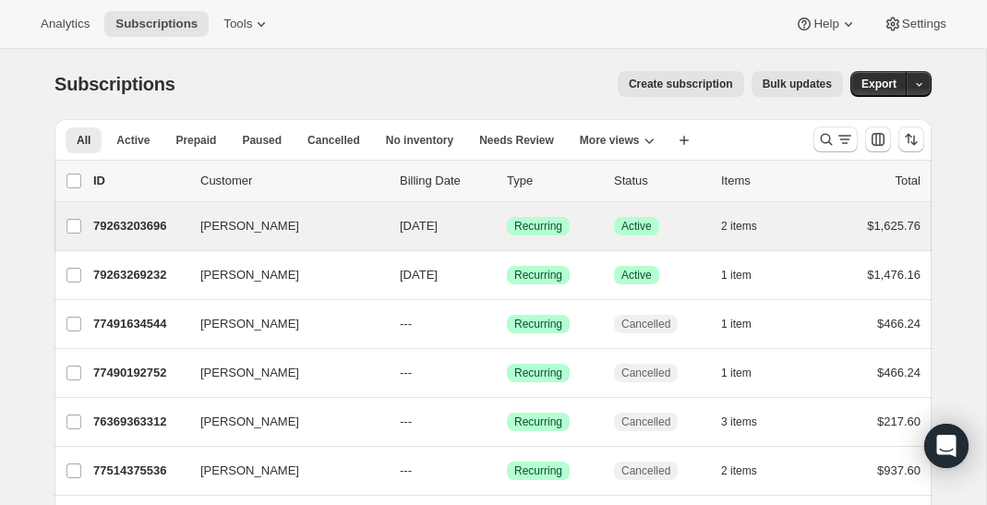
click at [291, 242] on div "Beau Harris 79263203696 Beau Harris 10/15/2026 Success Recurring Success Active…" at bounding box center [494, 226] width 878 height 48
click at [165, 231] on p "79263203696" at bounding box center [139, 226] width 92 height 18
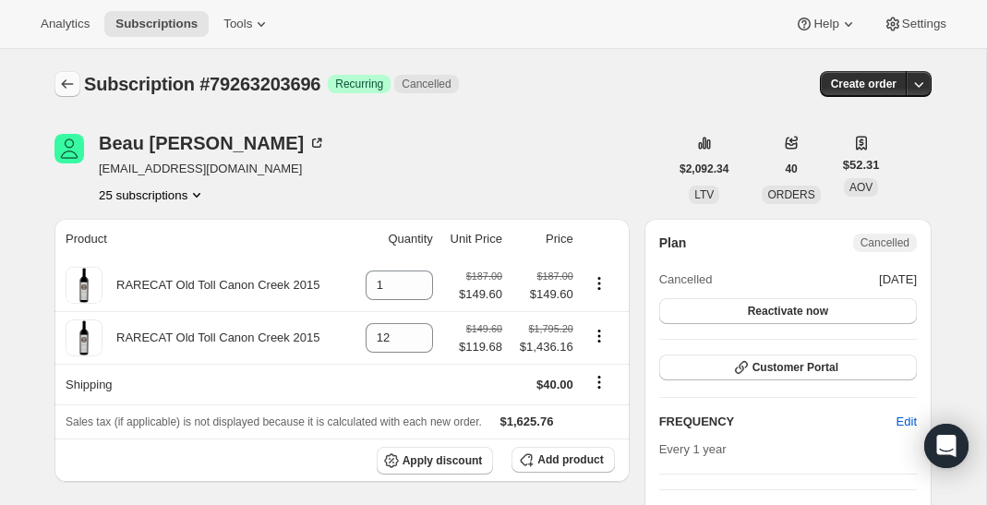
click at [66, 81] on icon "Subscriptions" at bounding box center [68, 83] width 12 height 9
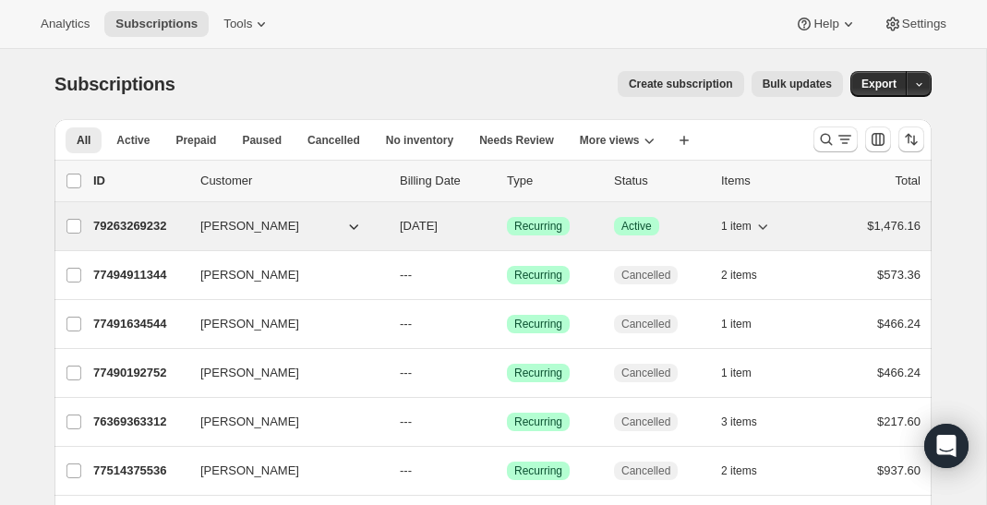
click at [132, 234] on p "79263269232" at bounding box center [139, 226] width 92 height 18
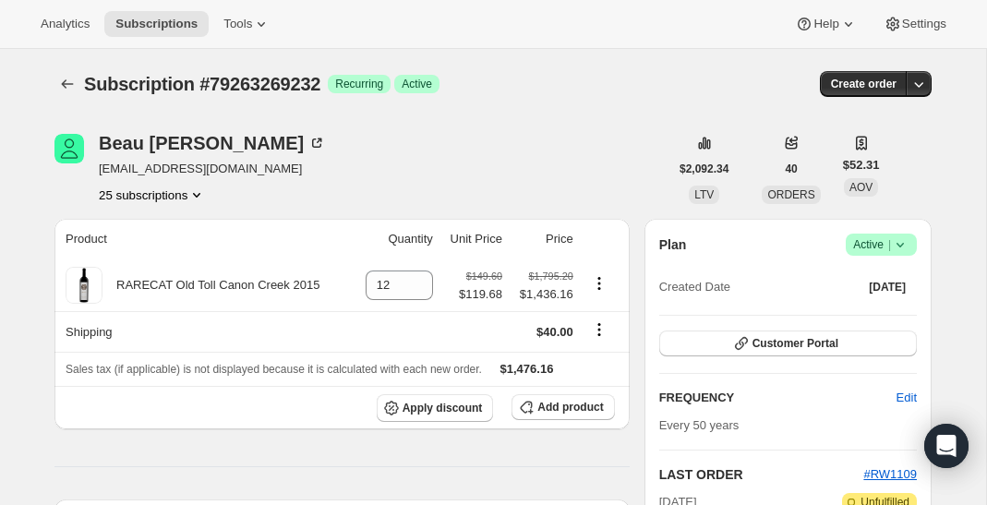
click at [902, 244] on icon at bounding box center [900, 245] width 7 height 5
click at [864, 304] on span "Cancel subscription" at bounding box center [877, 312] width 104 height 18
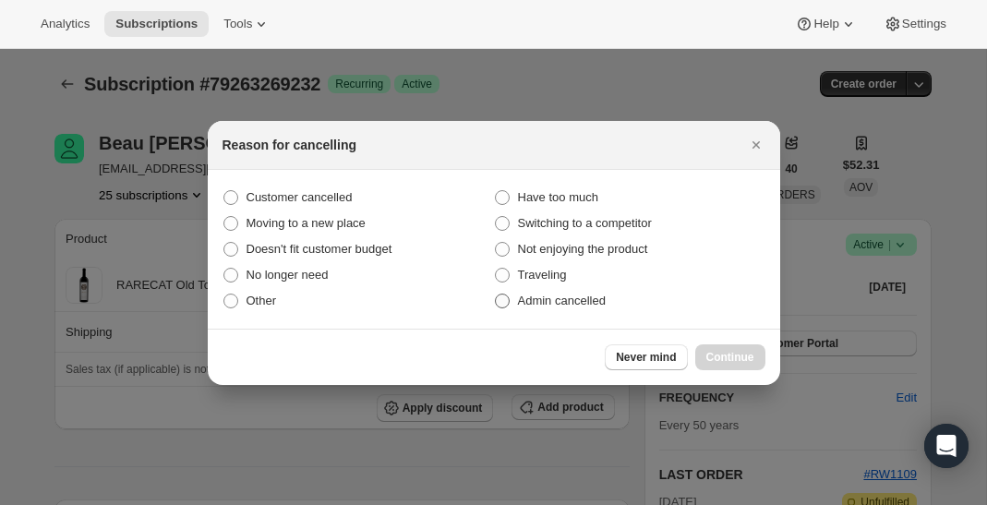
click at [599, 294] on span "Admin cancelled" at bounding box center [562, 301] width 88 height 14
click at [496, 294] on input "Admin cancelled" at bounding box center [495, 294] width 1 height 1
radio input "true"
click at [726, 355] on span "Continue" at bounding box center [731, 357] width 48 height 15
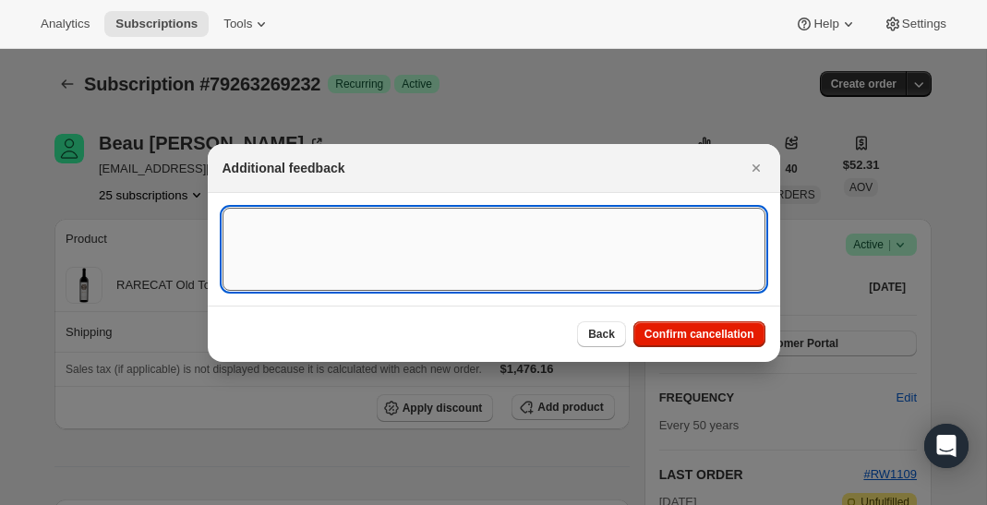
click at [582, 246] on textarea ":r1ff:" at bounding box center [494, 249] width 543 height 83
type textarea "t"
type textarea "Testing"
click at [663, 336] on span "Confirm cancellation" at bounding box center [700, 334] width 110 height 15
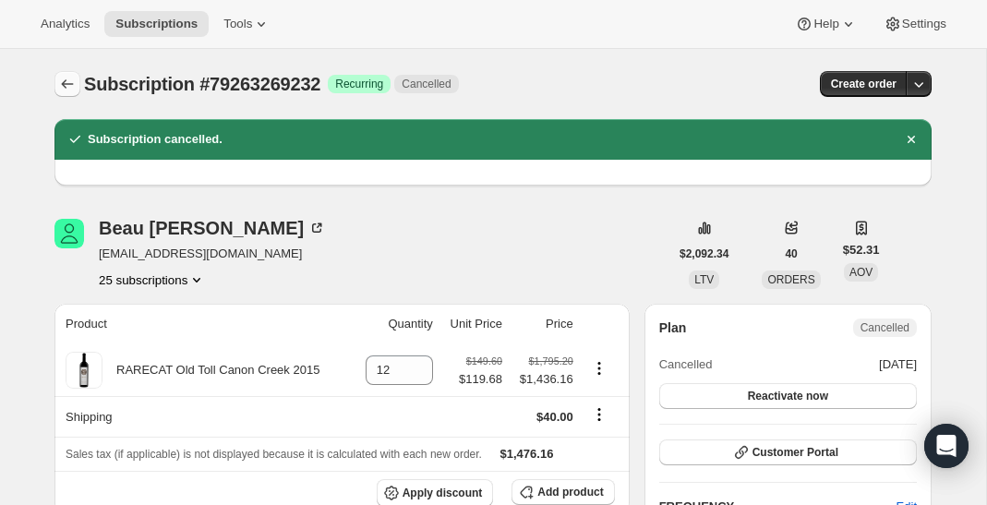
click at [72, 86] on icon "Subscriptions" at bounding box center [67, 84] width 18 height 18
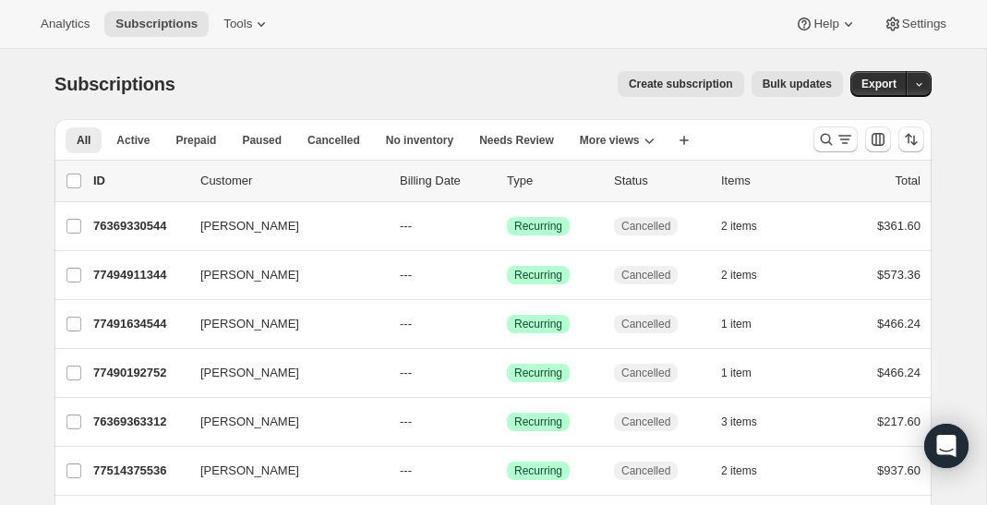
click at [664, 79] on span "Create subscription" at bounding box center [681, 84] width 104 height 15
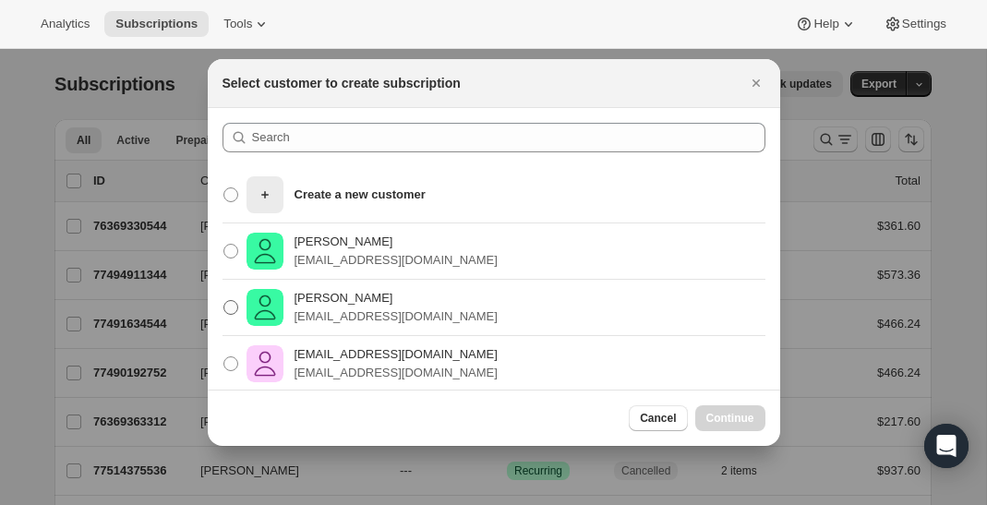
click at [334, 310] on p "[EMAIL_ADDRESS][DOMAIN_NAME]" at bounding box center [396, 317] width 203 height 18
click at [224, 301] on input "[PERSON_NAME] [EMAIL_ADDRESS][DOMAIN_NAME]" at bounding box center [224, 300] width 1 height 1
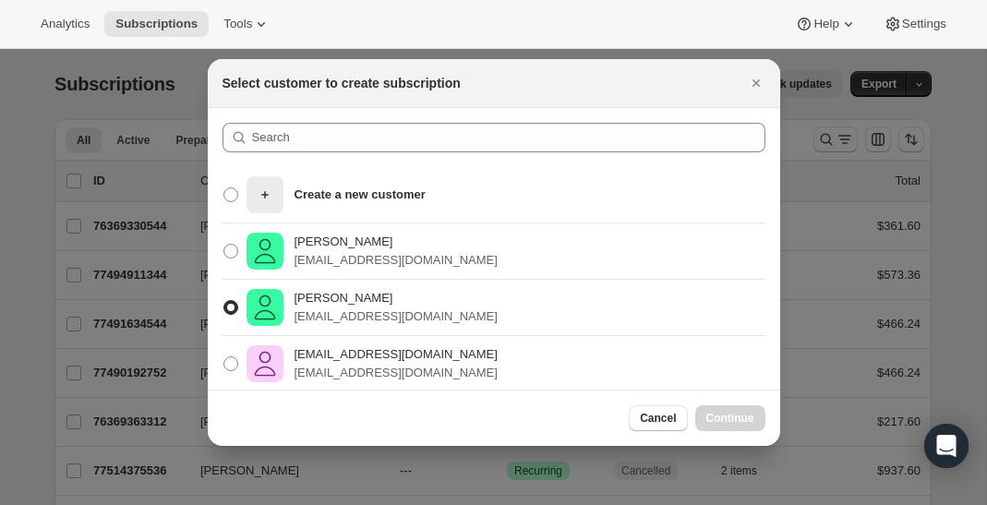
radio input "true"
click at [721, 421] on span "Continue" at bounding box center [731, 418] width 48 height 15
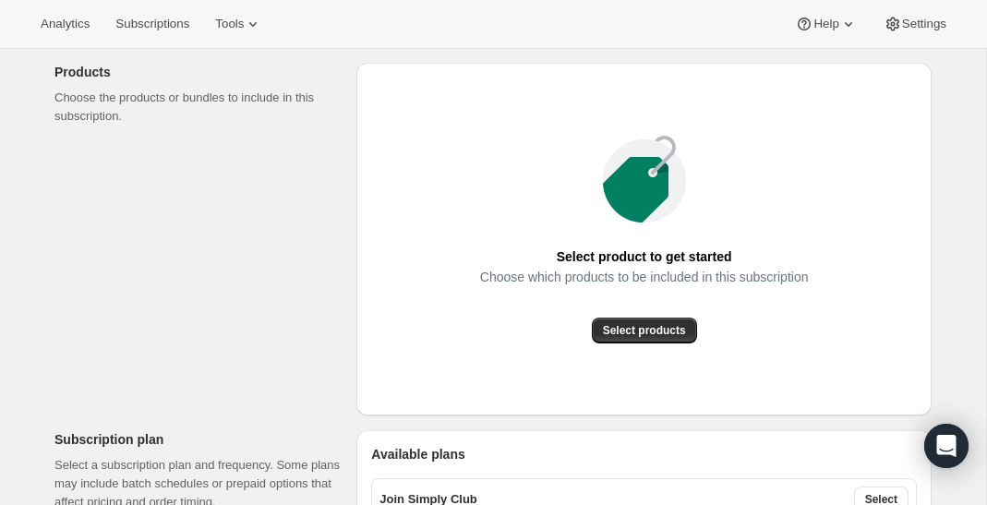
scroll to position [228, 0]
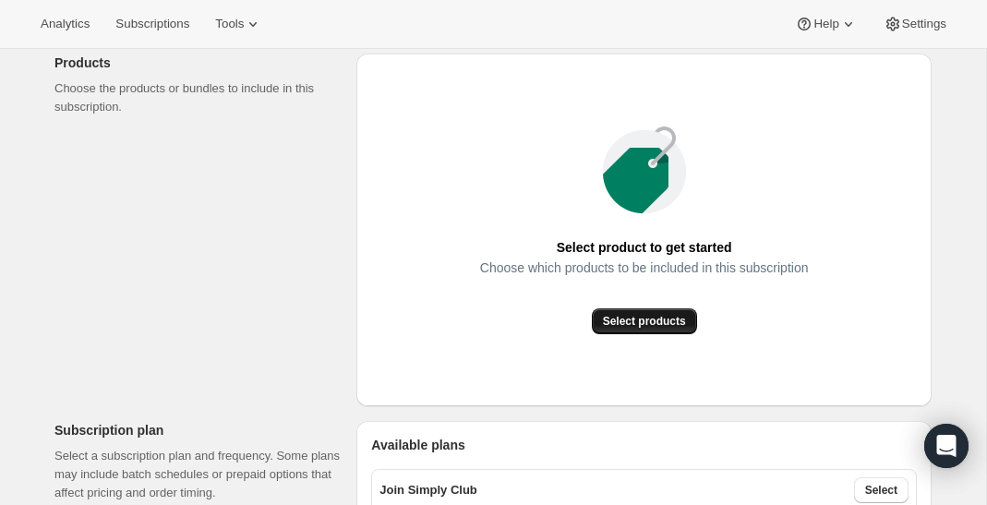
click at [609, 323] on span "Select products" at bounding box center [644, 321] width 83 height 15
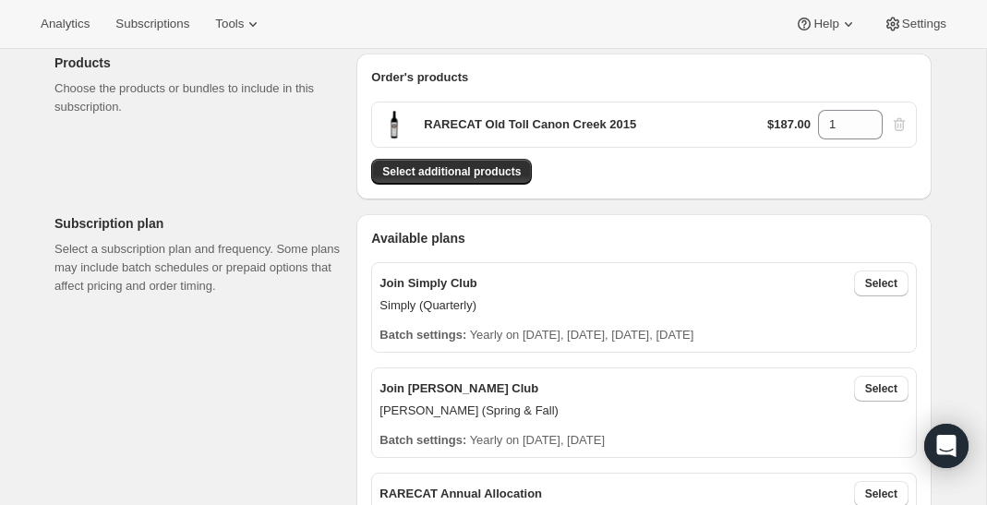
scroll to position [245, 0]
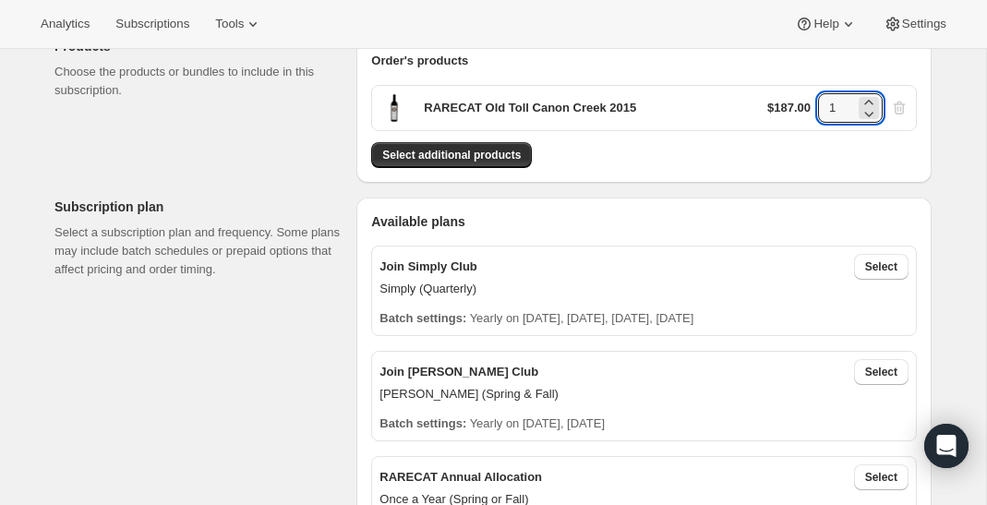
drag, startPoint x: 842, startPoint y: 101, endPoint x: 812, endPoint y: 101, distance: 30.5
click at [812, 101] on div "$187.00 1" at bounding box center [838, 108] width 141 height 30
type input "12"
click at [696, 234] on div "Join Simply Club Select Simply (Quarterly) Batch settings: Yearly on February 1…" at bounding box center [644, 500] width 546 height 538
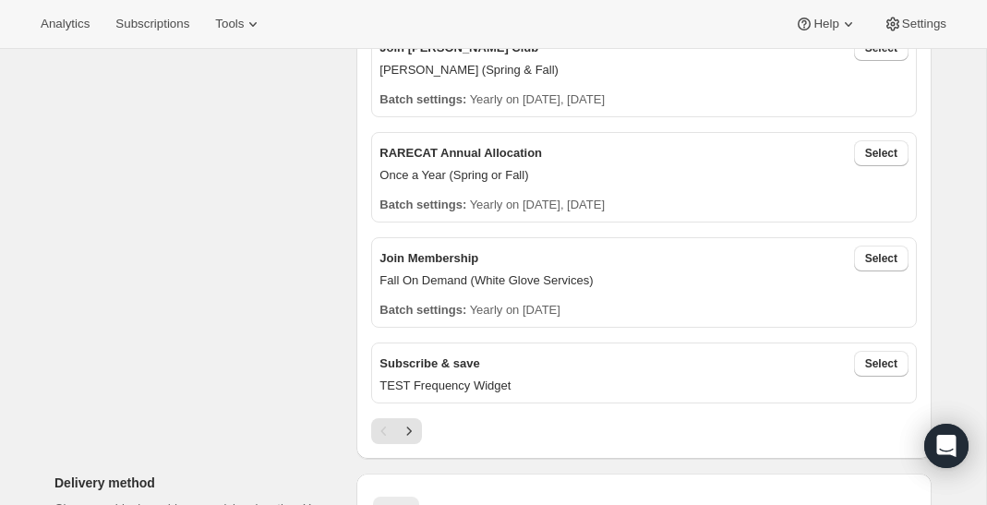
scroll to position [559, 0]
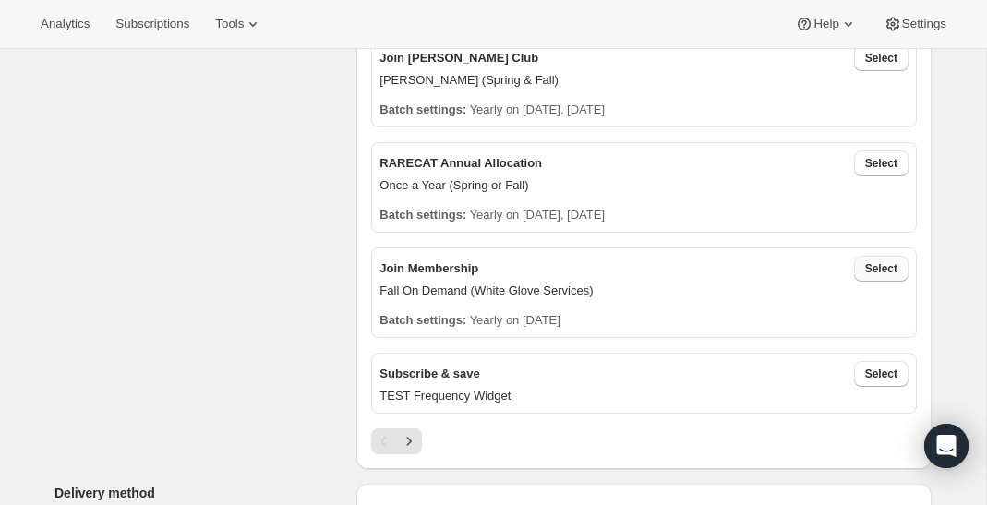
click at [885, 263] on span "Select" at bounding box center [882, 268] width 32 height 15
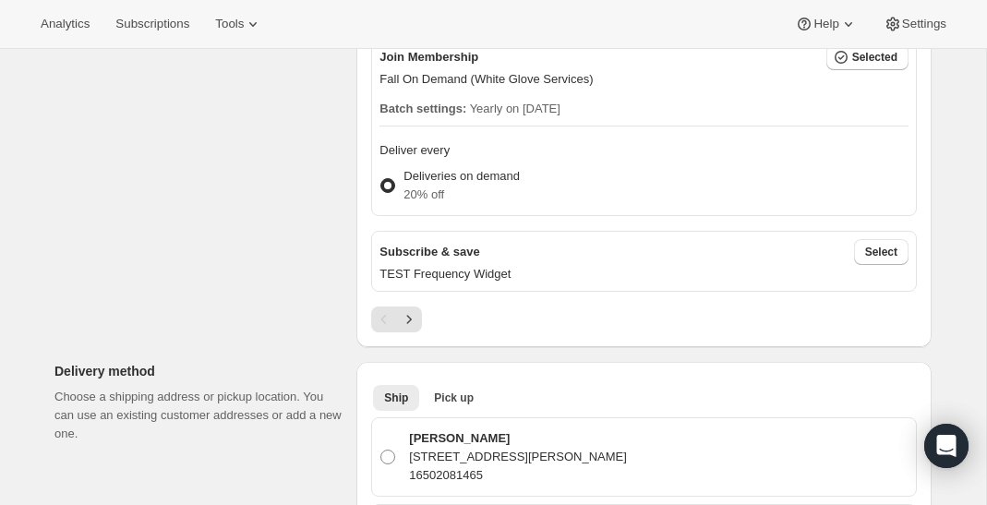
scroll to position [818, 0]
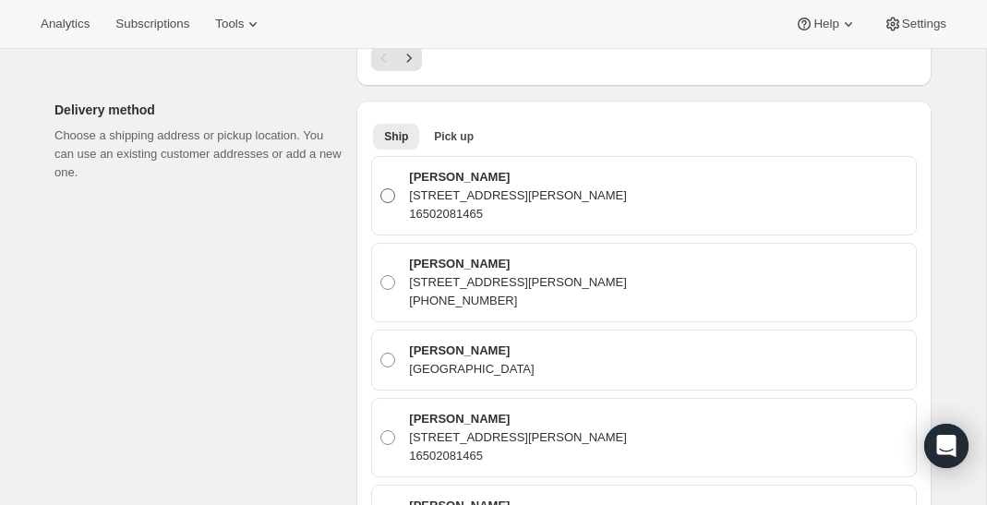
click at [436, 177] on p "[PERSON_NAME]" at bounding box center [518, 177] width 218 height 18
click at [382, 188] on input "[PERSON_NAME] [STREET_ADDRESS][PERSON_NAME] 16502081465" at bounding box center [381, 188] width 1 height 1
radio input "true"
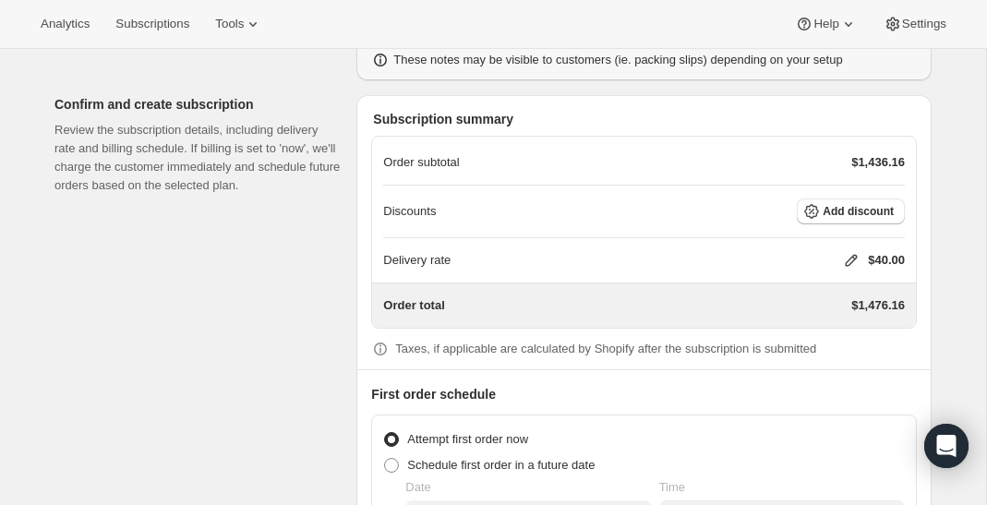
scroll to position [3530, 0]
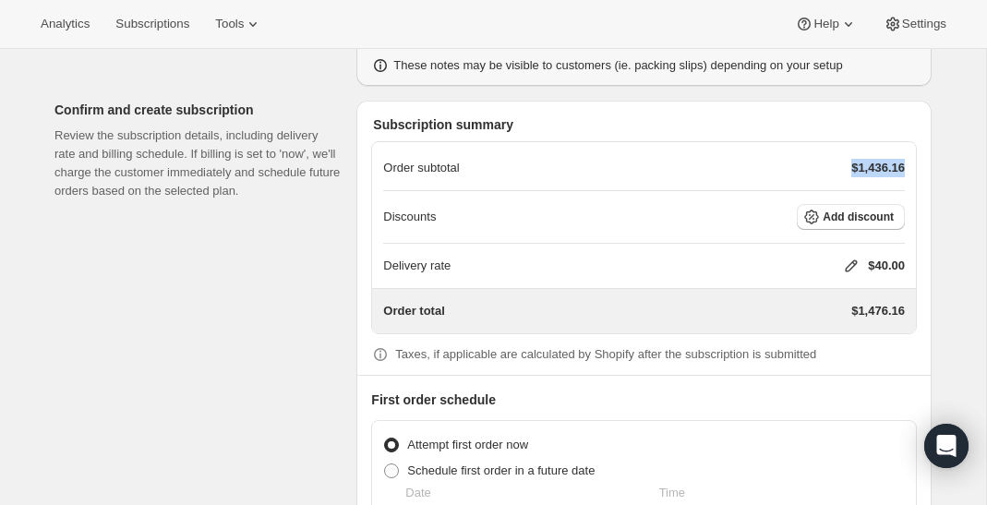
drag, startPoint x: 842, startPoint y: 156, endPoint x: 935, endPoint y: 154, distance: 92.4
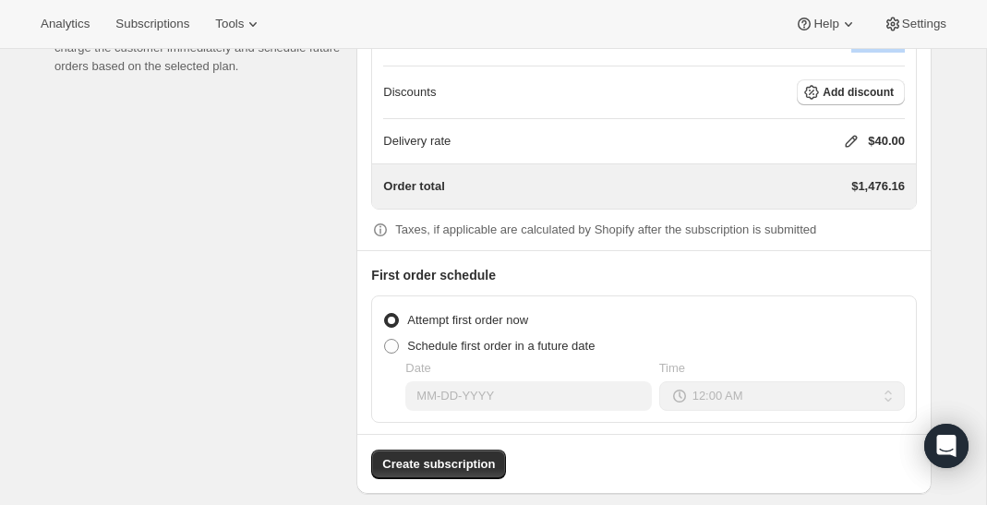
scroll to position [3659, 0]
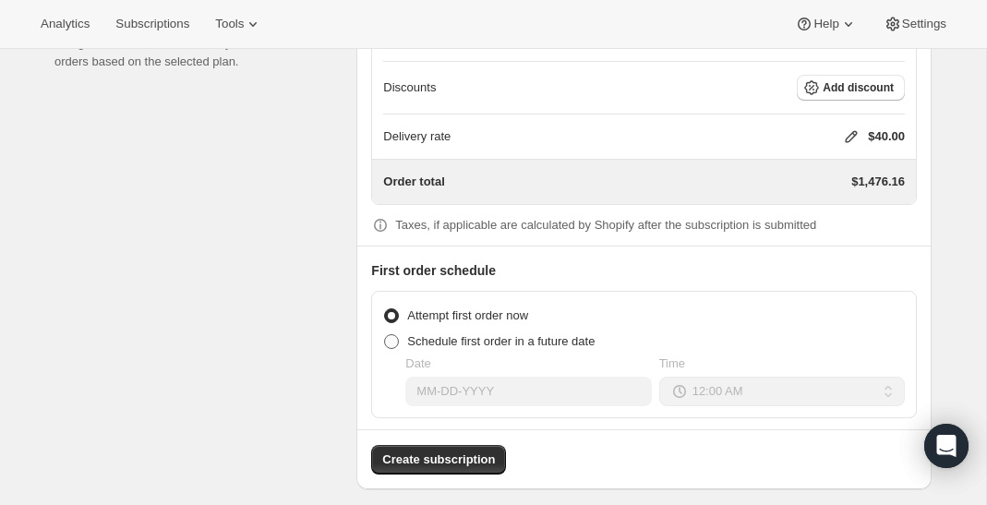
click at [498, 334] on span "Schedule first order in a future date" at bounding box center [501, 341] width 188 height 14
click at [385, 334] on input "Schedule first order in a future date" at bounding box center [384, 334] width 1 height 1
radio input "true"
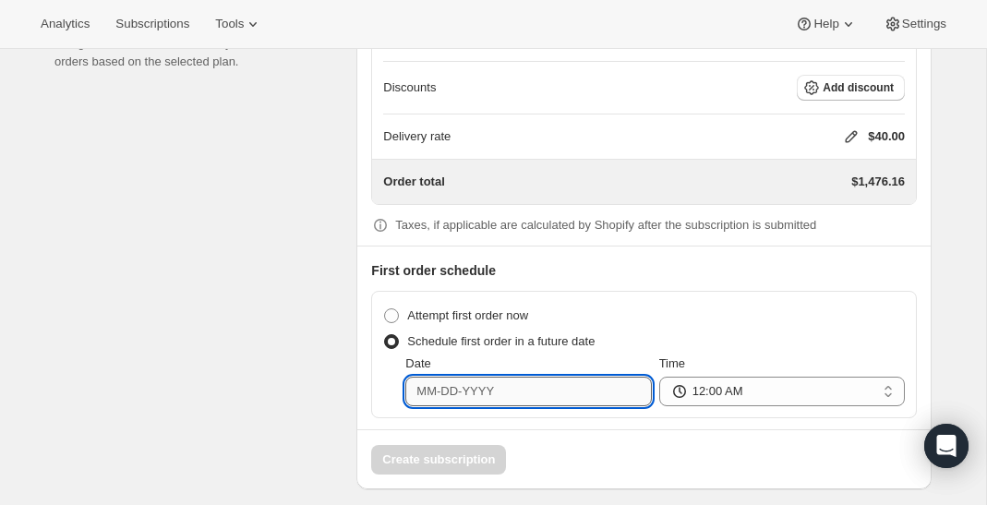
click at [495, 382] on input "Date" at bounding box center [529, 392] width 246 height 30
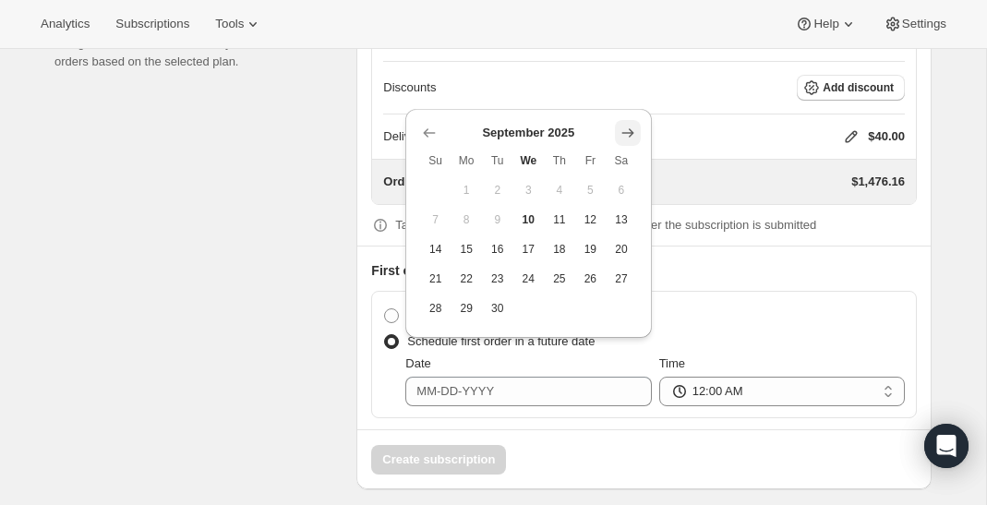
click at [636, 134] on icon "Show next month, October 2025" at bounding box center [628, 133] width 18 height 18
click at [527, 254] on span "15" at bounding box center [529, 249] width 17 height 15
type input "10-15-2025"
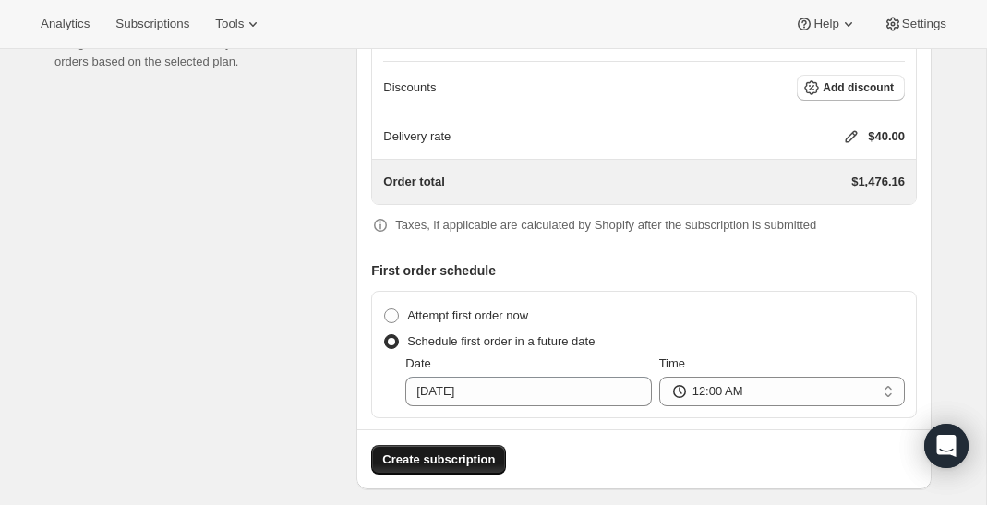
click at [475, 451] on span "Create subscription" at bounding box center [438, 460] width 113 height 18
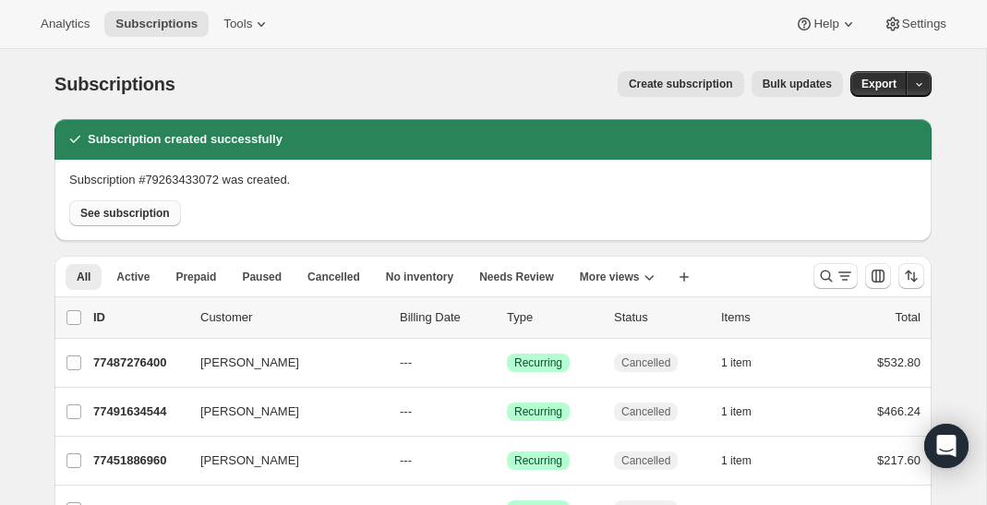
click at [151, 211] on span "See subscription" at bounding box center [125, 213] width 90 height 15
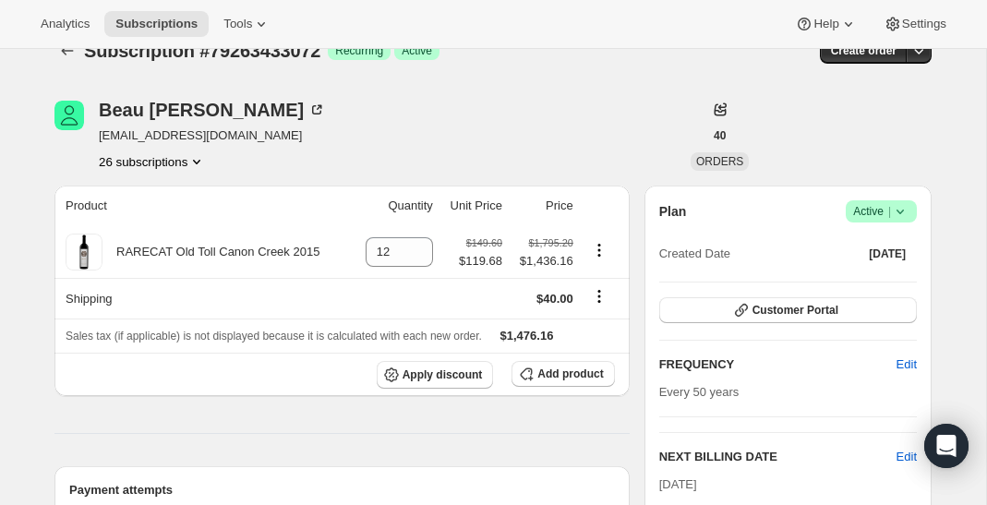
scroll to position [44, 0]
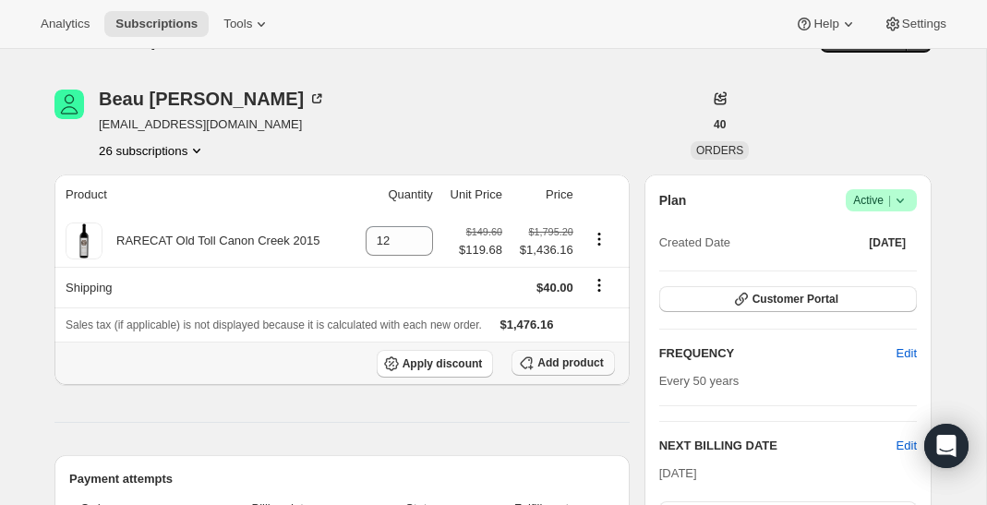
click at [528, 356] on icon "button" at bounding box center [526, 363] width 18 height 18
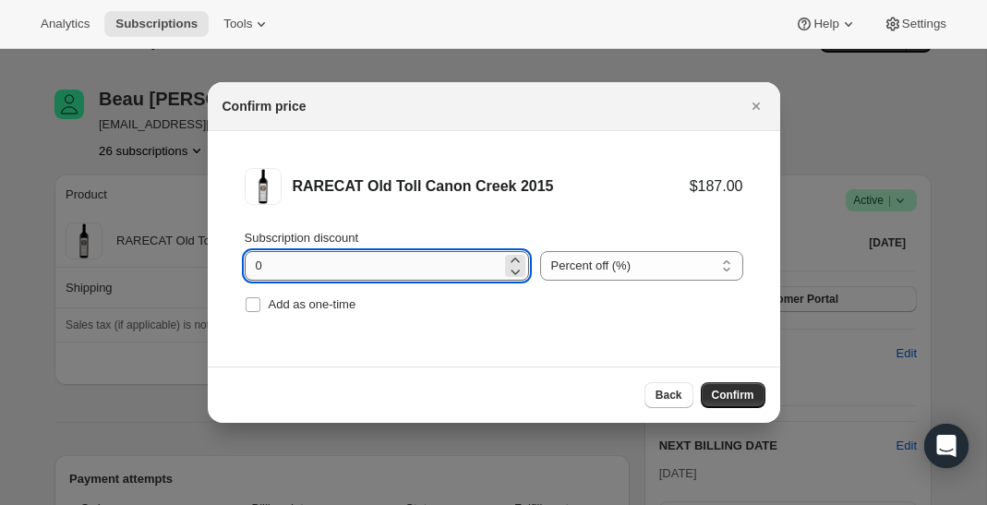
click at [411, 267] on input "0" at bounding box center [373, 266] width 257 height 30
type input "2"
type input "20"
click at [743, 394] on span "Confirm" at bounding box center [733, 395] width 42 height 15
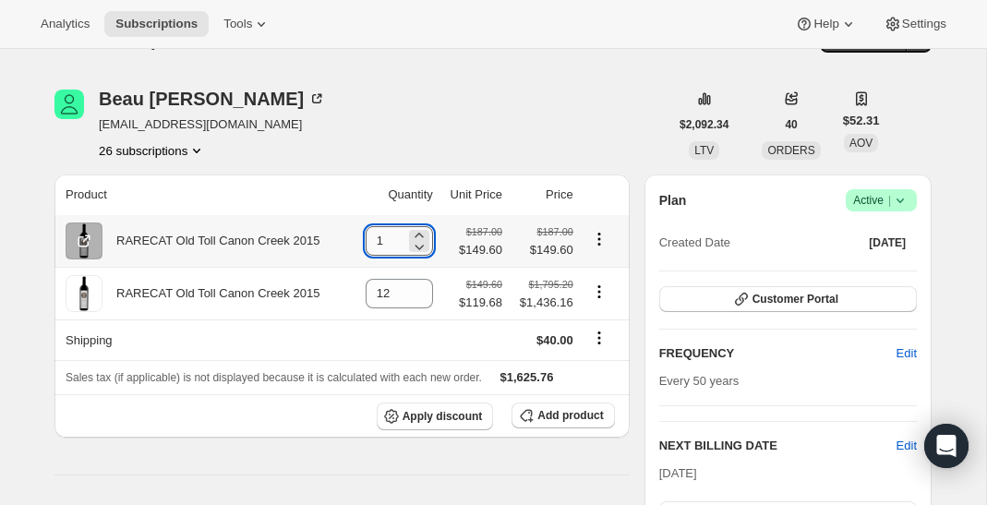
drag, startPoint x: 382, startPoint y: 249, endPoint x: 370, endPoint y: 249, distance: 12.0
click at [370, 249] on input "1" at bounding box center [386, 241] width 40 height 30
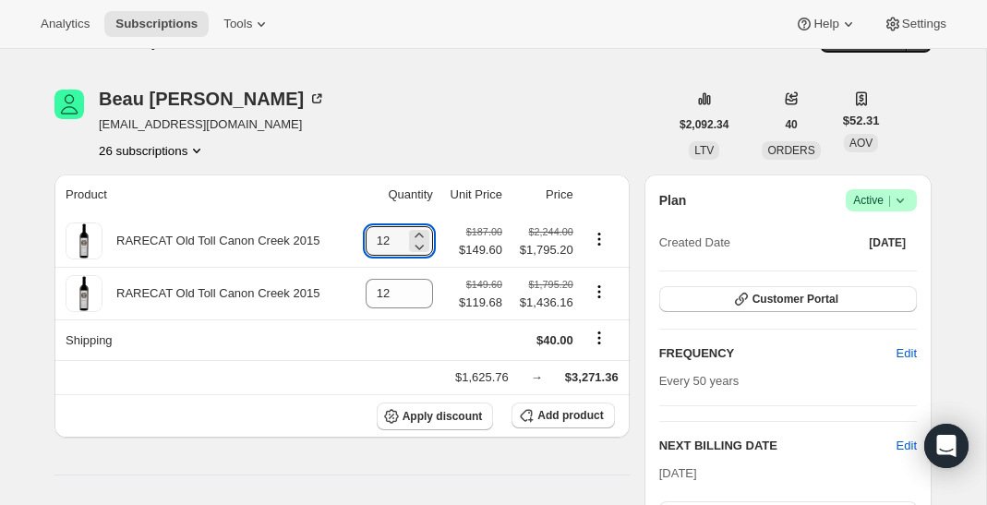
type input "12"
click at [515, 132] on div "Beau Harris beauharris1472@gmail.com 26 subscriptions" at bounding box center [362, 125] width 614 height 70
click at [600, 289] on icon "Product actions" at bounding box center [599, 292] width 18 height 18
click at [597, 149] on div "Beau Harris beauharris1472@gmail.com 26 subscriptions" at bounding box center [362, 125] width 614 height 70
click at [600, 290] on icon "Product actions" at bounding box center [599, 292] width 18 height 18
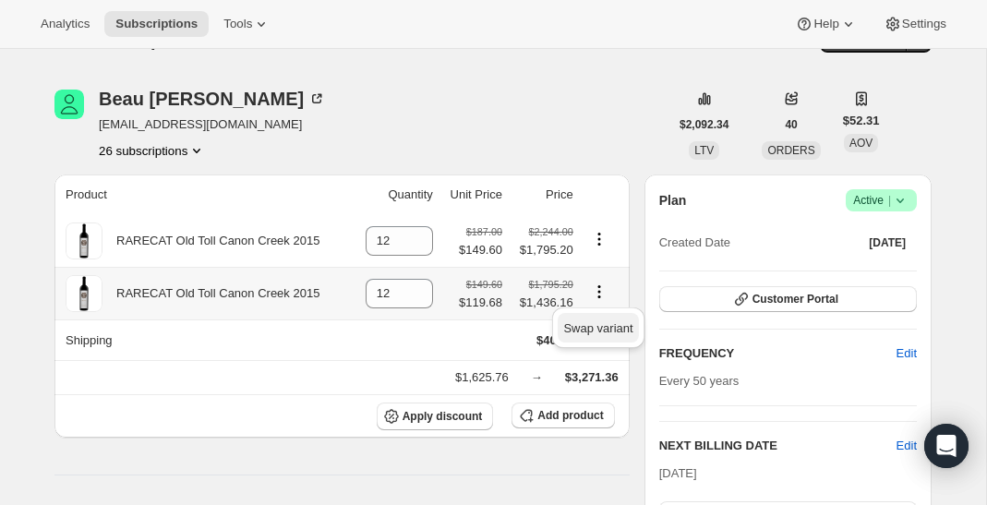
click at [595, 325] on span "Swap variant" at bounding box center [597, 328] width 69 height 14
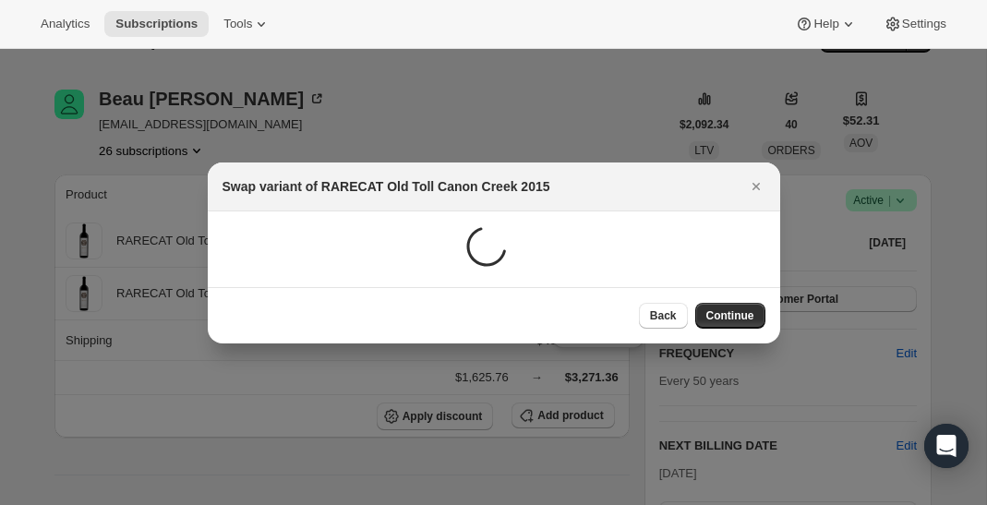
scroll to position [0, 0]
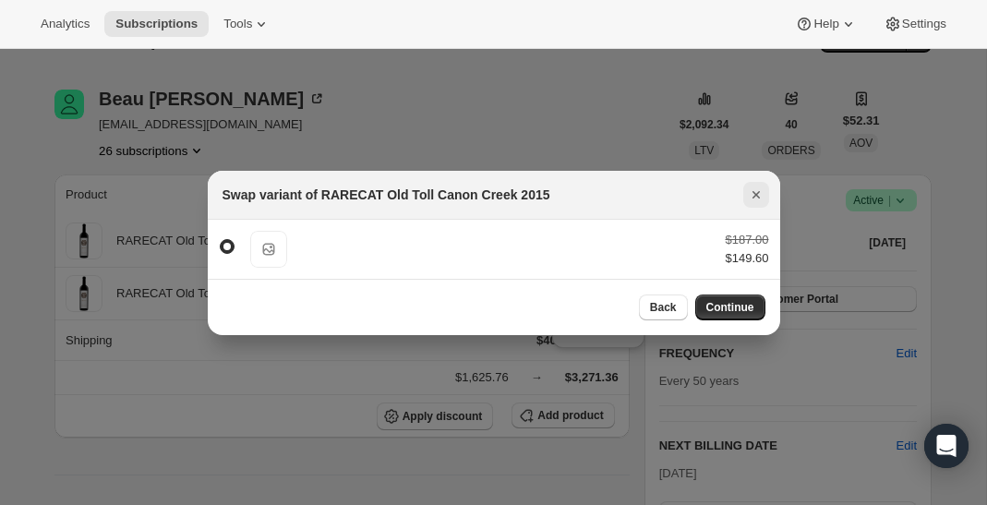
click at [760, 193] on icon "Close" at bounding box center [756, 195] width 18 height 18
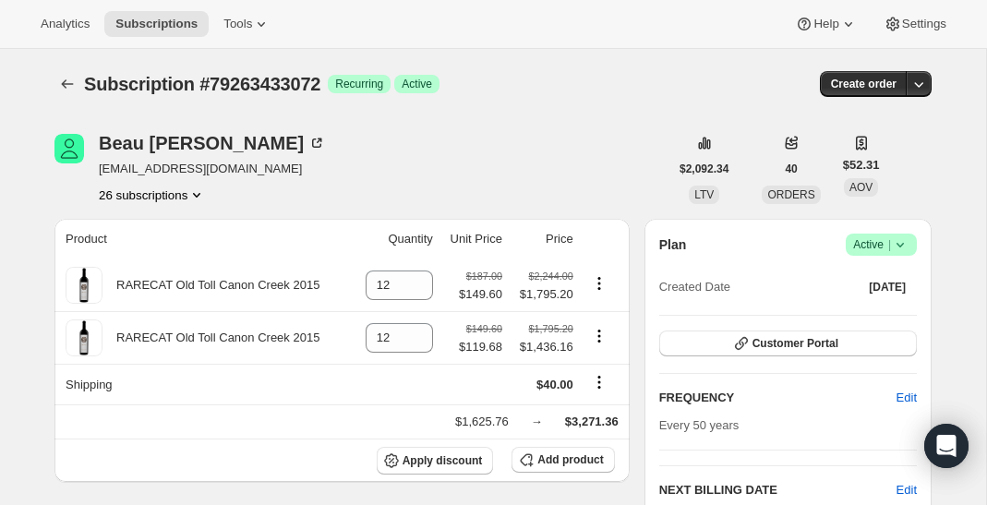
scroll to position [44, 0]
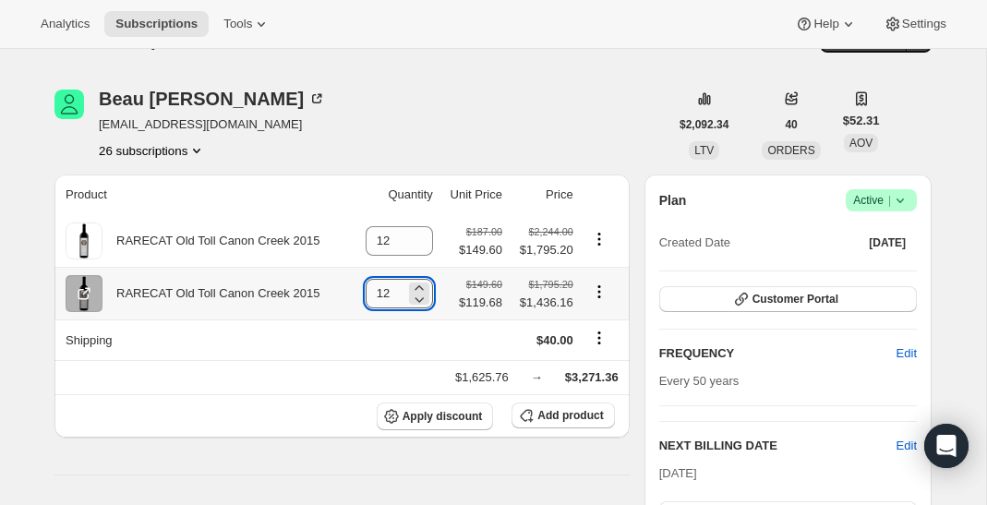
click at [372, 297] on input "12" at bounding box center [386, 294] width 40 height 30
type input "0"
click at [485, 137] on div "Beau Harris beauharris1472@gmail.com 26 subscriptions" at bounding box center [362, 125] width 614 height 70
click at [596, 302] on div at bounding box center [602, 294] width 34 height 25
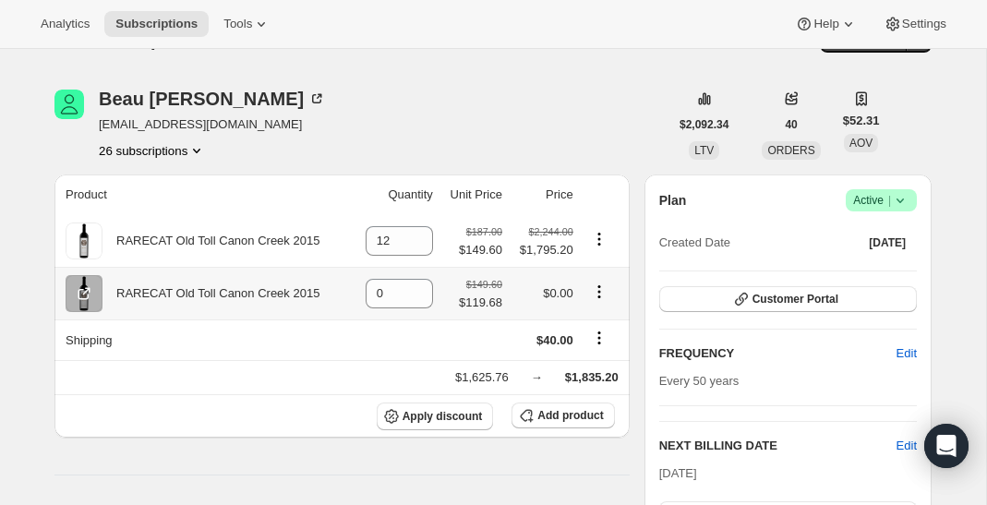
click at [599, 293] on icon "Product actions" at bounding box center [599, 292] width 18 height 18
click at [560, 121] on div "Beau Harris beauharris1472@gmail.com 26 subscriptions" at bounding box center [362, 125] width 614 height 70
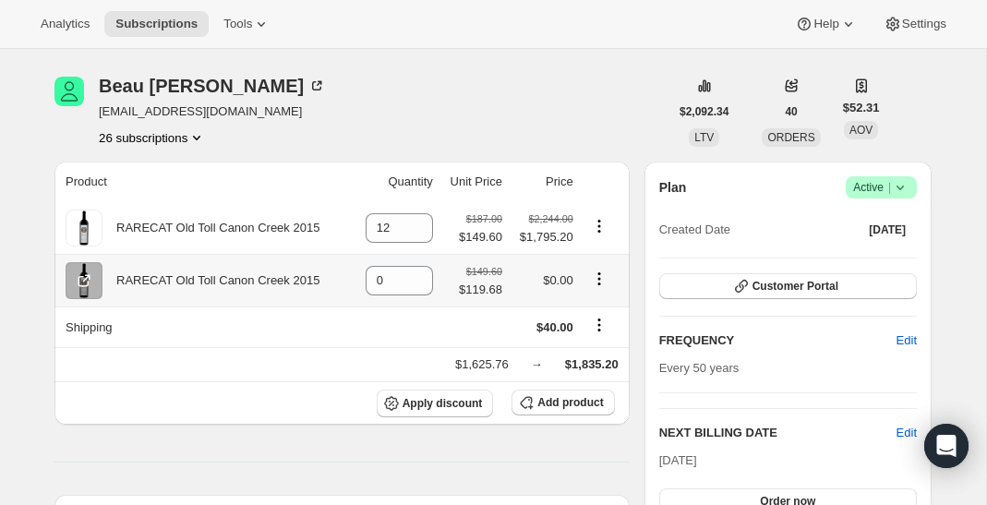
scroll to position [76, 0]
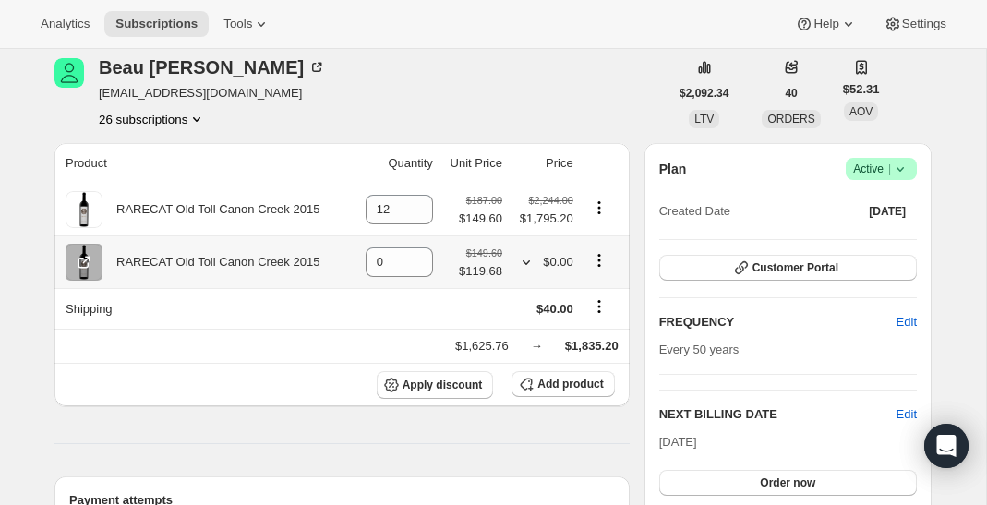
click at [529, 262] on icon at bounding box center [526, 262] width 18 height 18
click at [511, 113] on div "Beau Harris beauharris1472@gmail.com 26 subscriptions" at bounding box center [362, 93] width 614 height 70
click at [598, 254] on icon "Product actions" at bounding box center [599, 260] width 18 height 18
click at [582, 291] on span "Swap variant" at bounding box center [597, 297] width 69 height 14
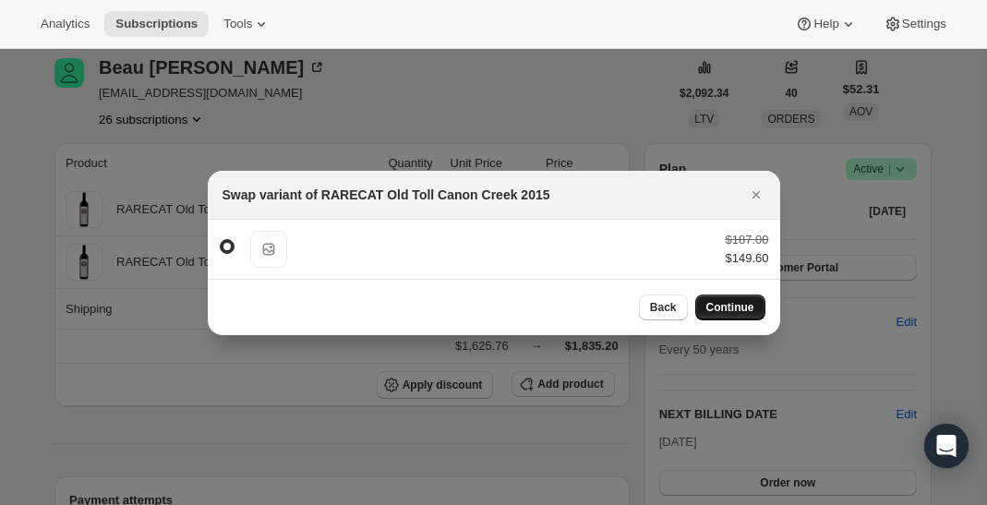
click at [696, 311] on button "Continue" at bounding box center [731, 308] width 70 height 26
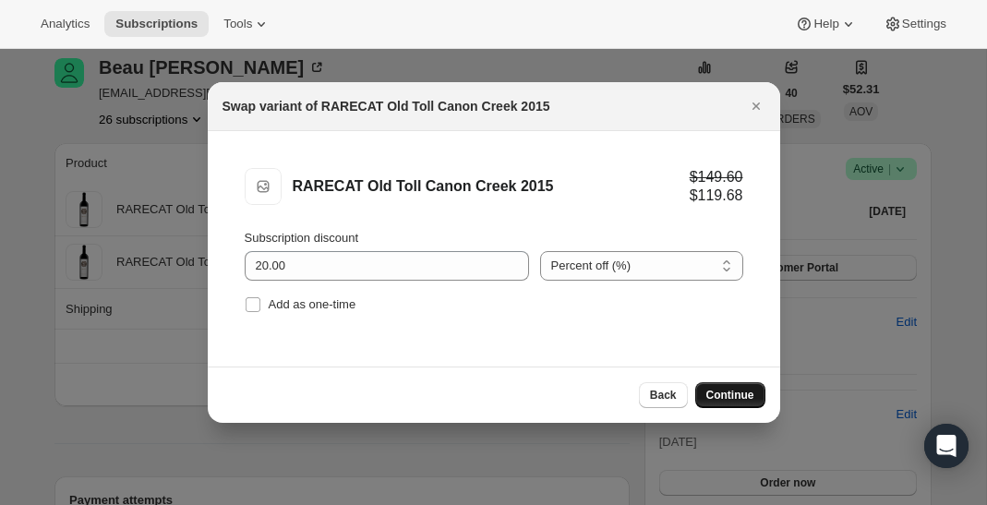
click at [744, 398] on span "Continue" at bounding box center [731, 395] width 48 height 15
